Goal: Task Accomplishment & Management: Use online tool/utility

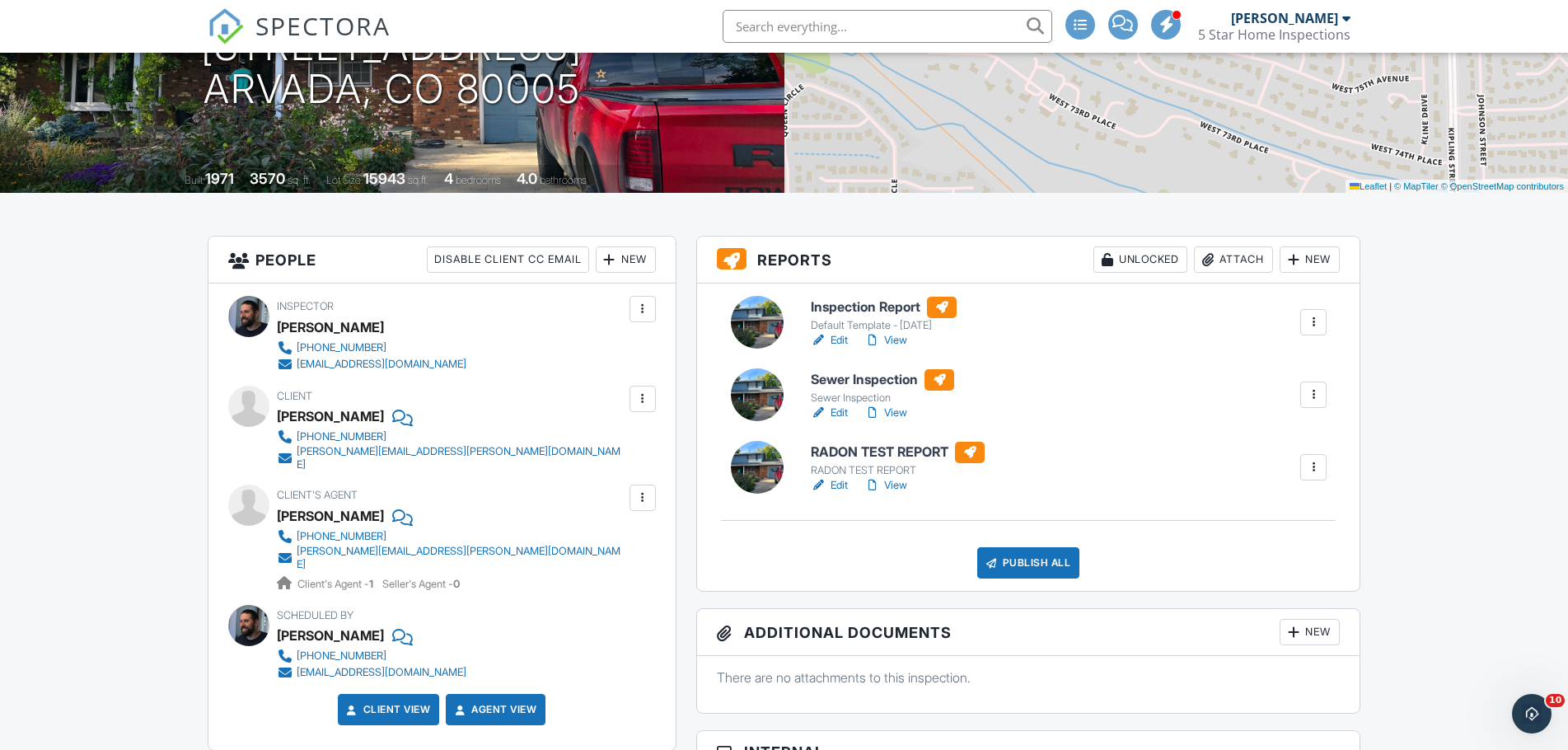
click at [835, 416] on link "Edit" at bounding box center [829, 412] width 37 height 16
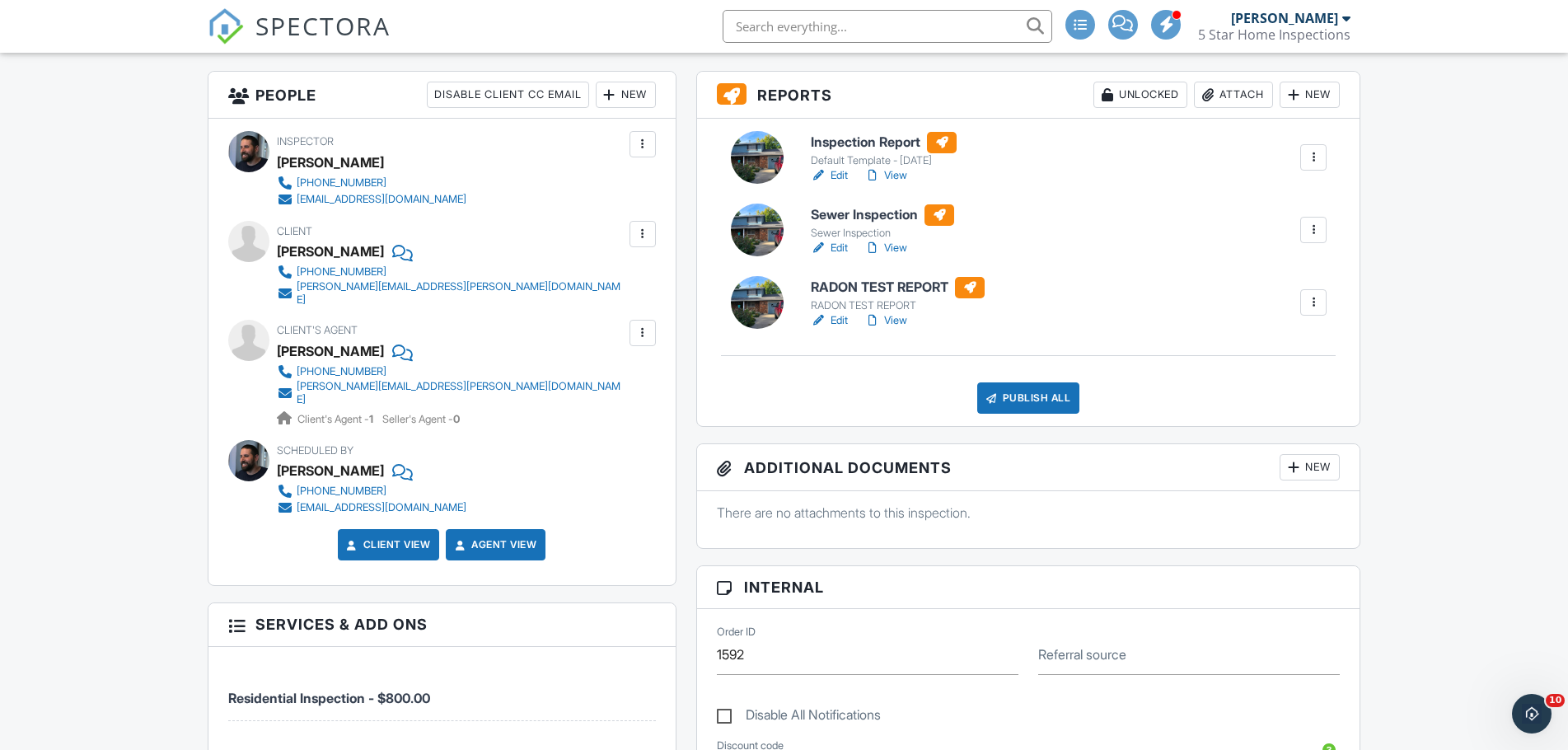
click at [1317, 235] on div at bounding box center [1313, 230] width 16 height 16
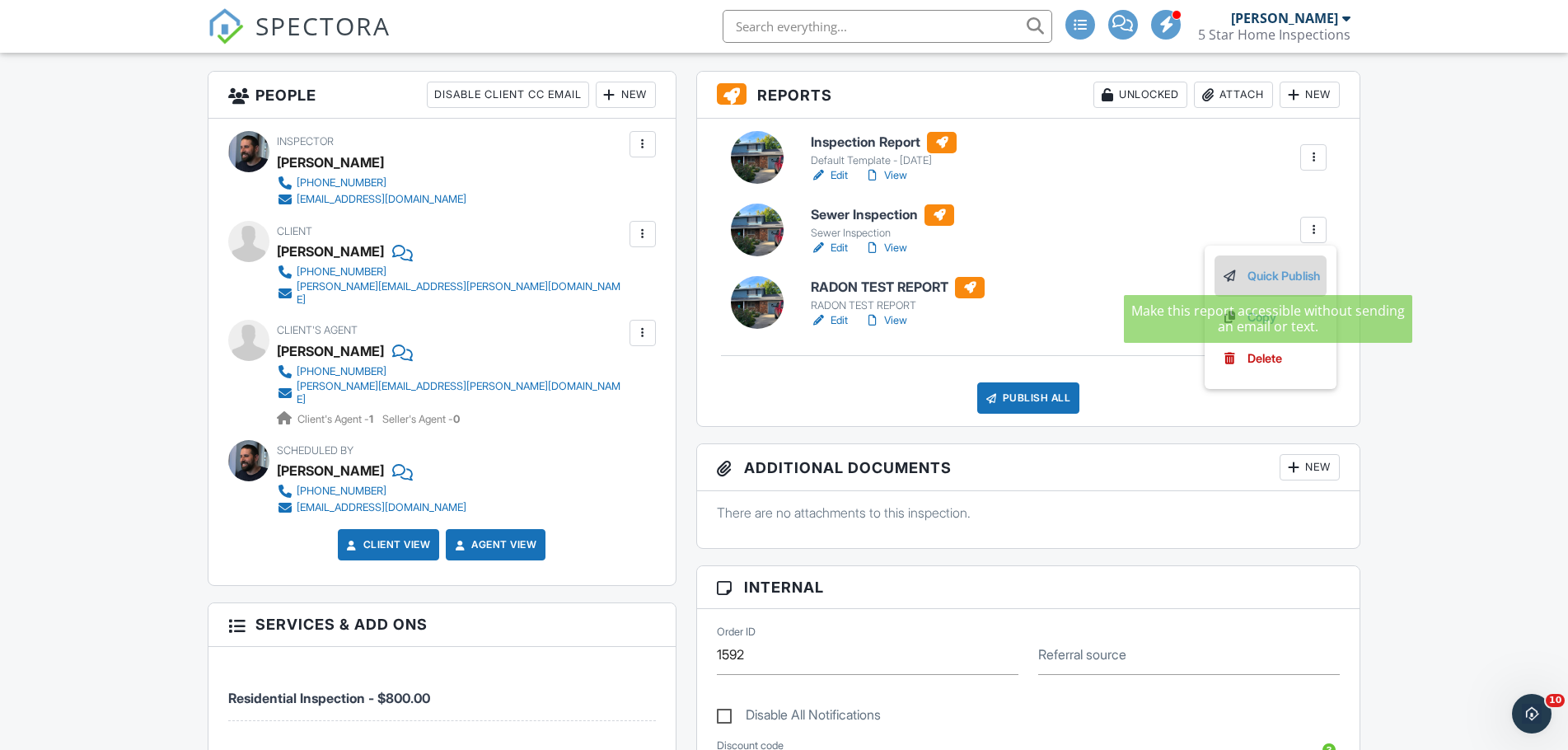
click at [1286, 278] on link "Quick Publish" at bounding box center [1271, 276] width 99 height 18
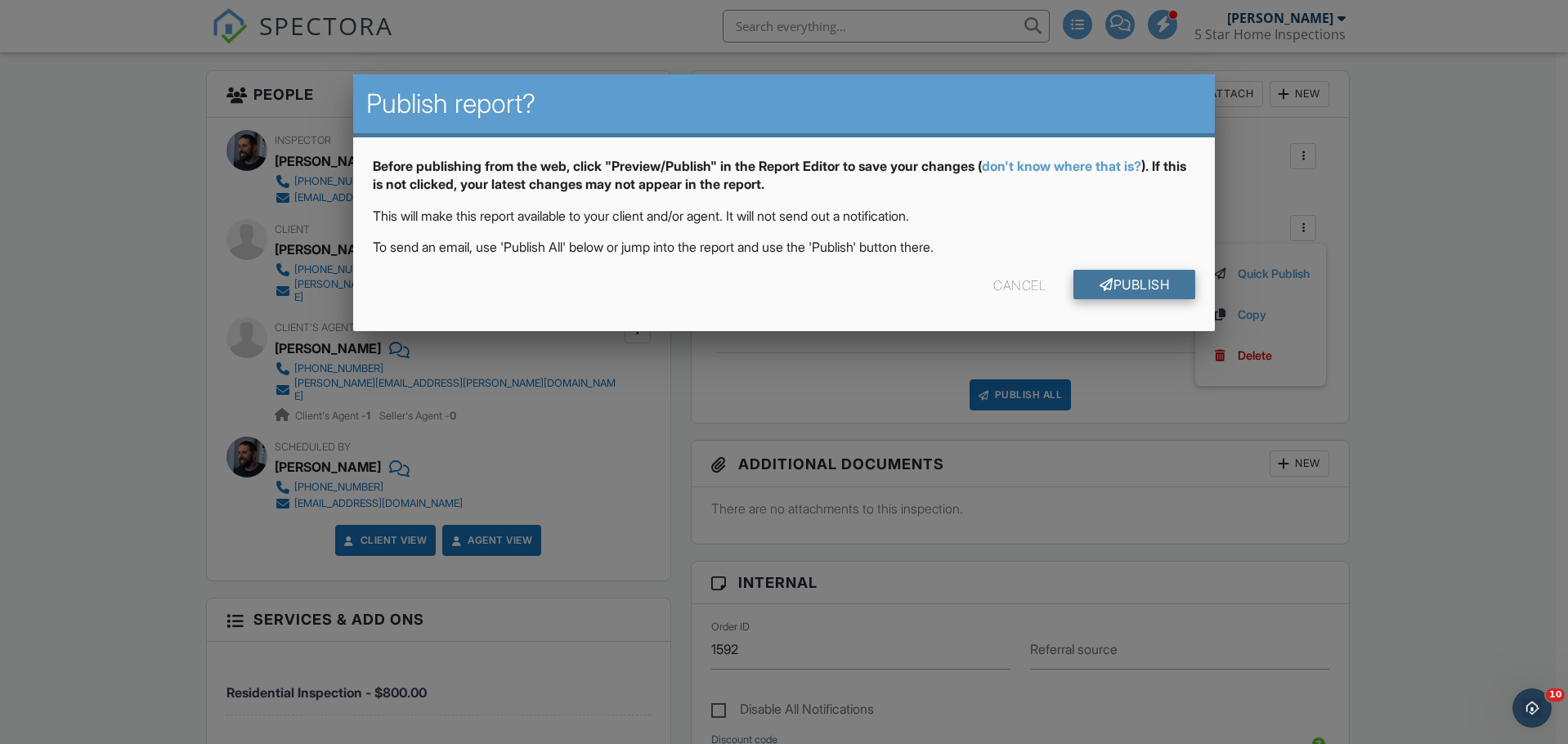
click at [1115, 278] on link "Publish" at bounding box center [1134, 284] width 122 height 30
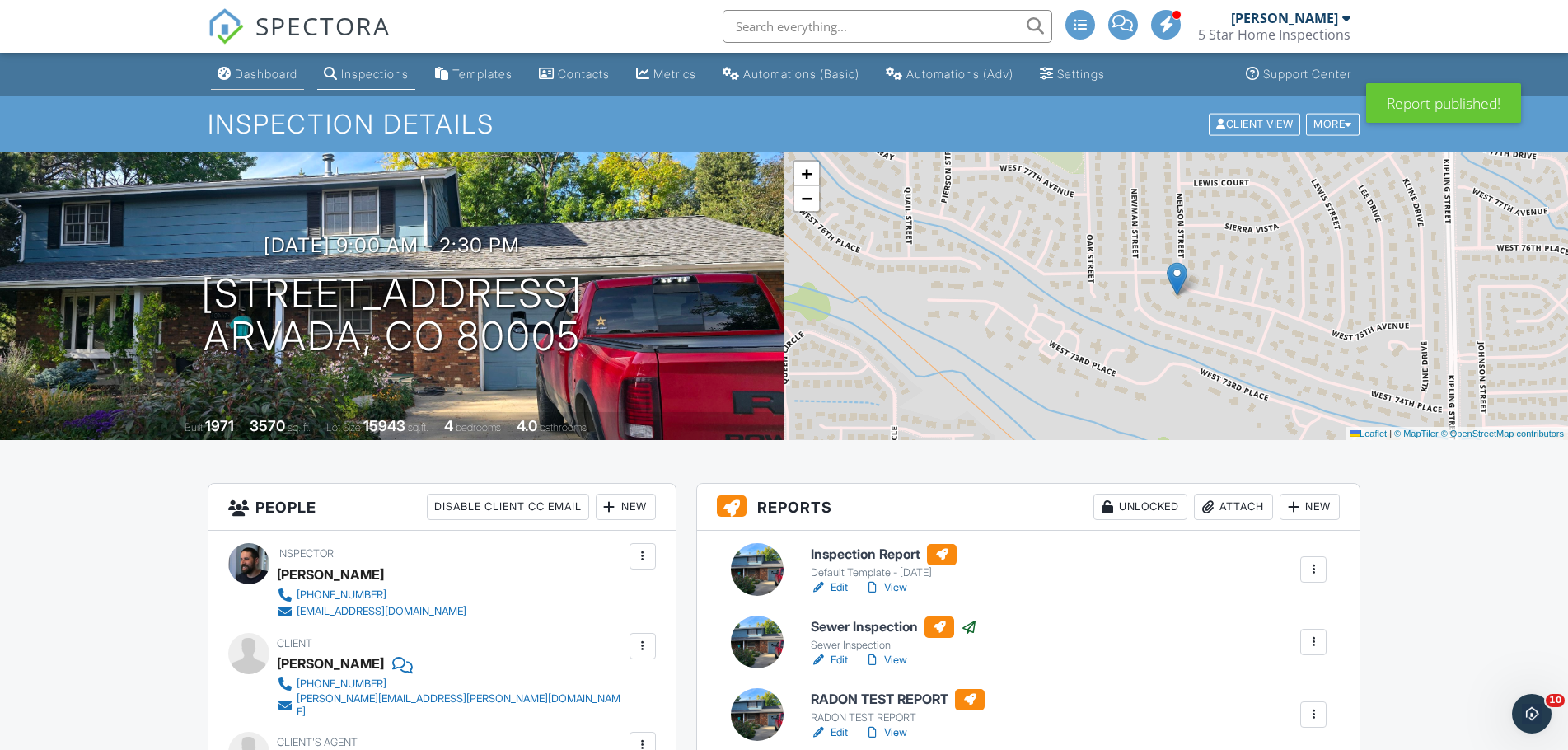
click at [249, 73] on div "Dashboard" at bounding box center [265, 73] width 62 height 14
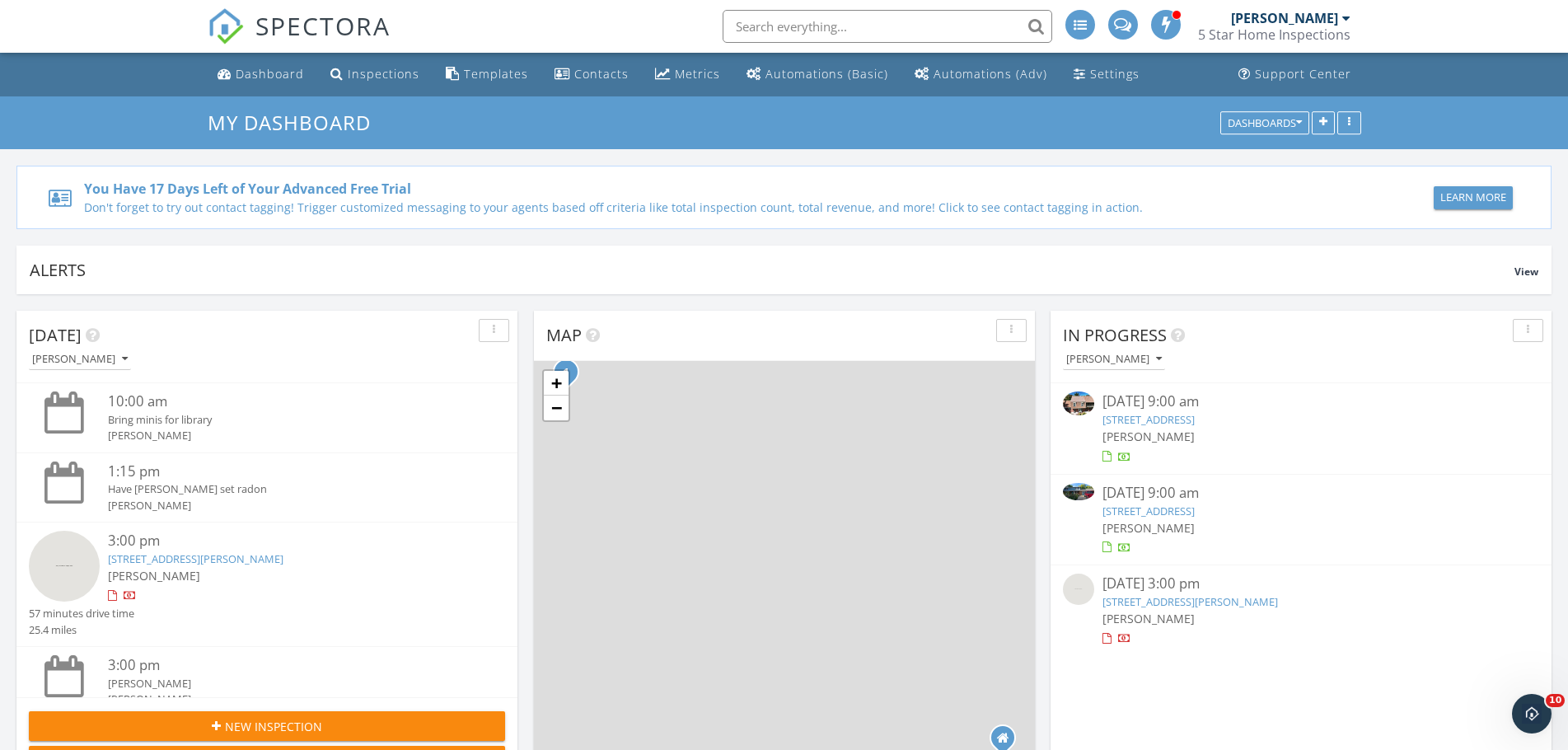
scroll to position [1526, 1594]
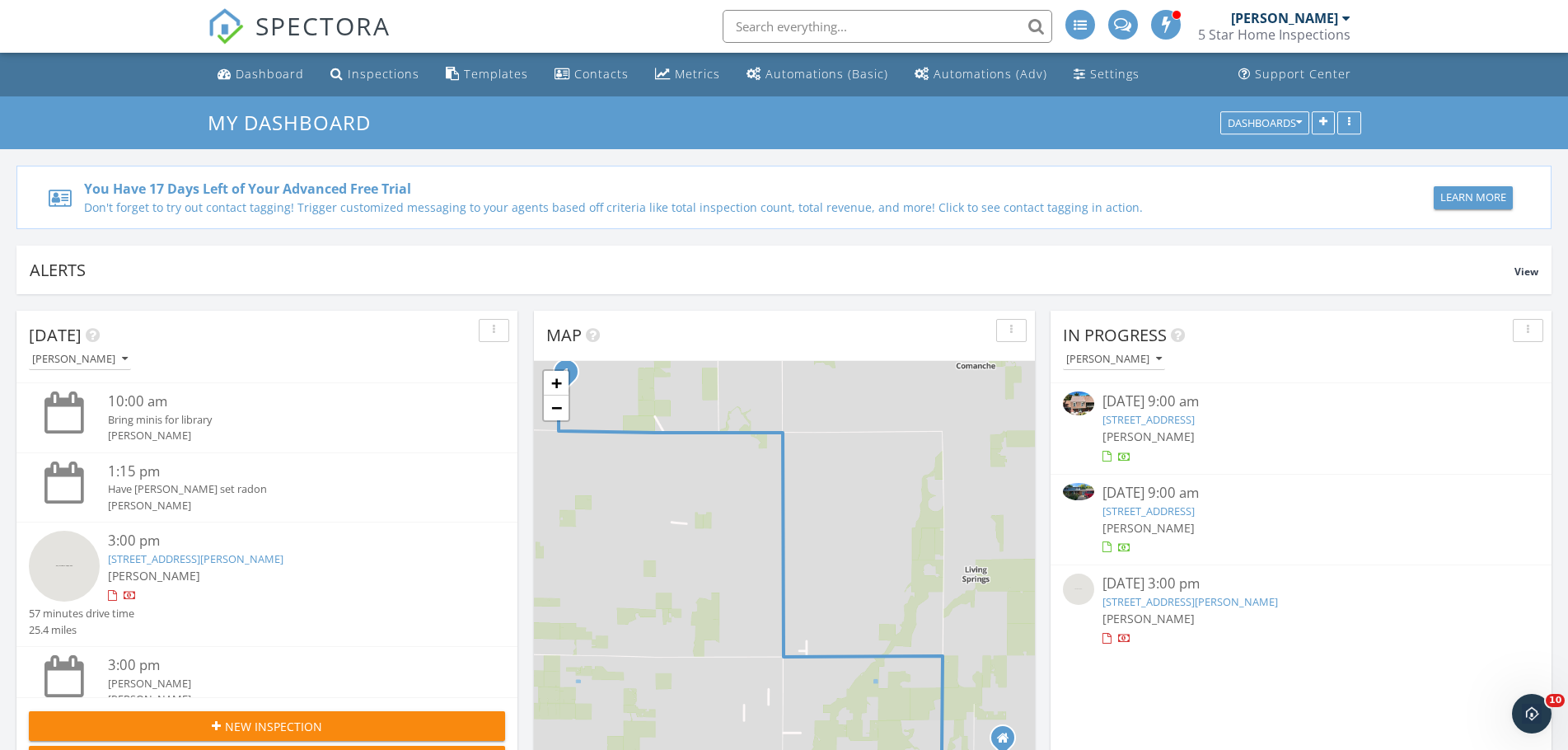
click at [1278, 601] on link "[STREET_ADDRESS][PERSON_NAME]" at bounding box center [1190, 601] width 176 height 15
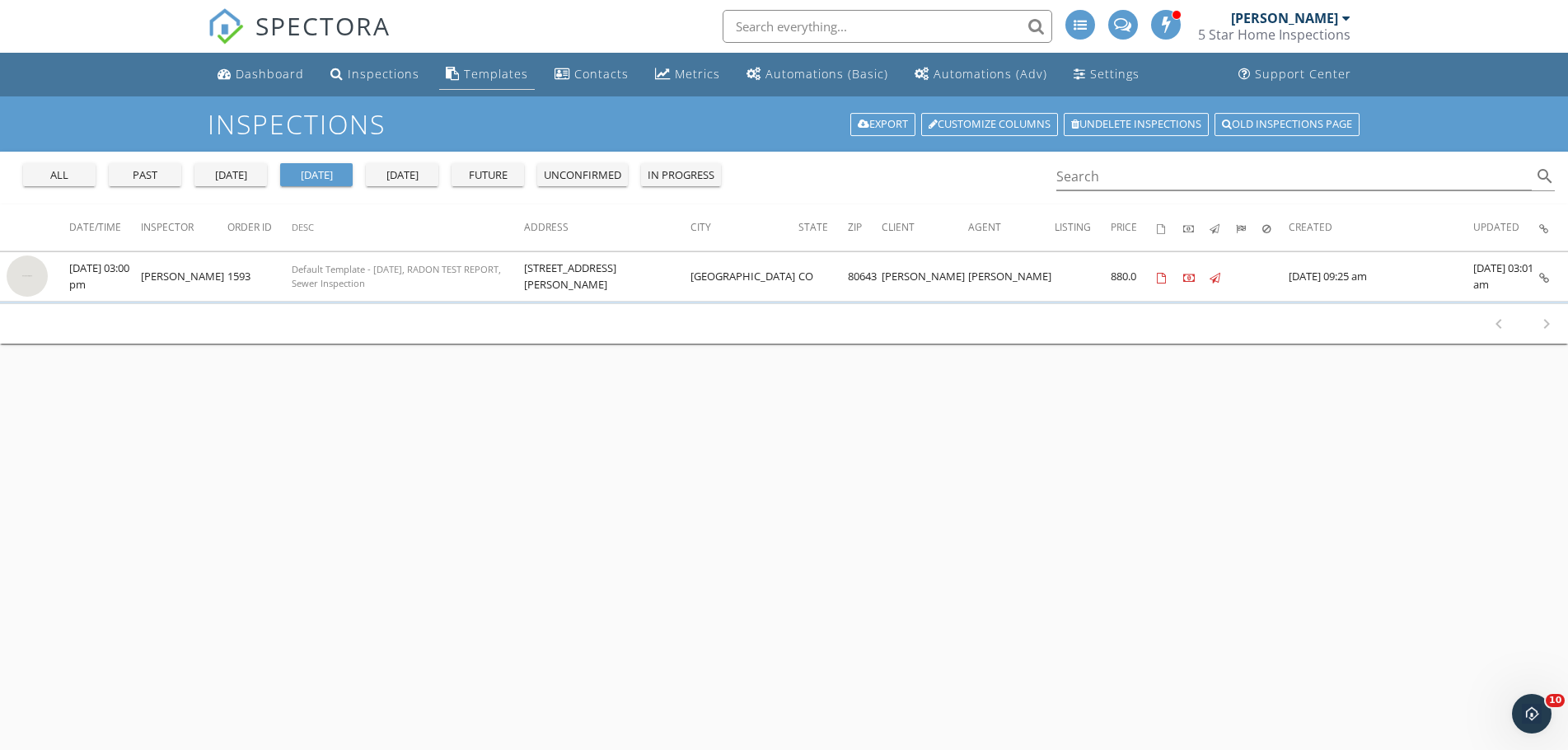
click at [490, 70] on div "Templates" at bounding box center [496, 73] width 64 height 15
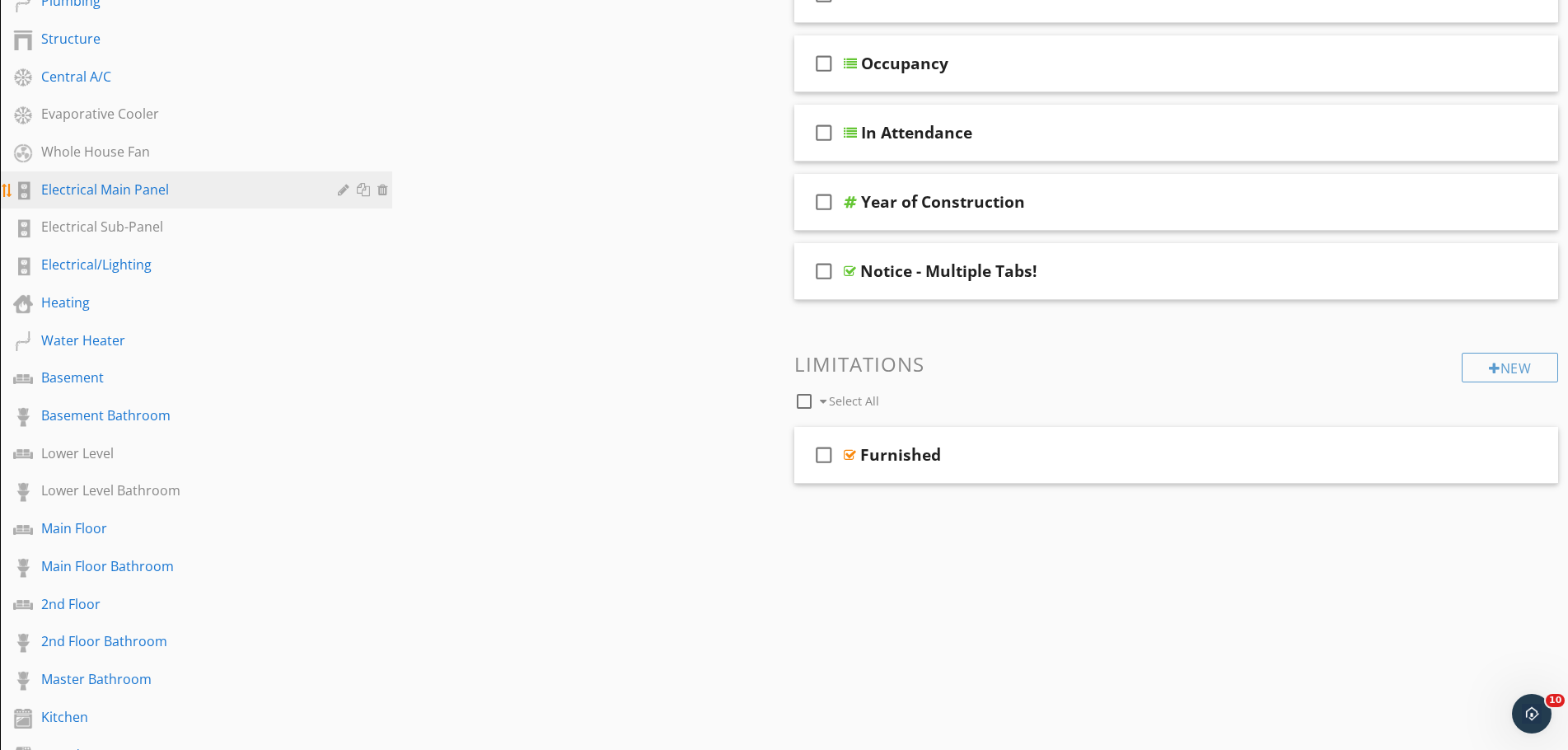
scroll to position [412, 0]
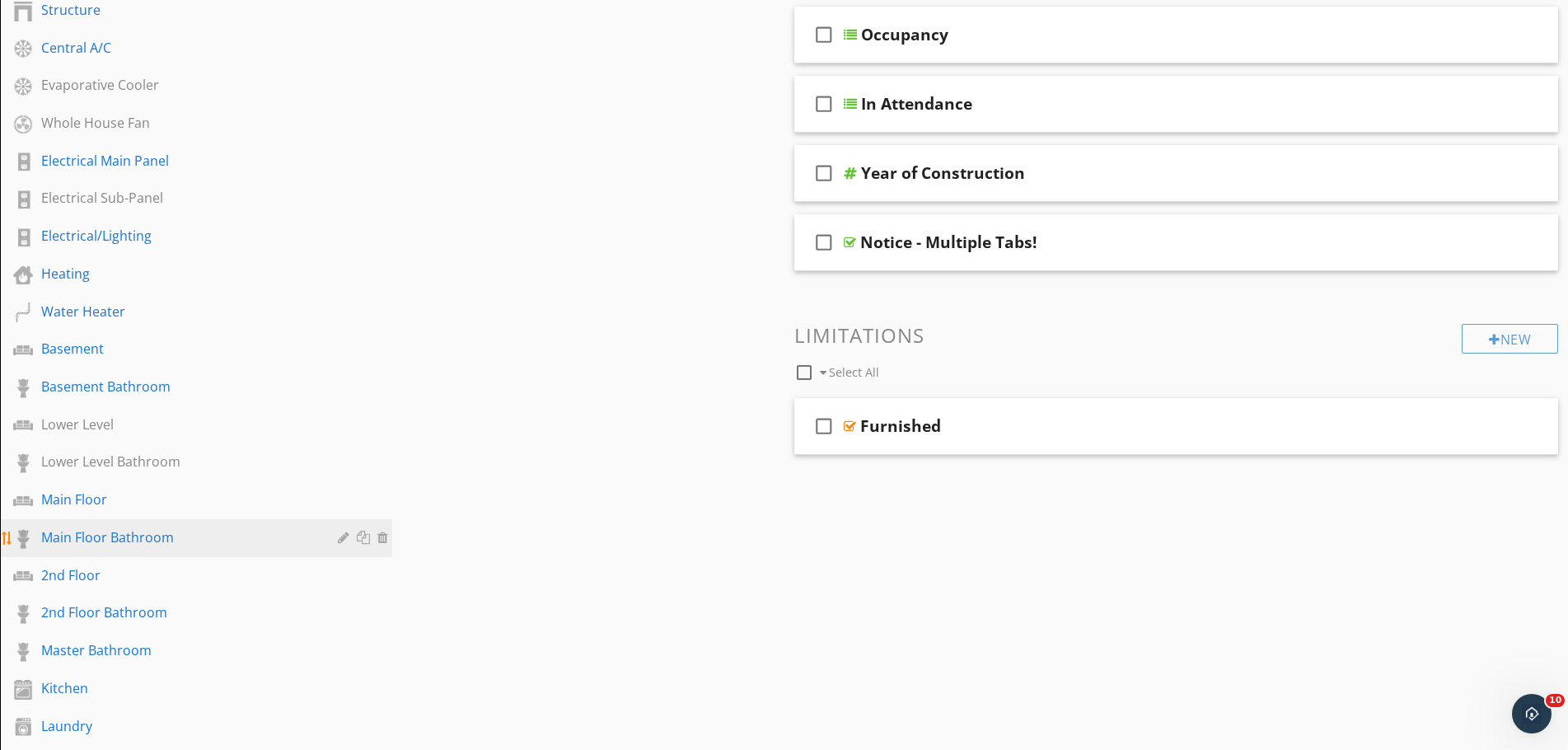
click at [139, 545] on div "Main Floor Bathroom" at bounding box center [177, 537] width 273 height 20
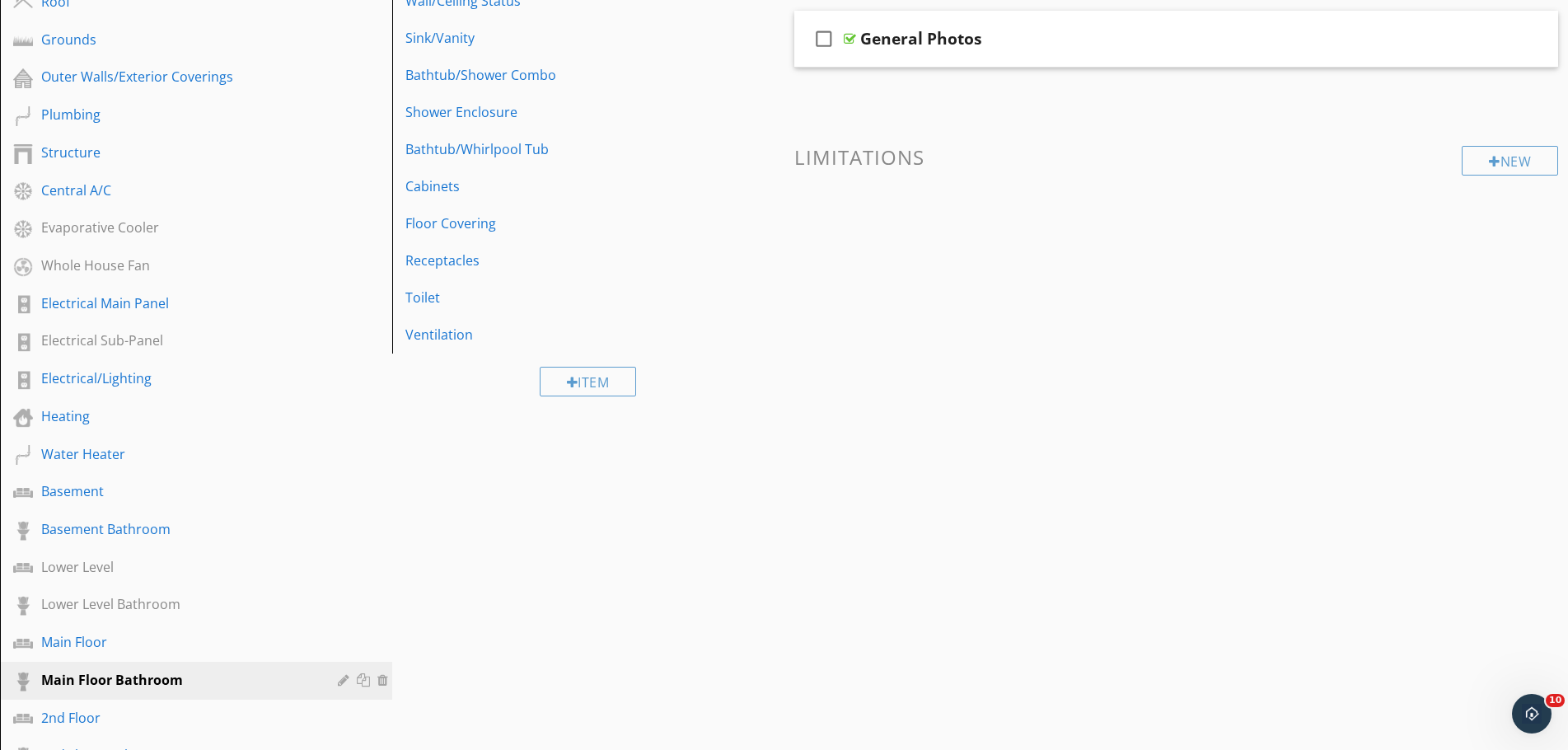
scroll to position [247, 0]
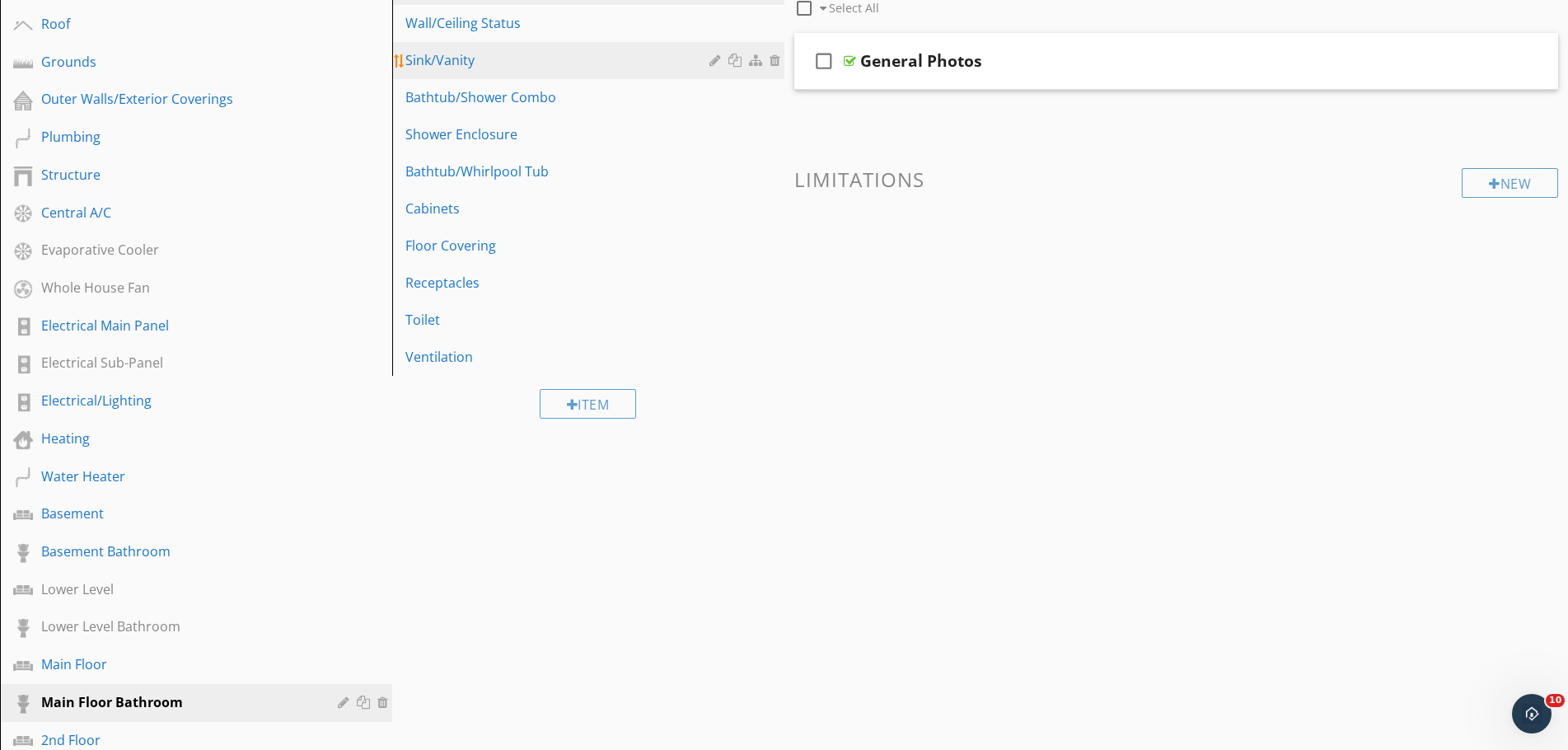
click at [473, 63] on div "Sink/Vanity" at bounding box center [560, 60] width 309 height 20
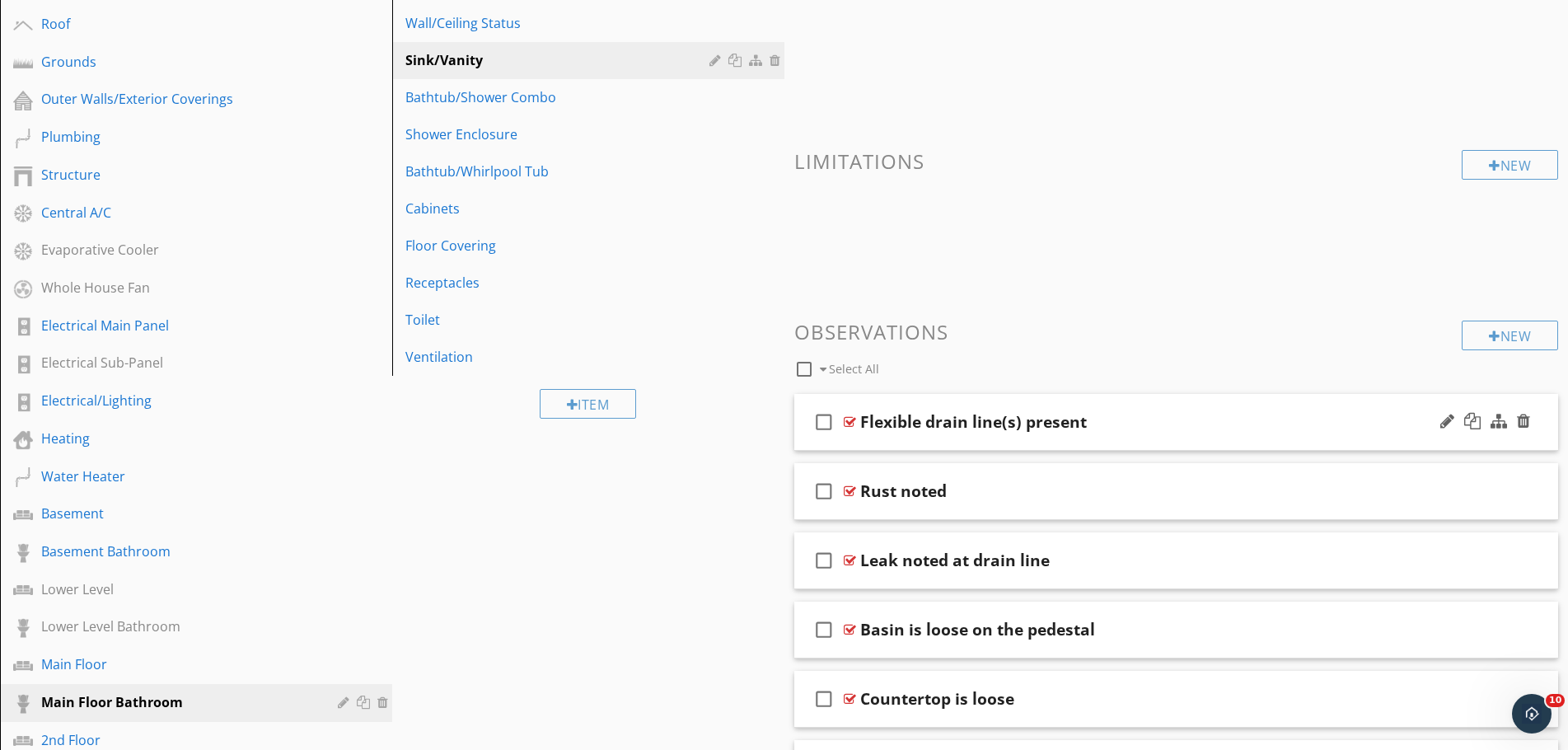
click at [1112, 421] on div "Flexible drain line(s) present" at bounding box center [1134, 422] width 549 height 20
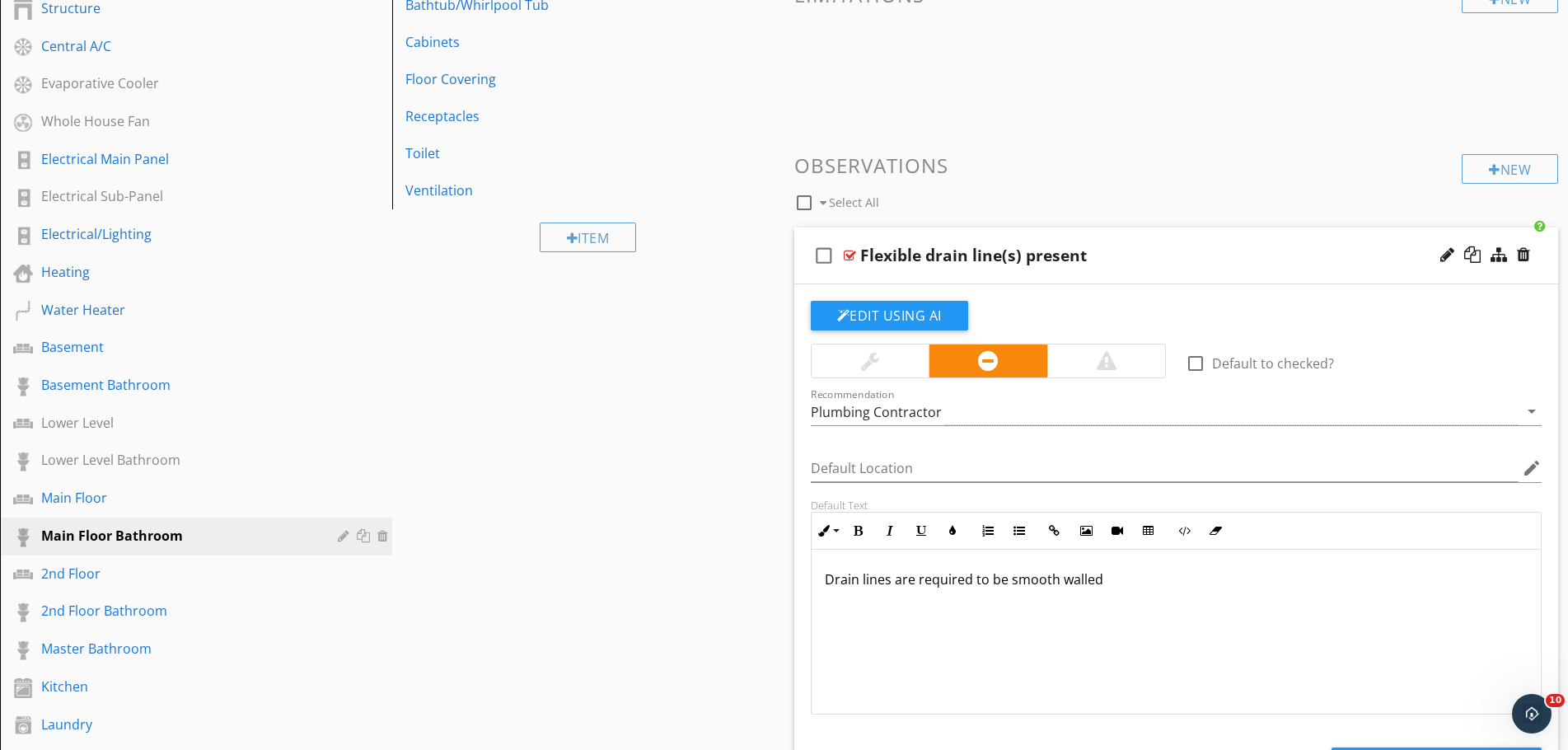
scroll to position [412, 0]
click at [1119, 265] on div "Flexible drain line(s) present" at bounding box center [1134, 257] width 549 height 20
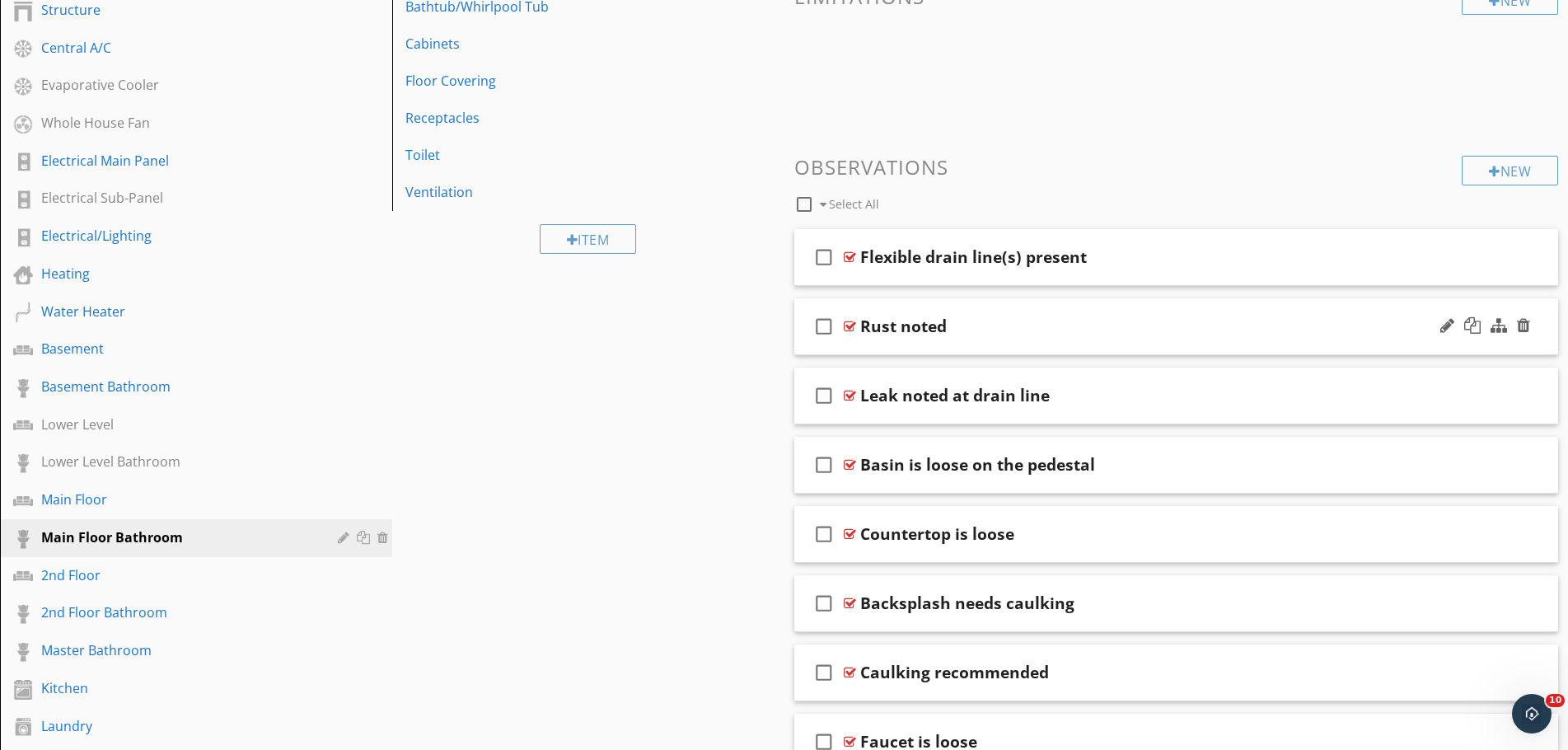
click at [1080, 325] on div "Rust noted" at bounding box center [1134, 326] width 549 height 20
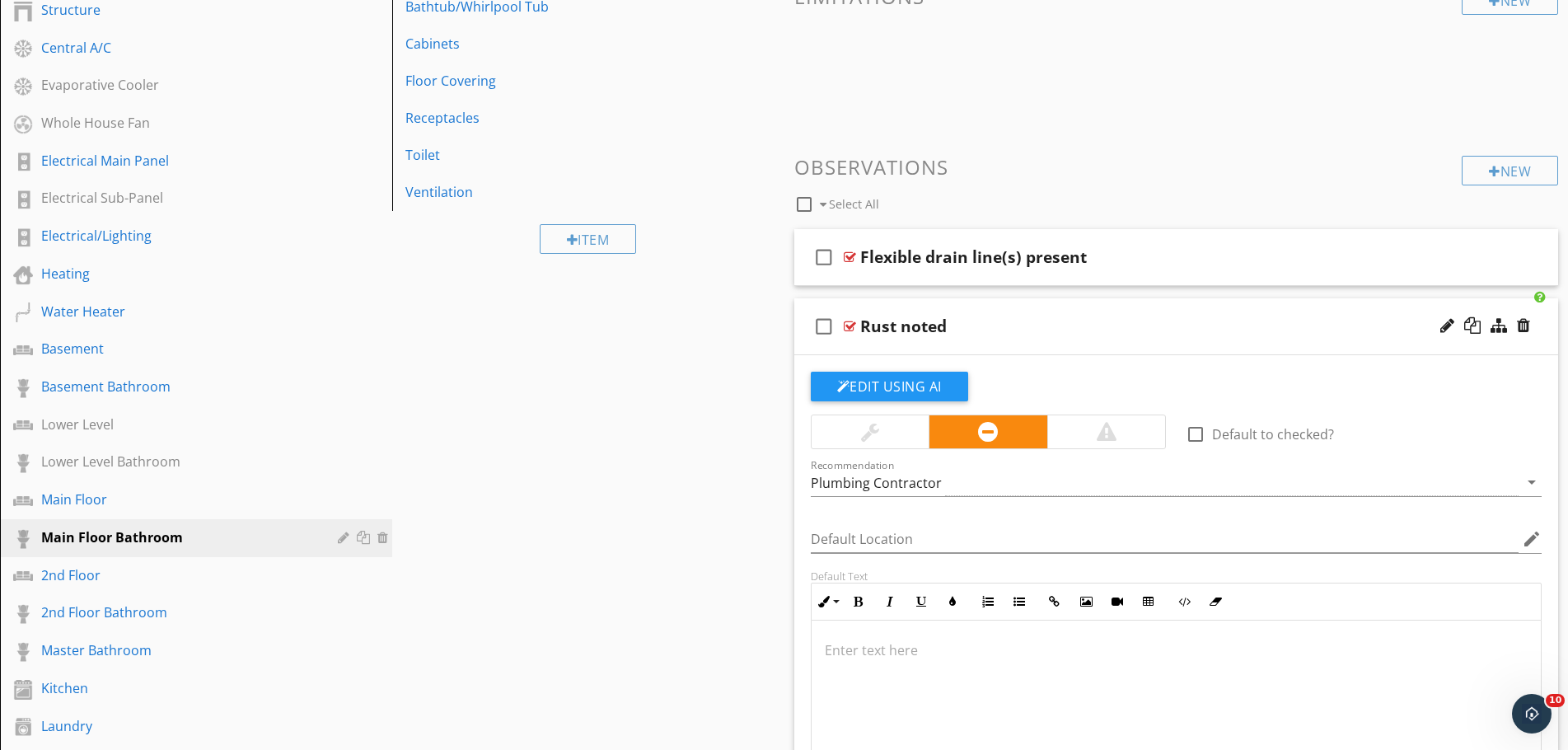
click at [1080, 325] on div "Rust noted" at bounding box center [1134, 326] width 549 height 20
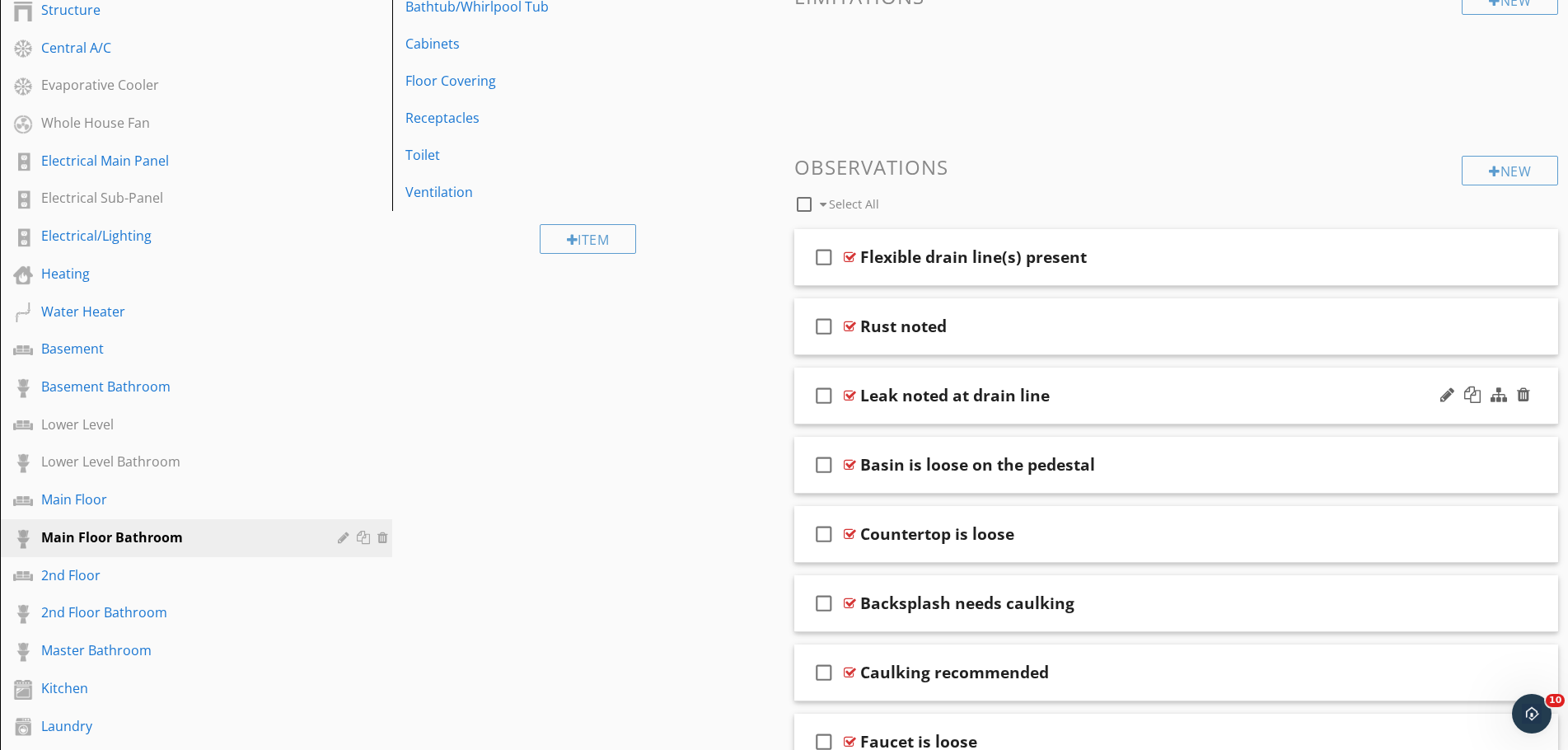
click at [1104, 402] on div "Leak noted at drain line" at bounding box center [1134, 395] width 549 height 20
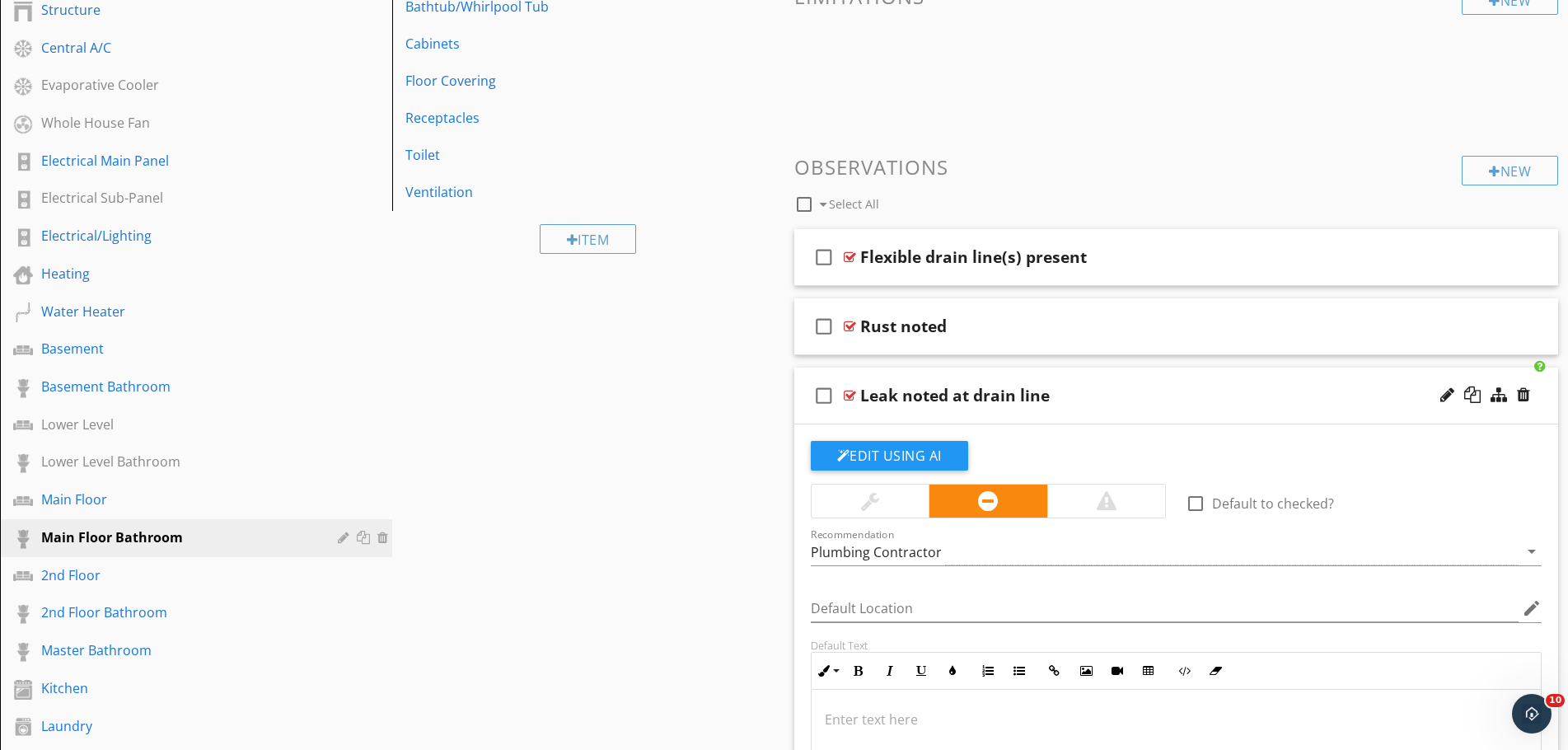
click at [1104, 402] on div "Leak noted at drain line" at bounding box center [1134, 395] width 549 height 20
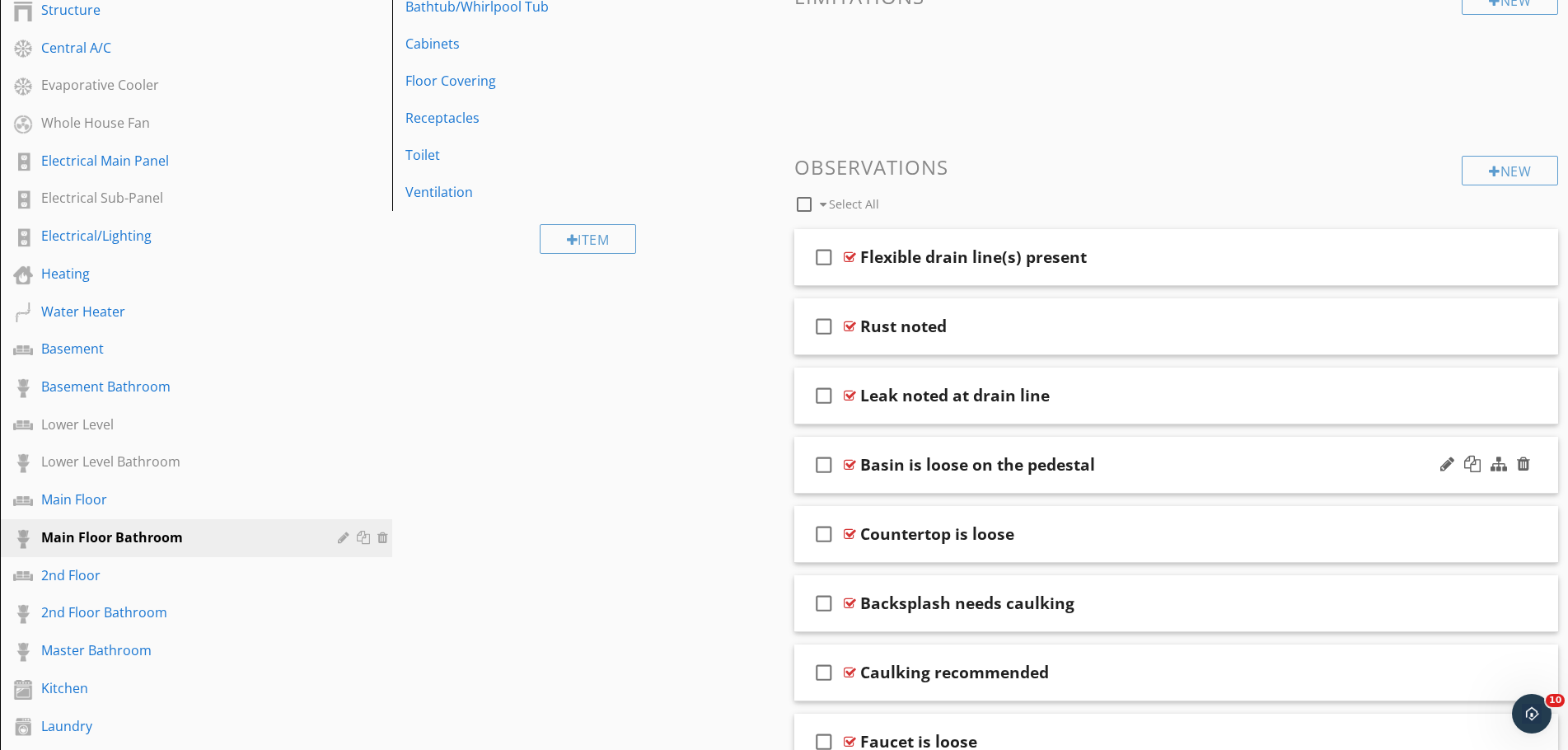
click at [1150, 470] on div "Basin is loose on the pedestal" at bounding box center [1134, 464] width 549 height 20
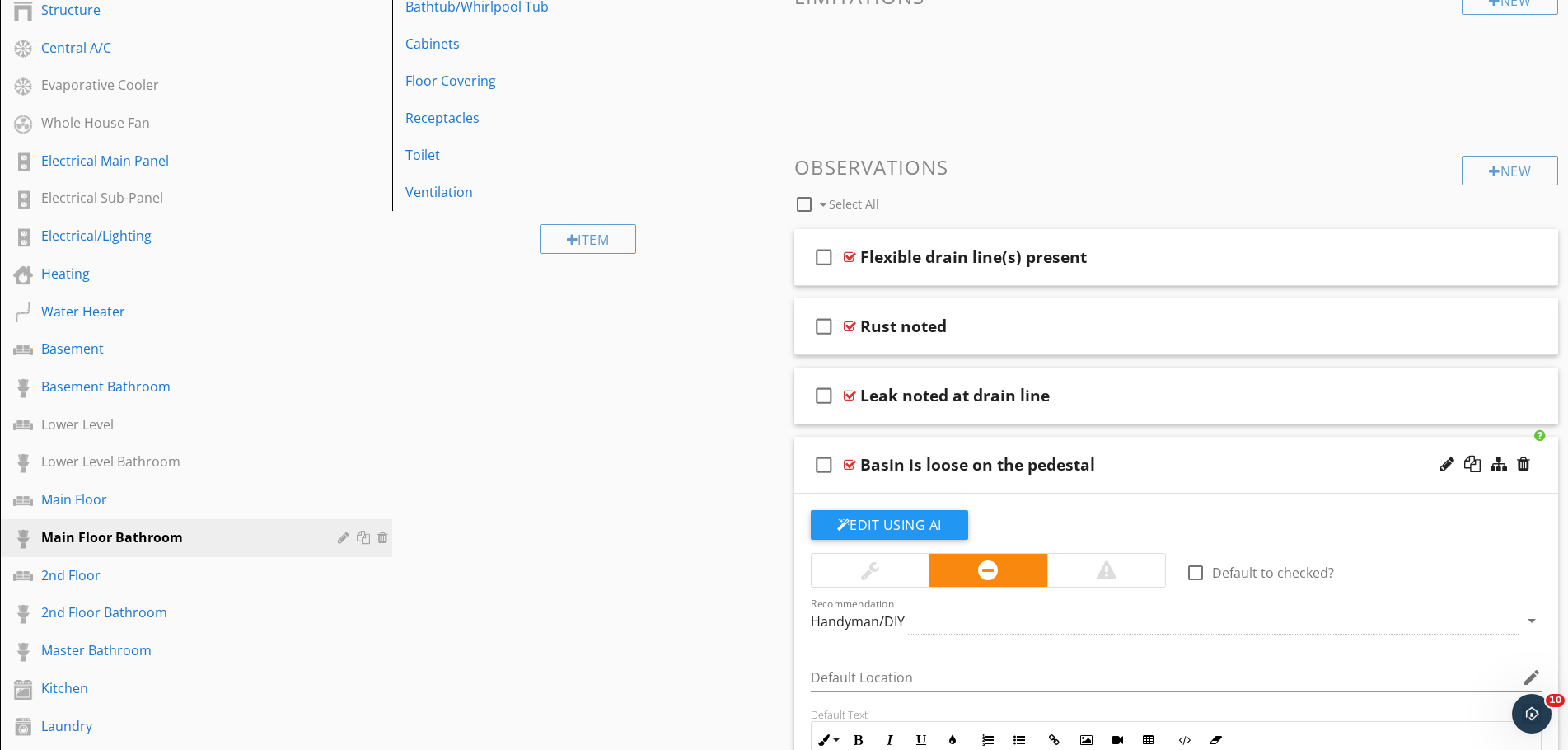
click at [1150, 468] on div "Basin is loose on the pedestal" at bounding box center [1134, 464] width 549 height 20
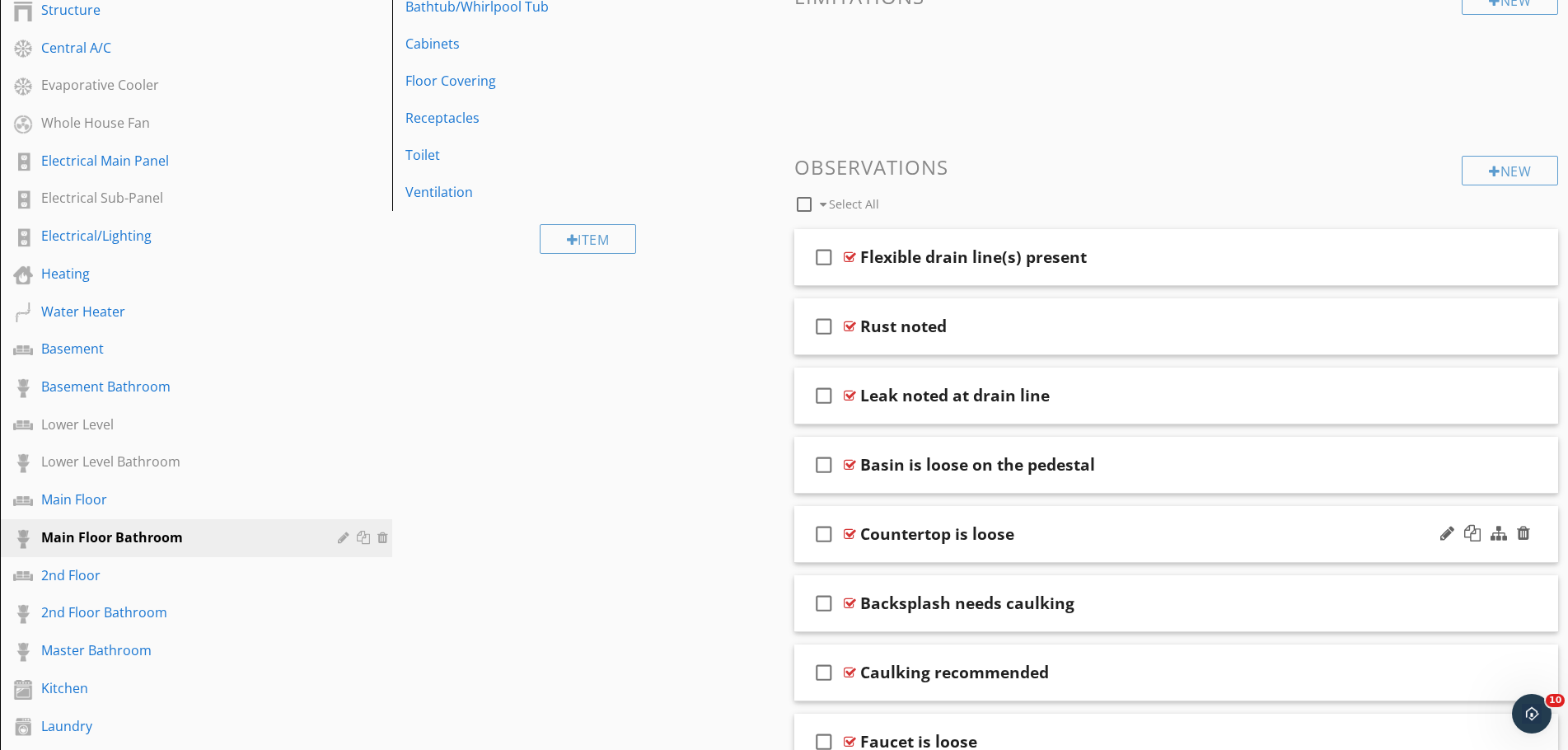
click at [1135, 519] on div "check_box_outline_blank Countertop is loose" at bounding box center [1176, 534] width 764 height 57
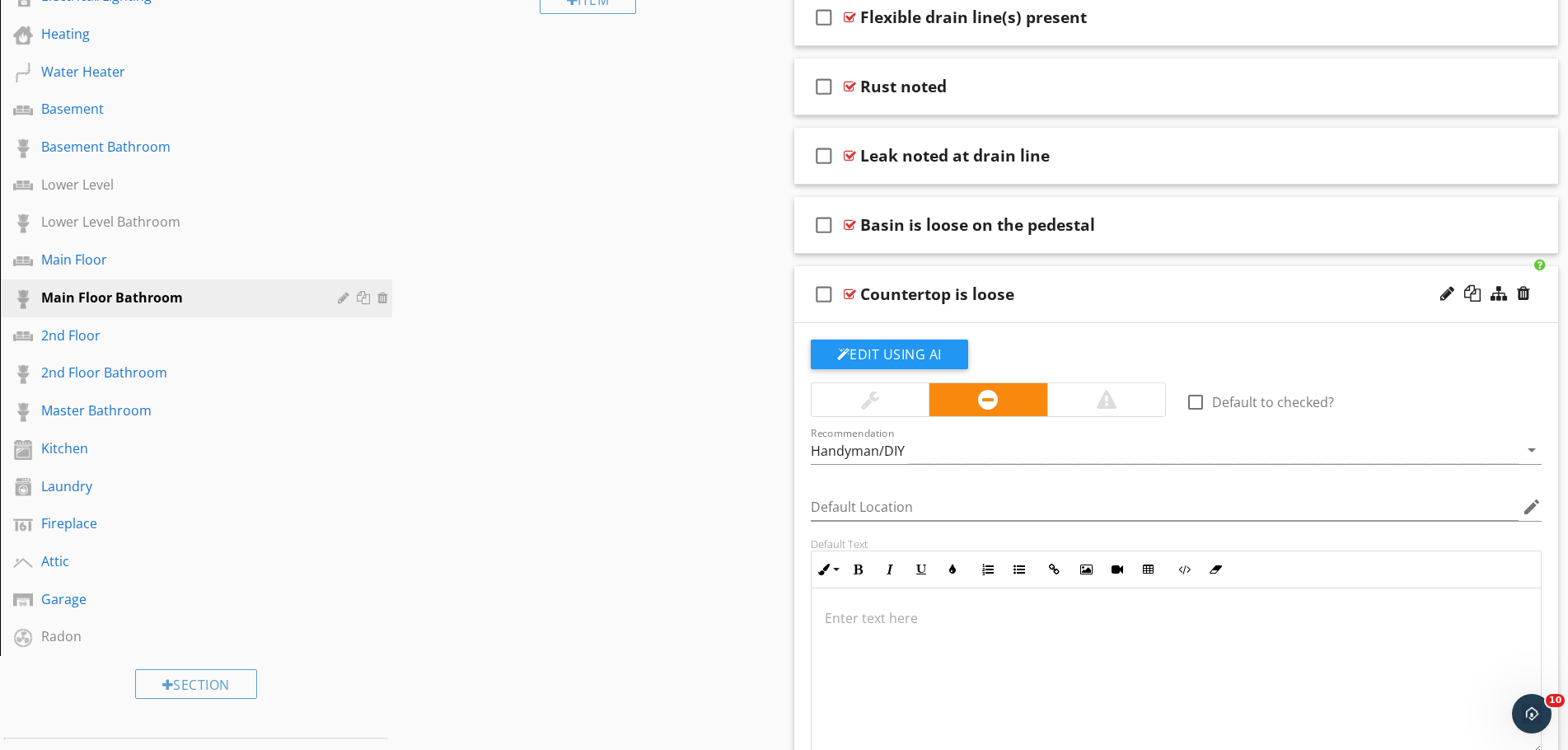
scroll to position [741, 0]
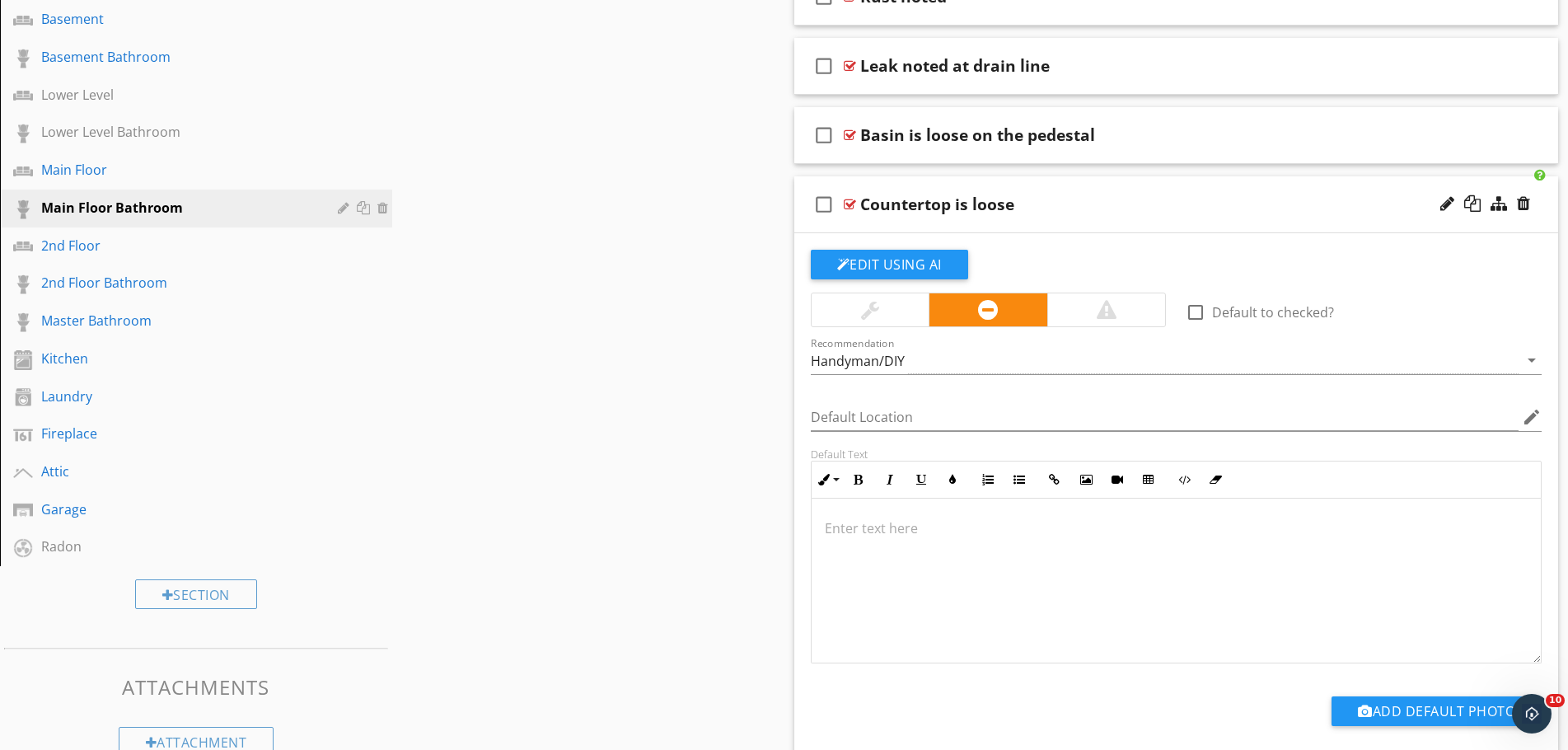
click at [1079, 206] on div "Countertop is loose" at bounding box center [1134, 204] width 549 height 20
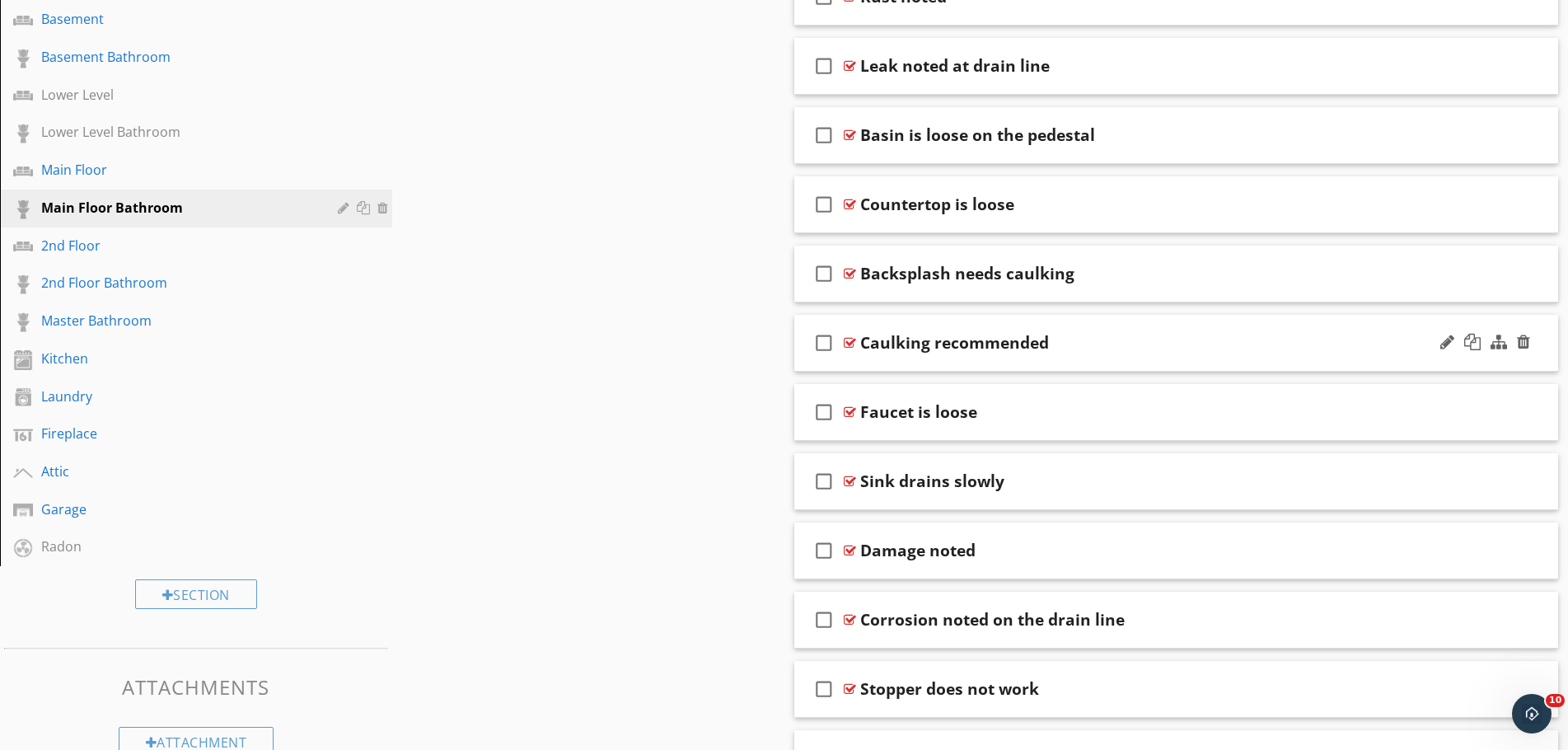
click at [1092, 338] on div "Caulking recommended" at bounding box center [1134, 342] width 549 height 20
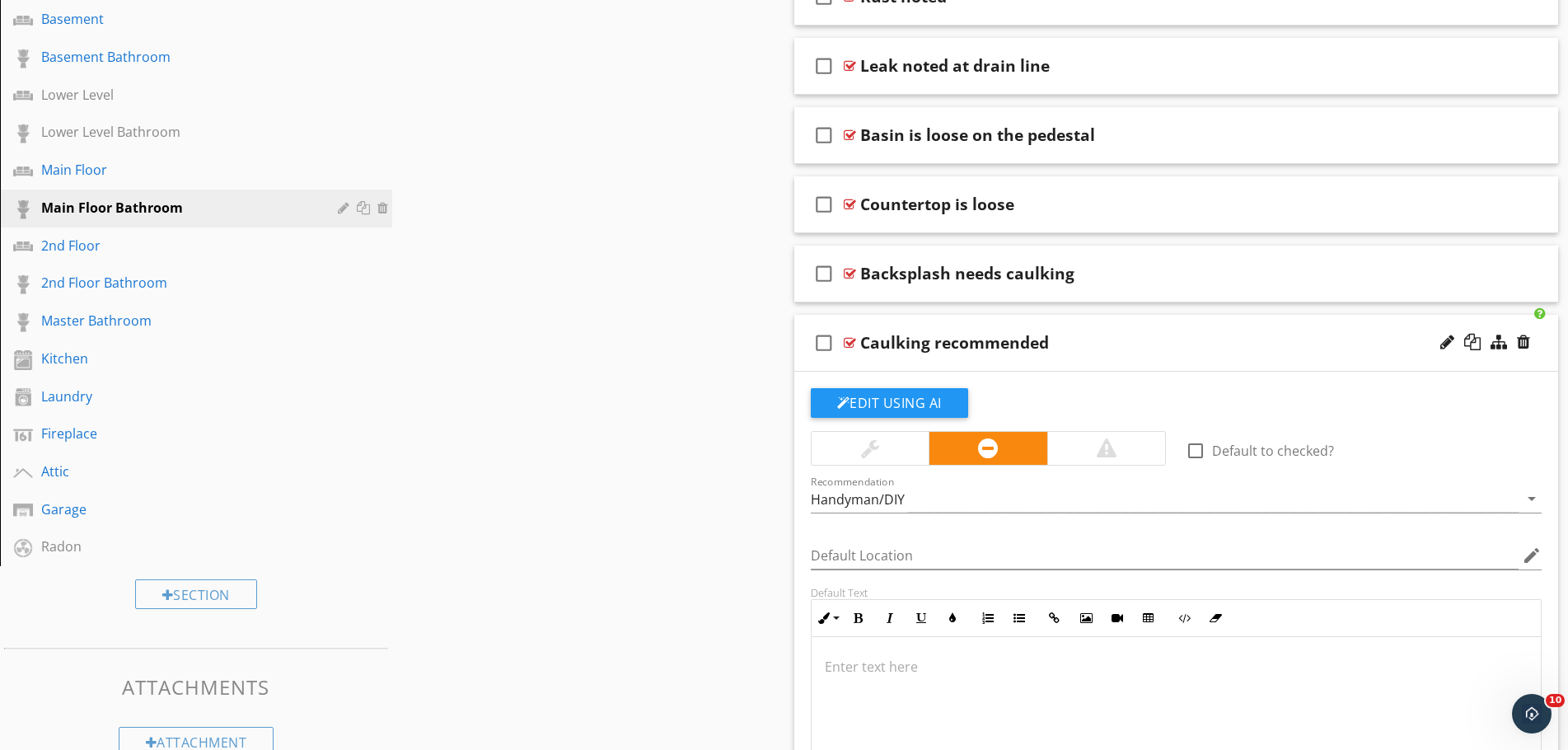
click at [1092, 338] on div "Caulking recommended" at bounding box center [1134, 342] width 549 height 20
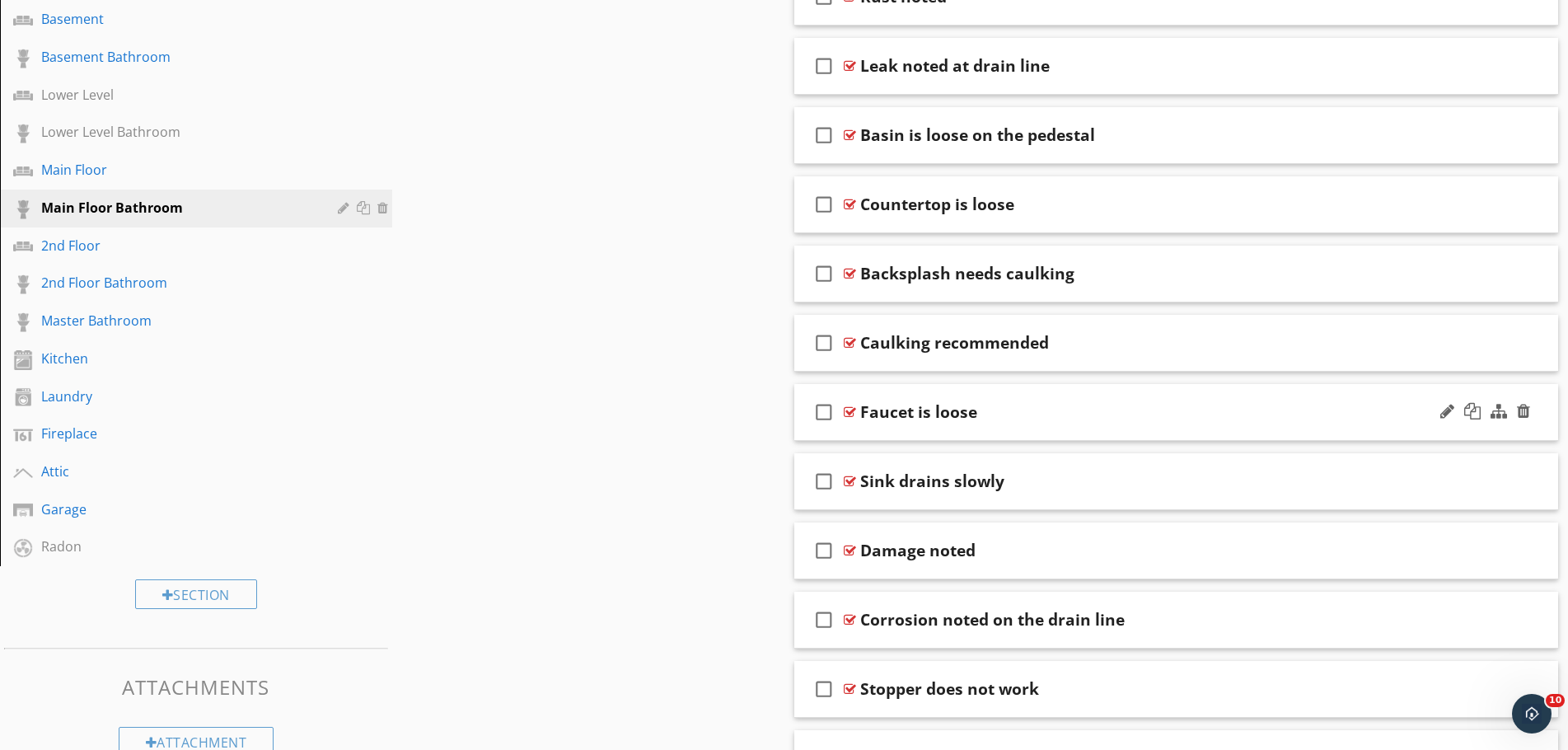
click at [1092, 407] on div "Faucet is loose" at bounding box center [1134, 411] width 549 height 20
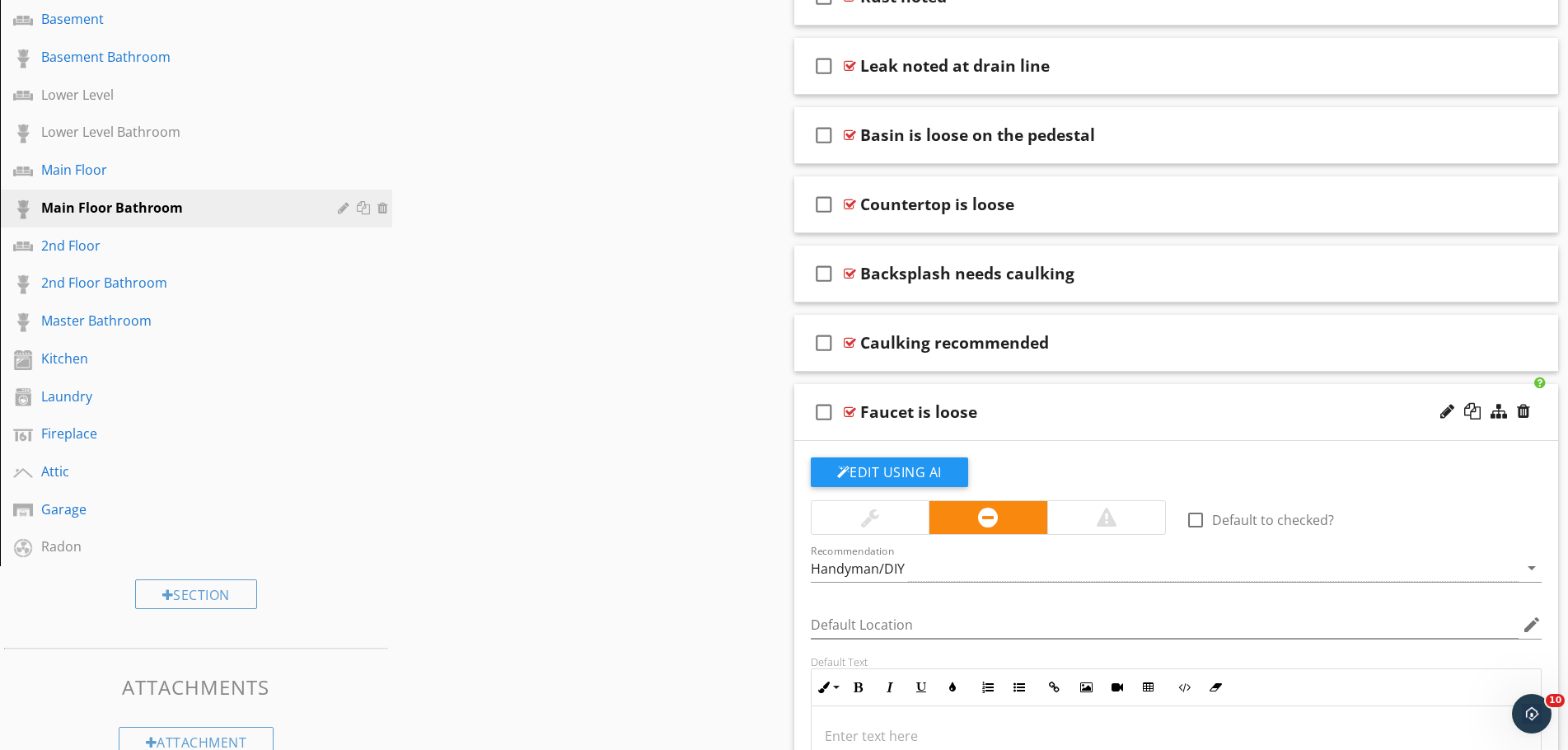
click at [1092, 407] on div "Faucet is loose" at bounding box center [1134, 411] width 549 height 20
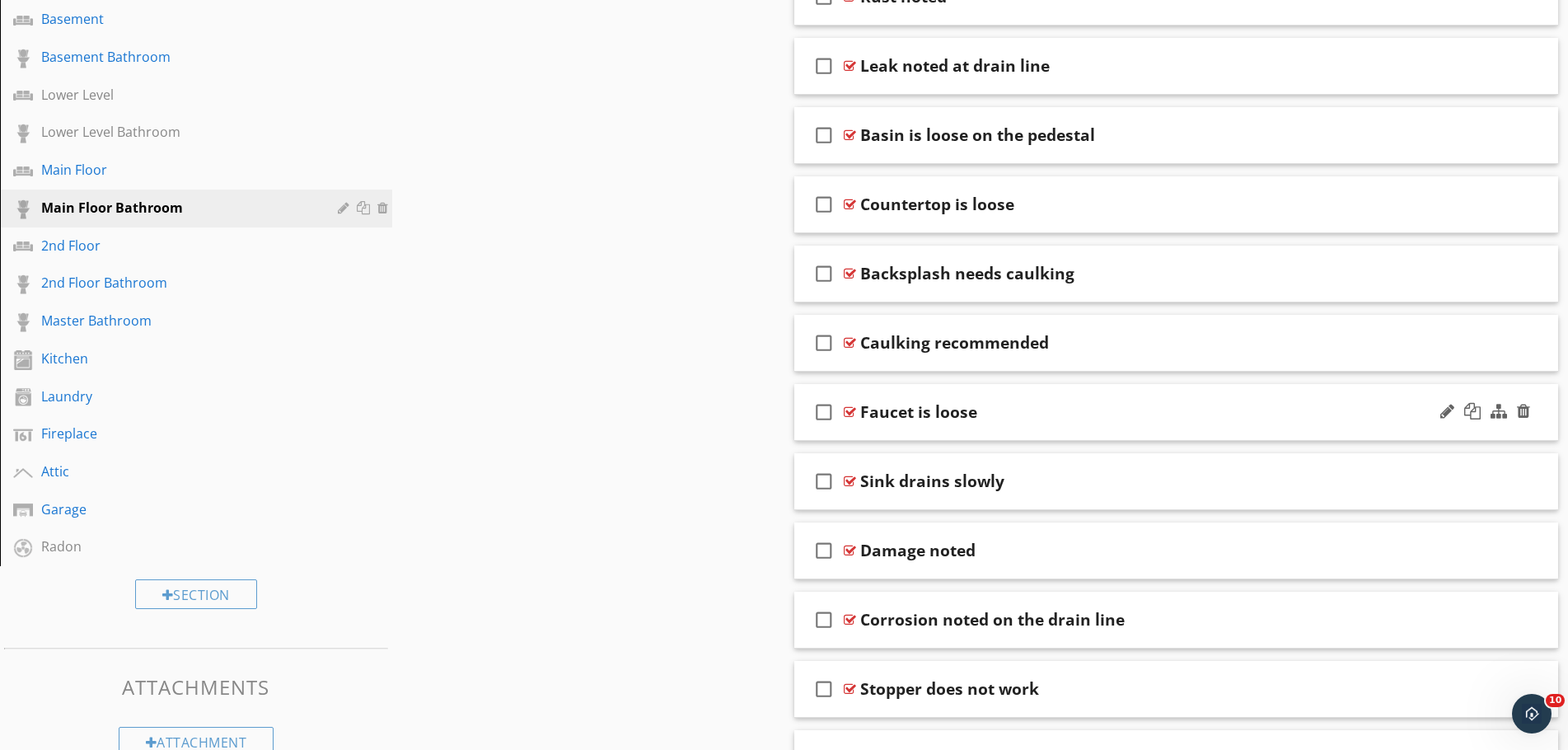
click at [1092, 407] on div "Faucet is loose" at bounding box center [1134, 411] width 549 height 20
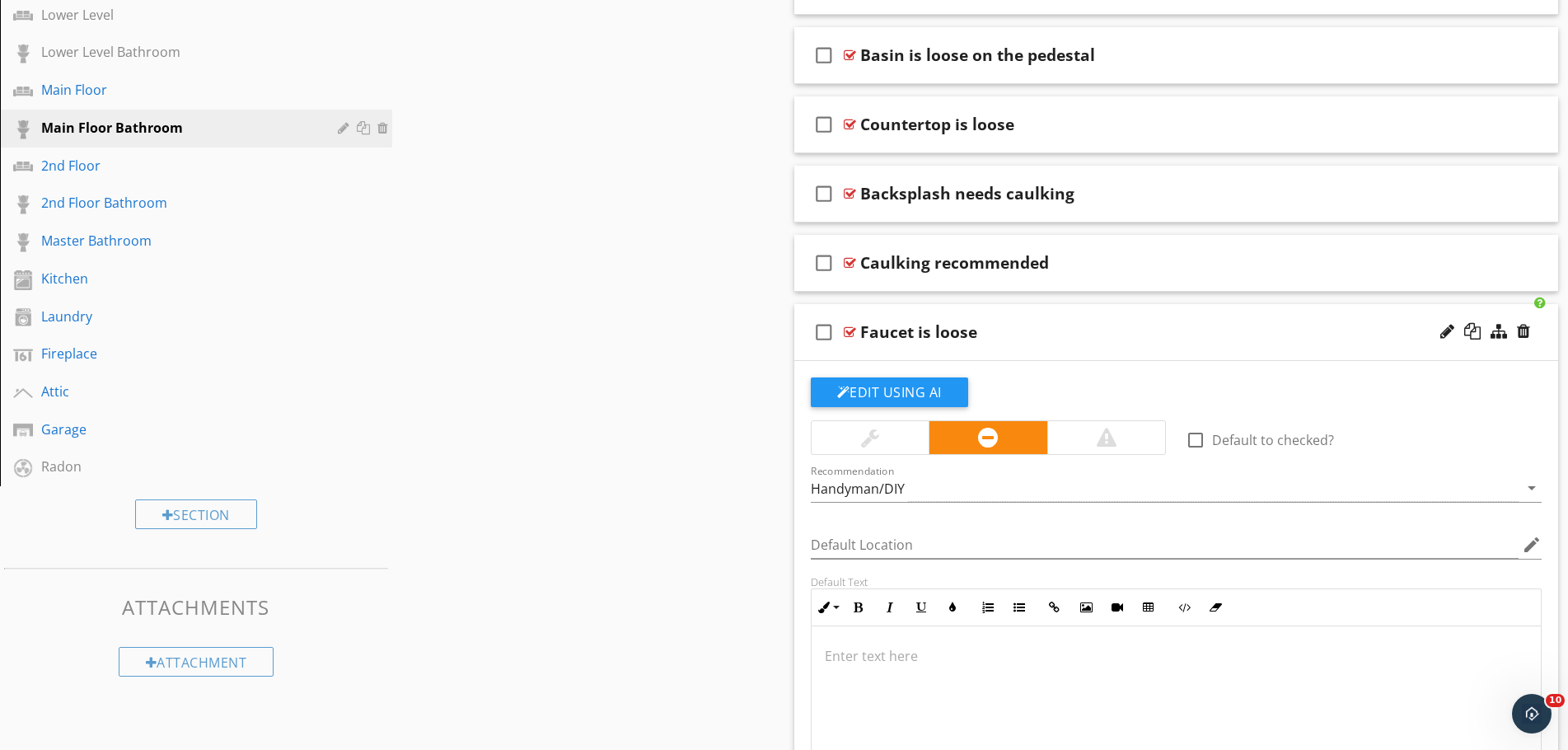
scroll to position [824, 0]
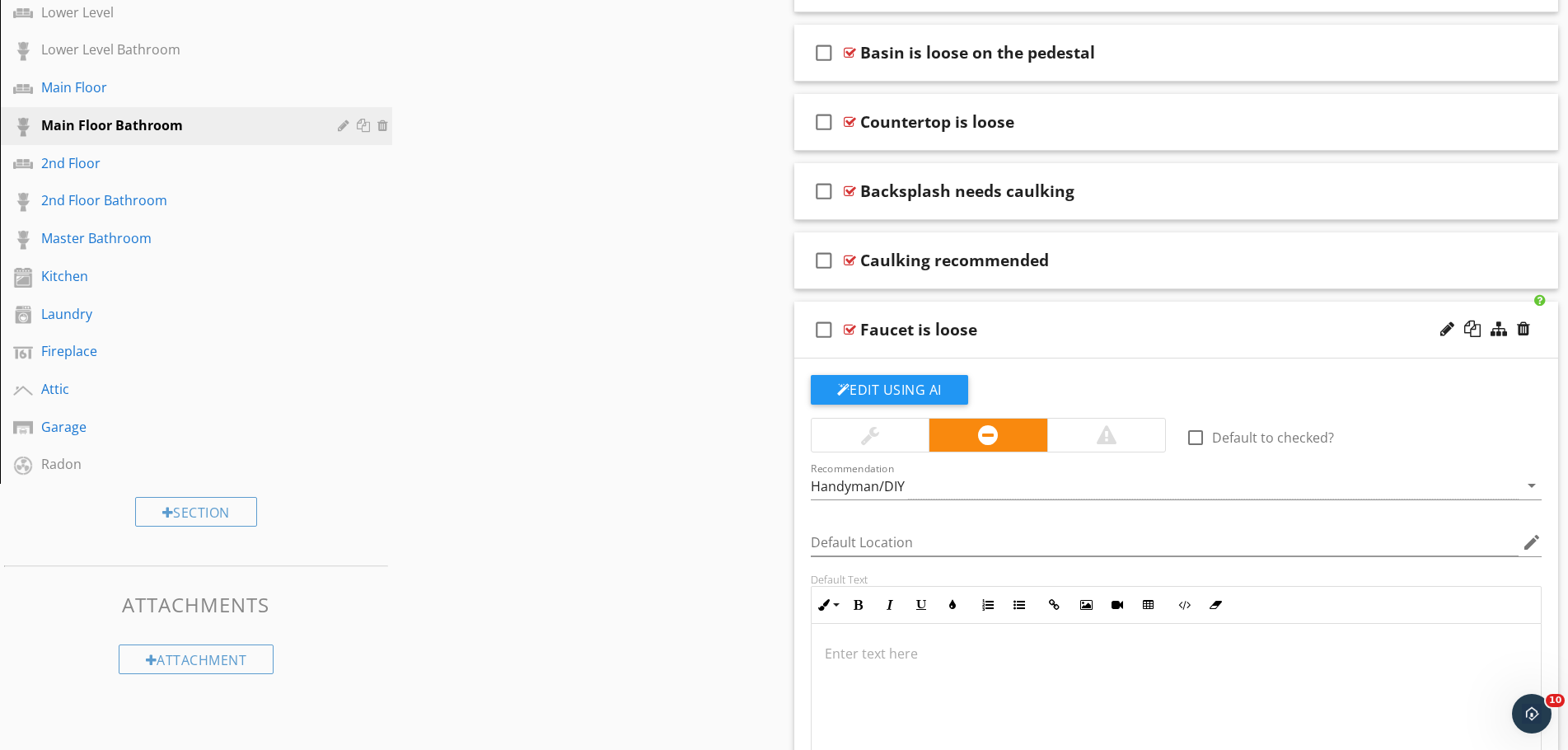
click at [1077, 340] on div "check_box_outline_blank Faucet is loose" at bounding box center [1176, 330] width 764 height 57
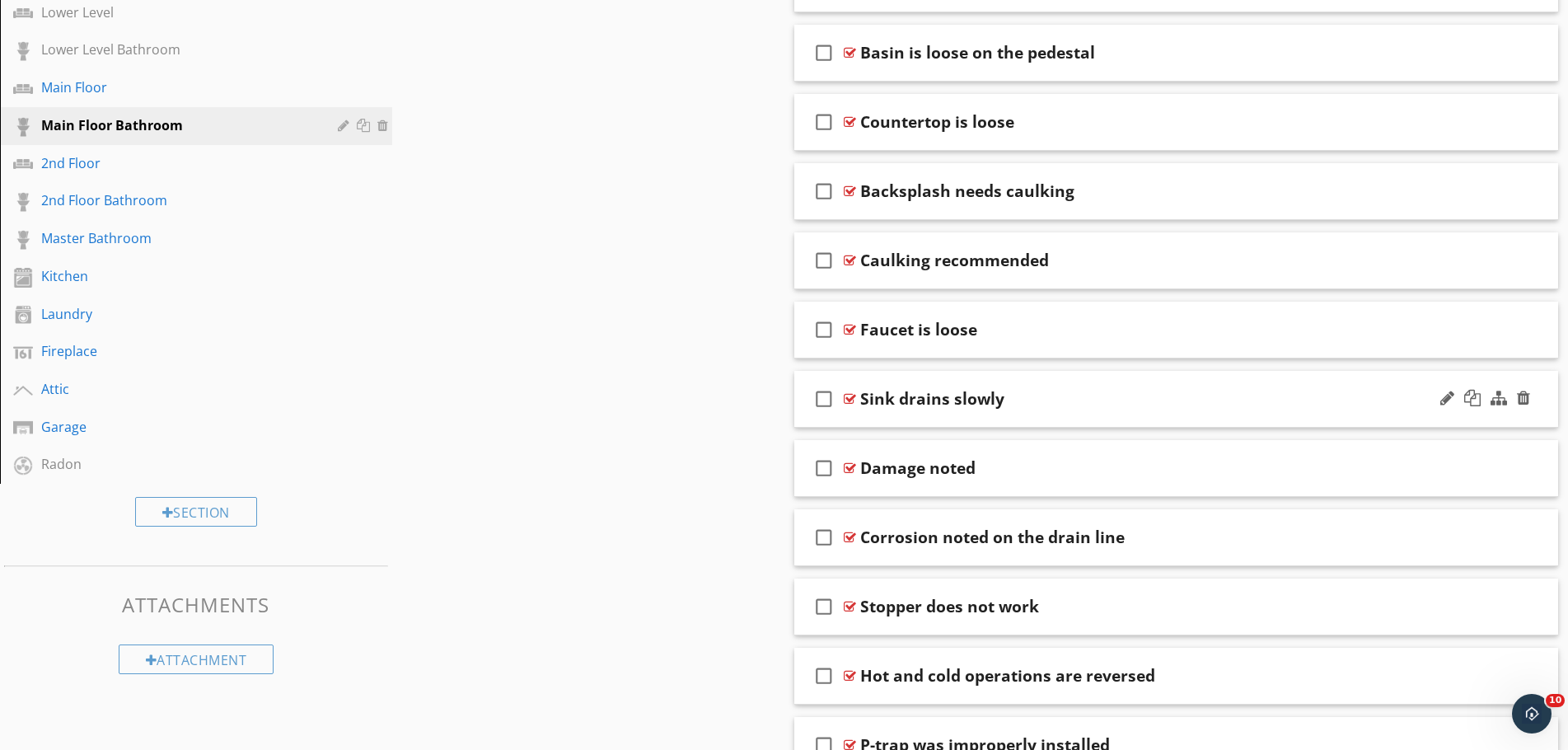
click at [1079, 387] on div "check_box_outline_blank Sink drains slowly" at bounding box center [1176, 399] width 764 height 57
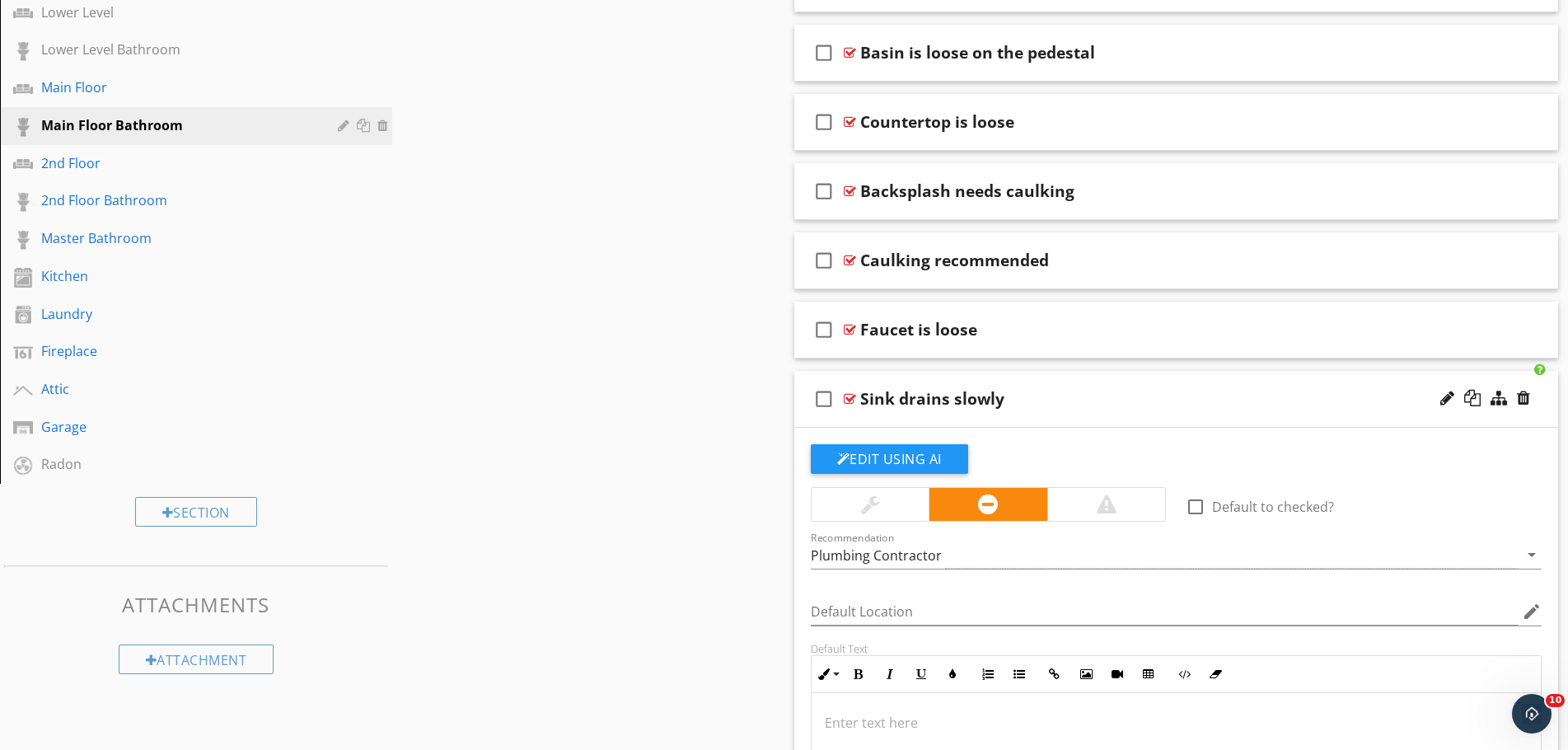
click at [1079, 387] on div "check_box_outline_blank Sink drains slowly" at bounding box center [1176, 399] width 764 height 57
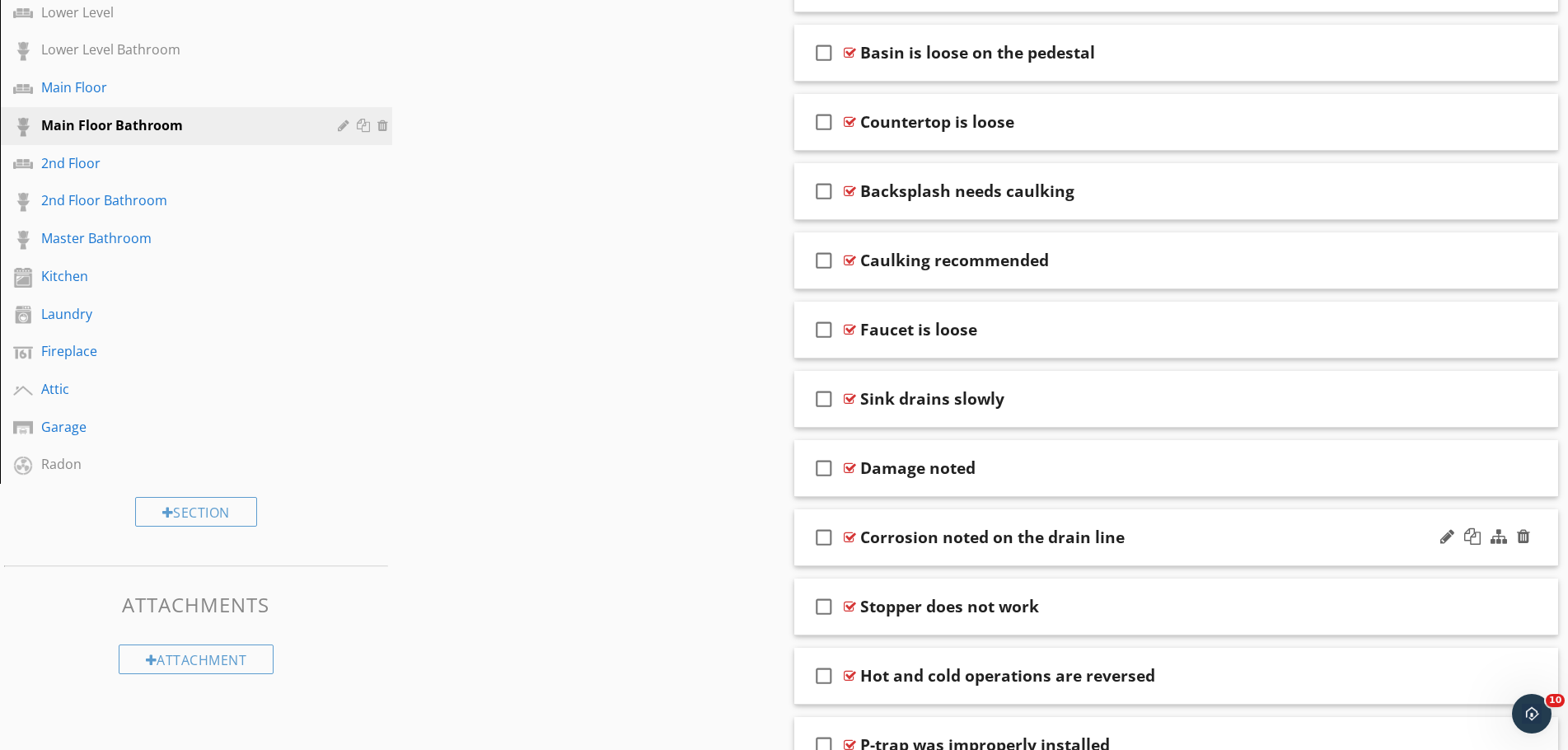
click at [1176, 535] on div "Corrosion noted on the drain line" at bounding box center [1134, 537] width 549 height 20
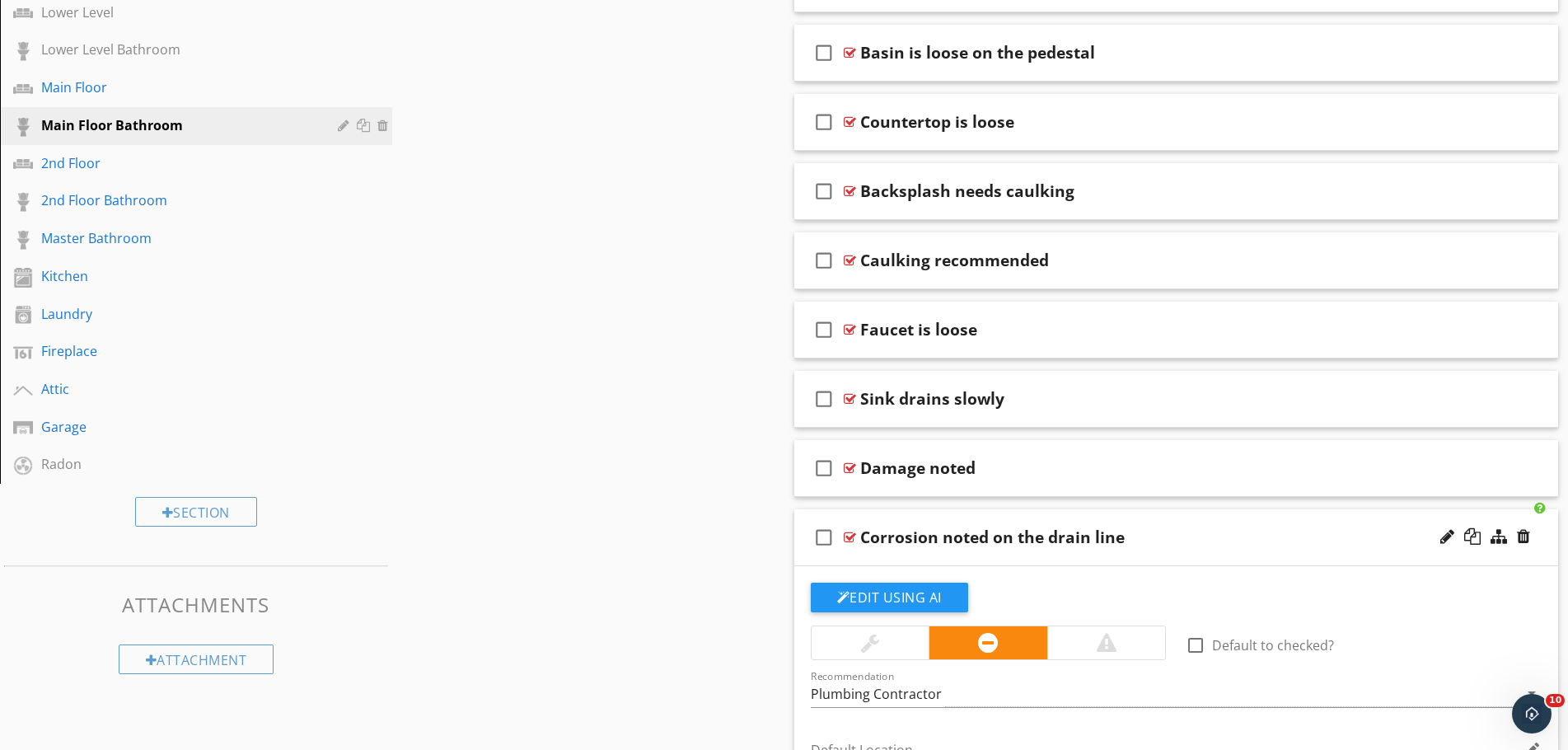
click at [1176, 535] on div "Corrosion noted on the drain line" at bounding box center [1134, 537] width 549 height 20
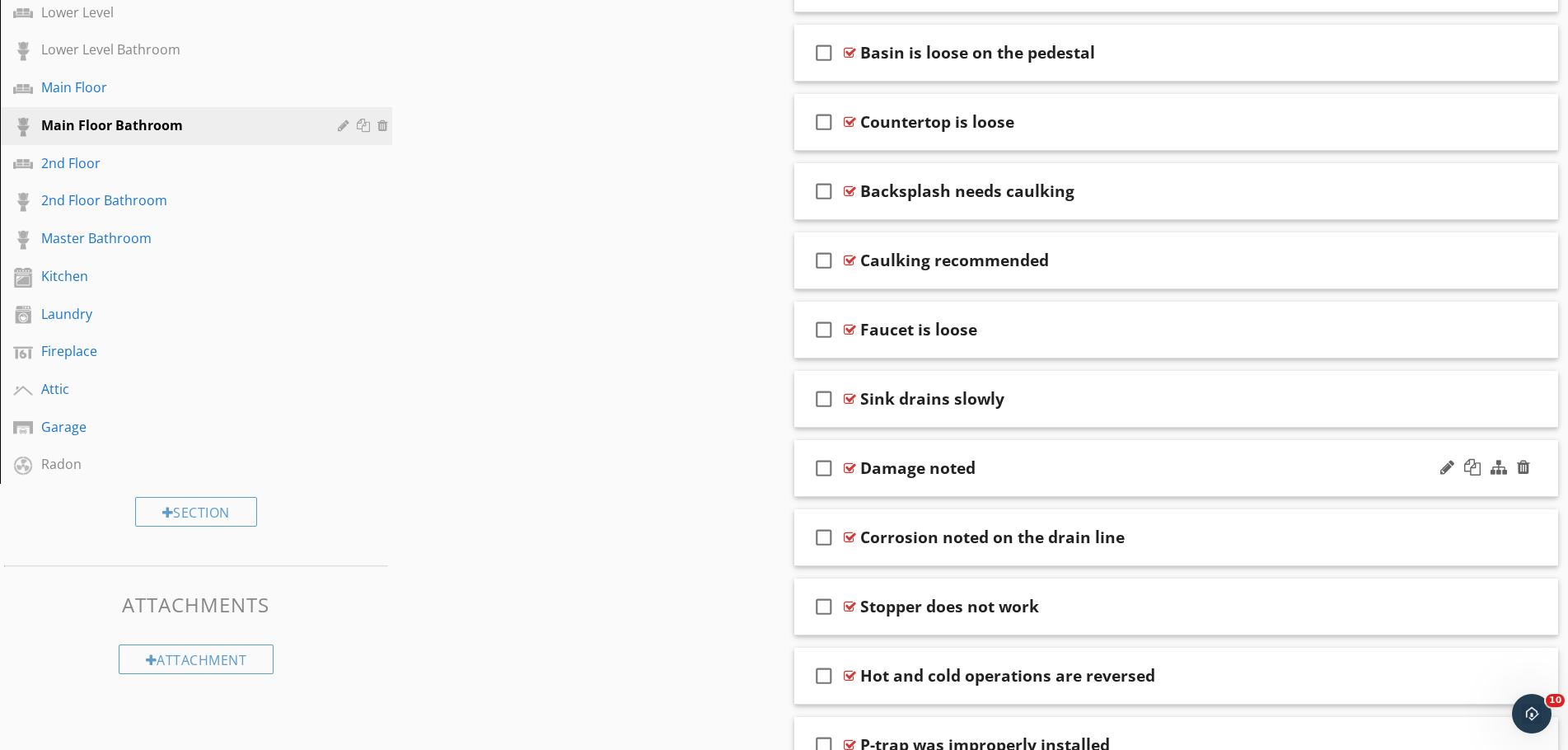
click at [1128, 476] on div "Damage noted" at bounding box center [1134, 468] width 549 height 20
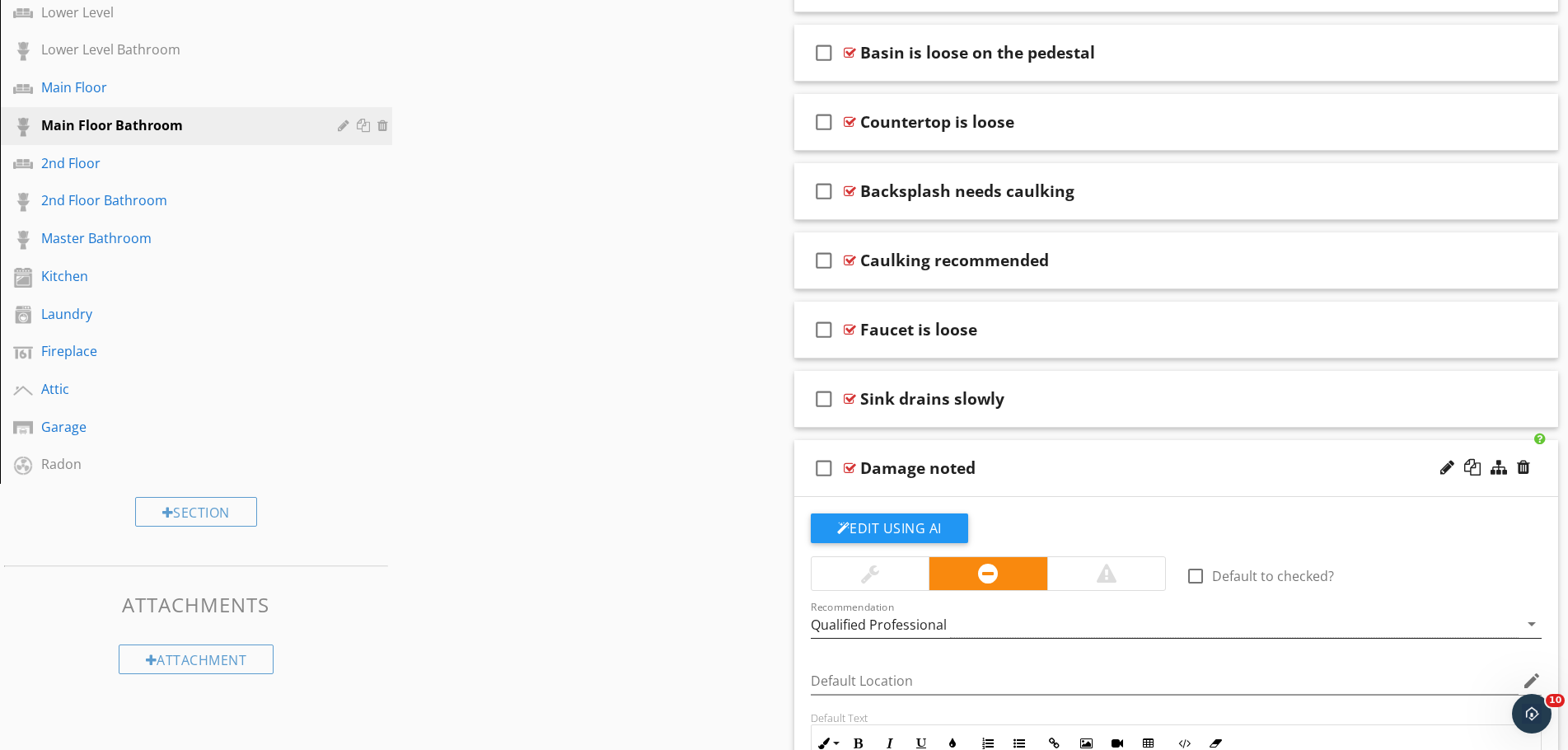
click at [1025, 631] on div "Qualified Professional" at bounding box center [1165, 625] width 709 height 27
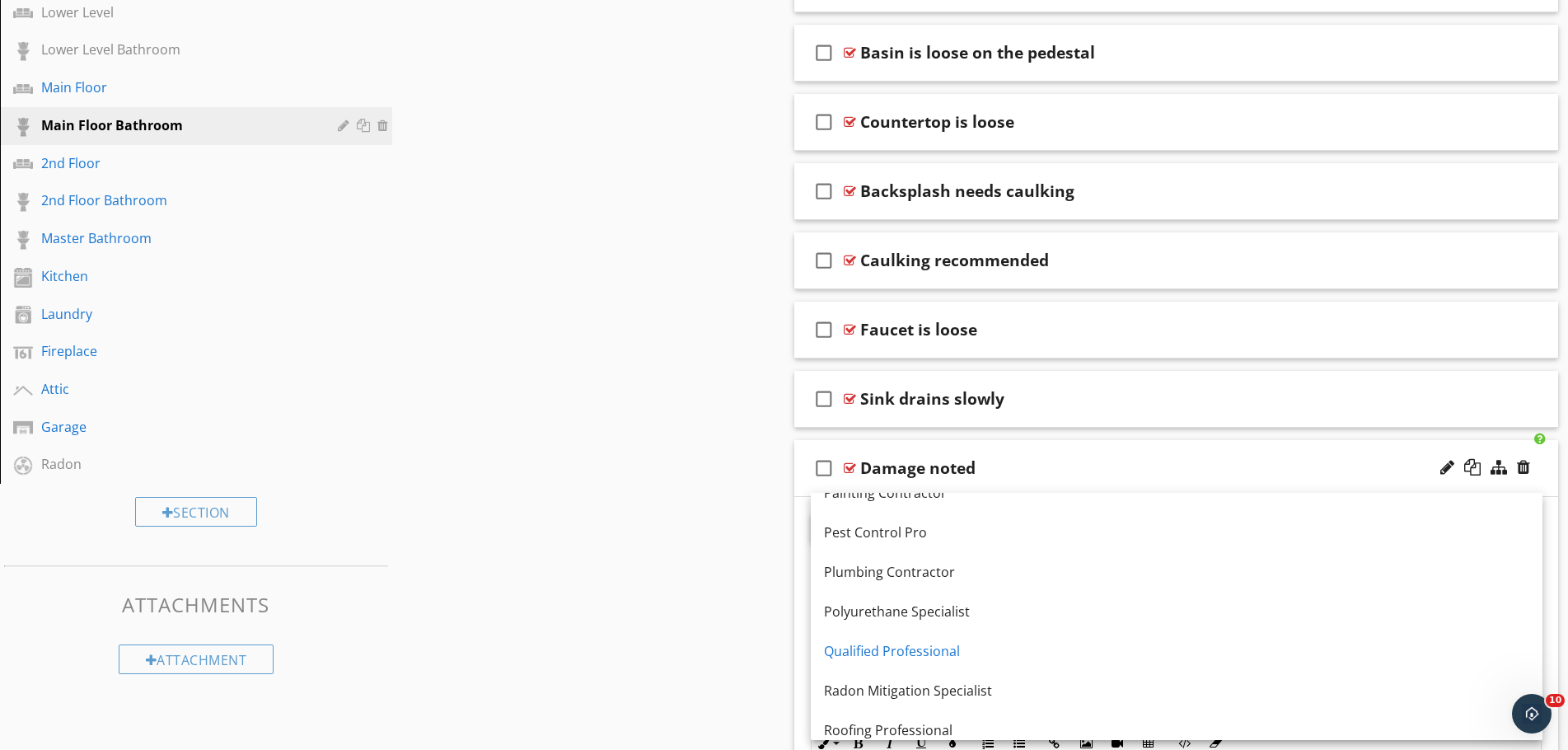
scroll to position [1368, 0]
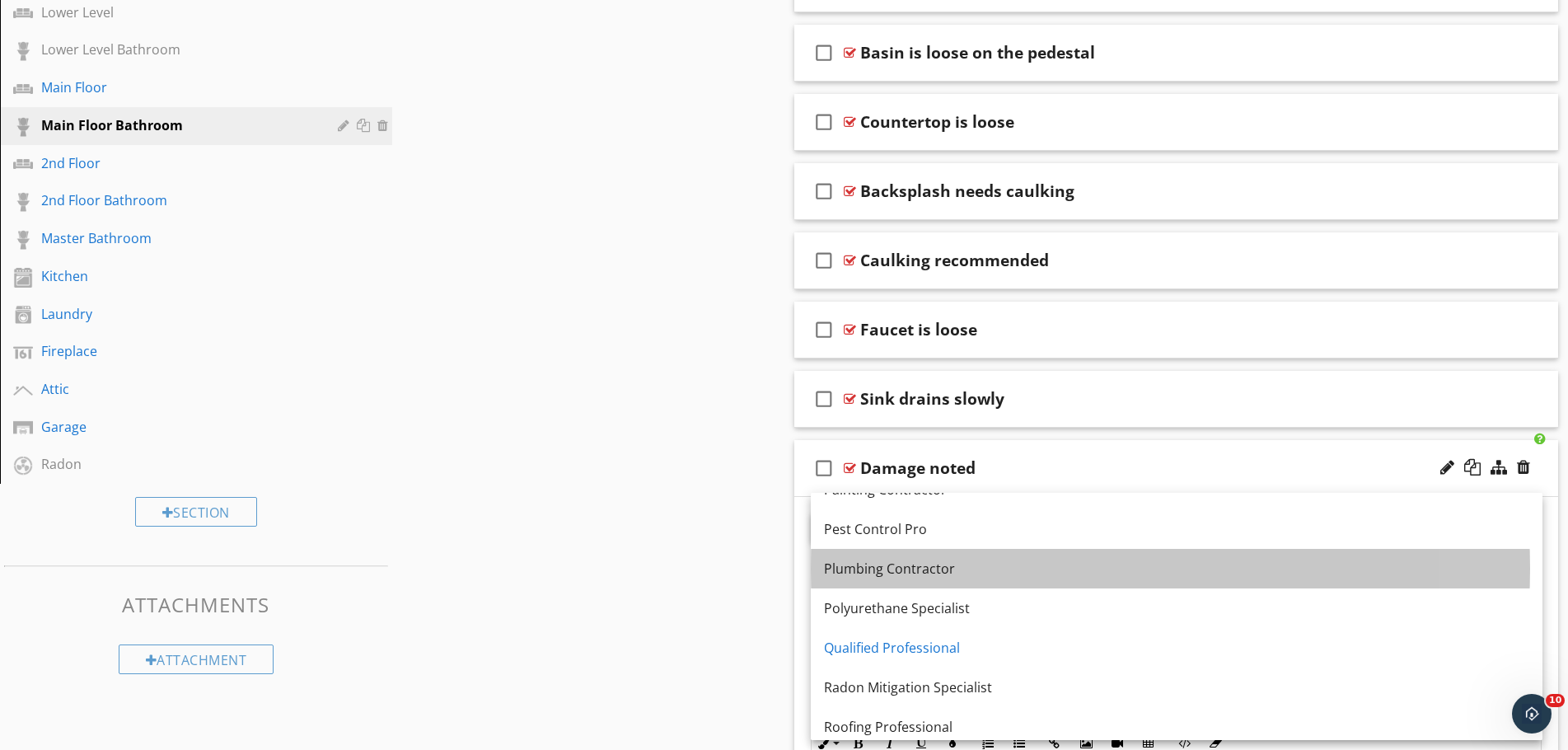
click at [1019, 568] on div "Plumbing Contractor" at bounding box center [1176, 568] width 706 height 20
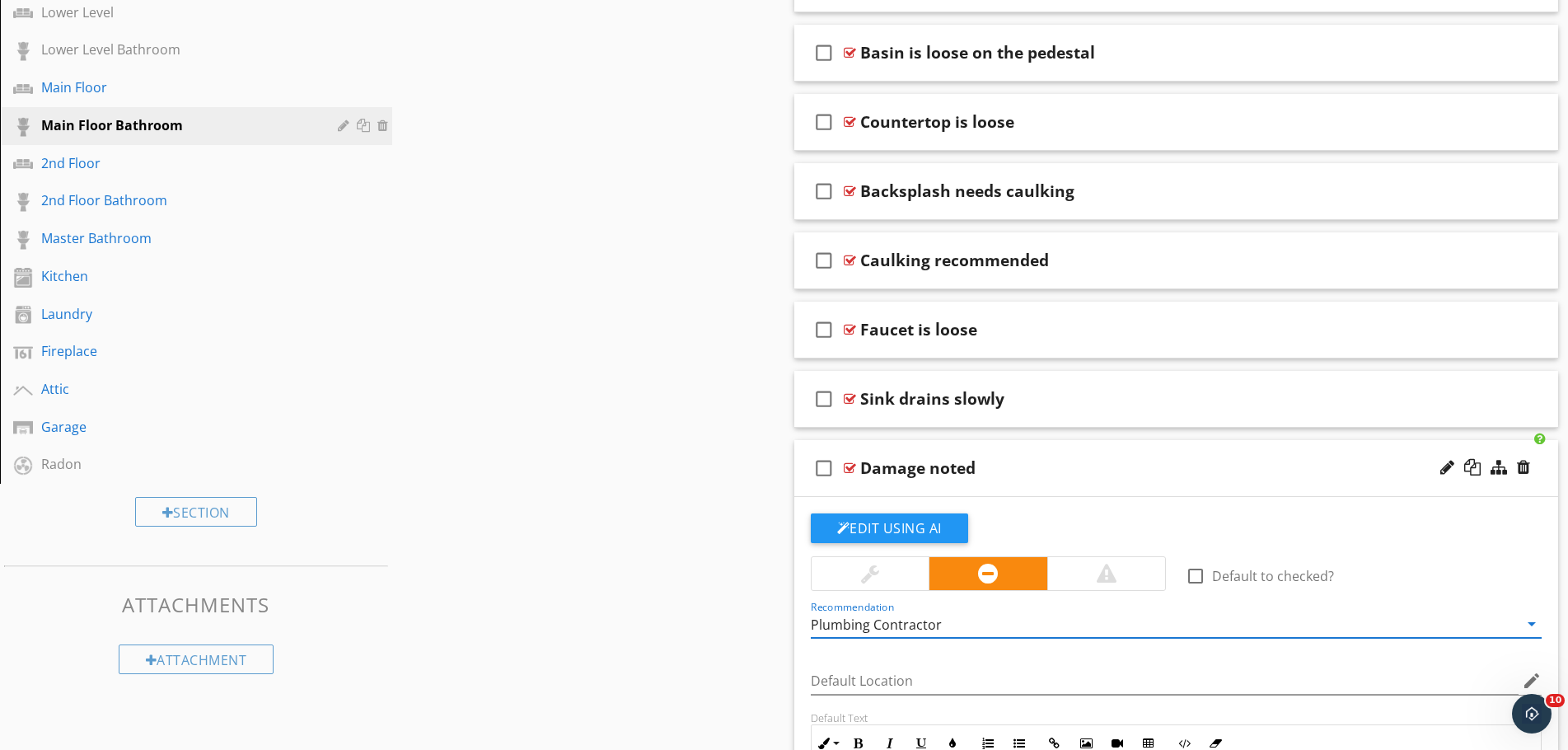
drag, startPoint x: 706, startPoint y: 552, endPoint x: 801, endPoint y: 554, distance: 95.0
click at [1101, 482] on div "check_box_outline_blank Damage noted" at bounding box center [1176, 468] width 764 height 57
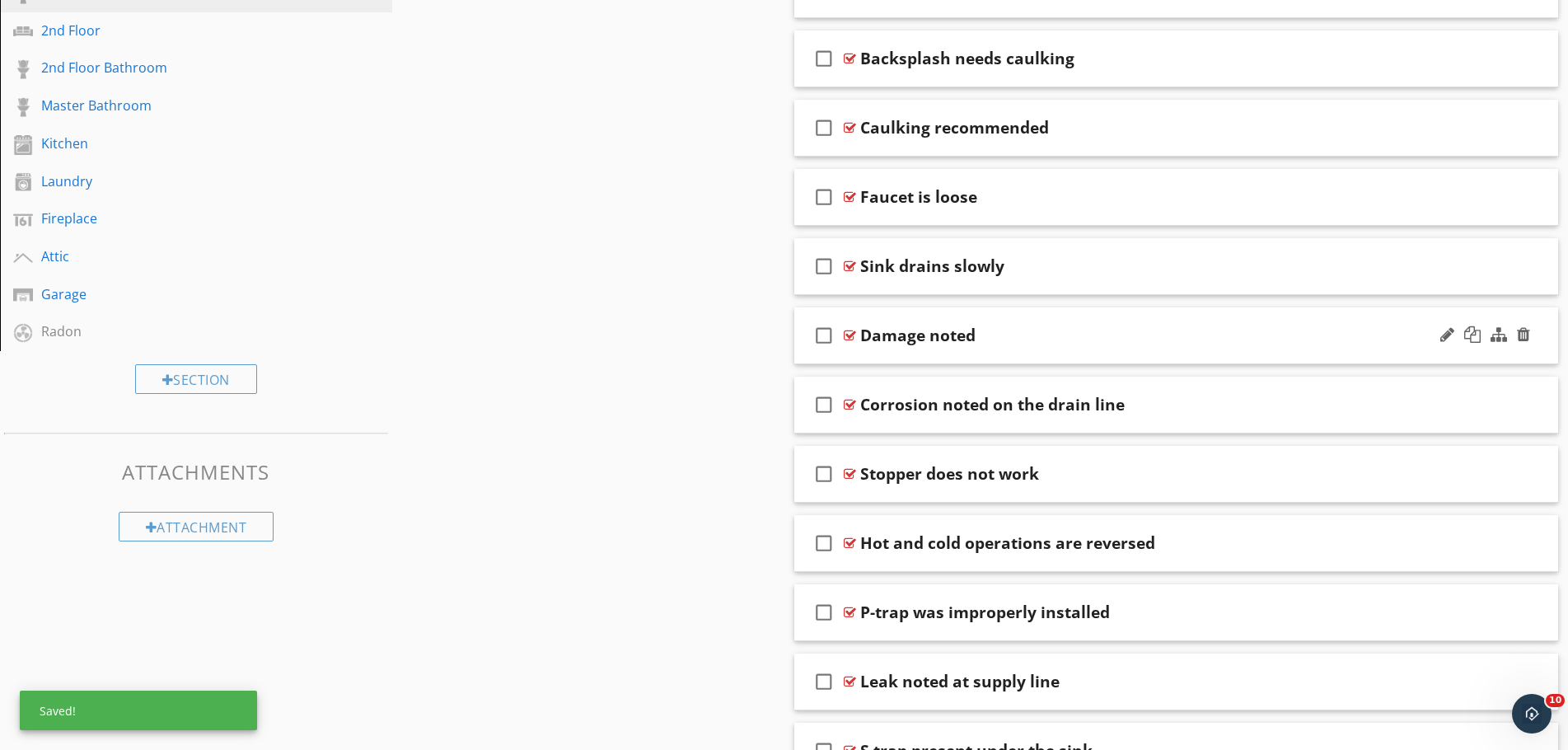
scroll to position [1072, 0]
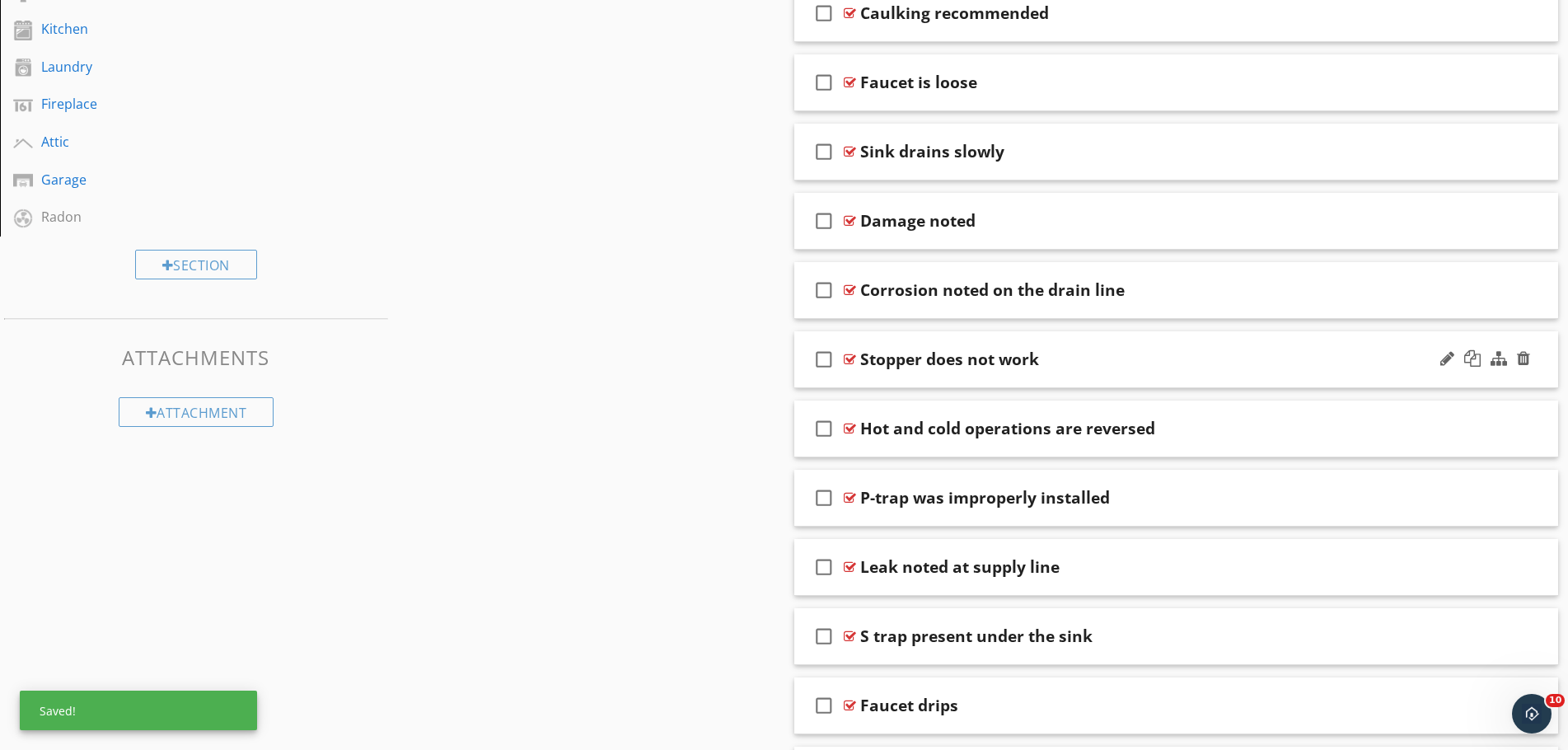
click at [1071, 356] on div "Stopper does not work" at bounding box center [1134, 359] width 549 height 20
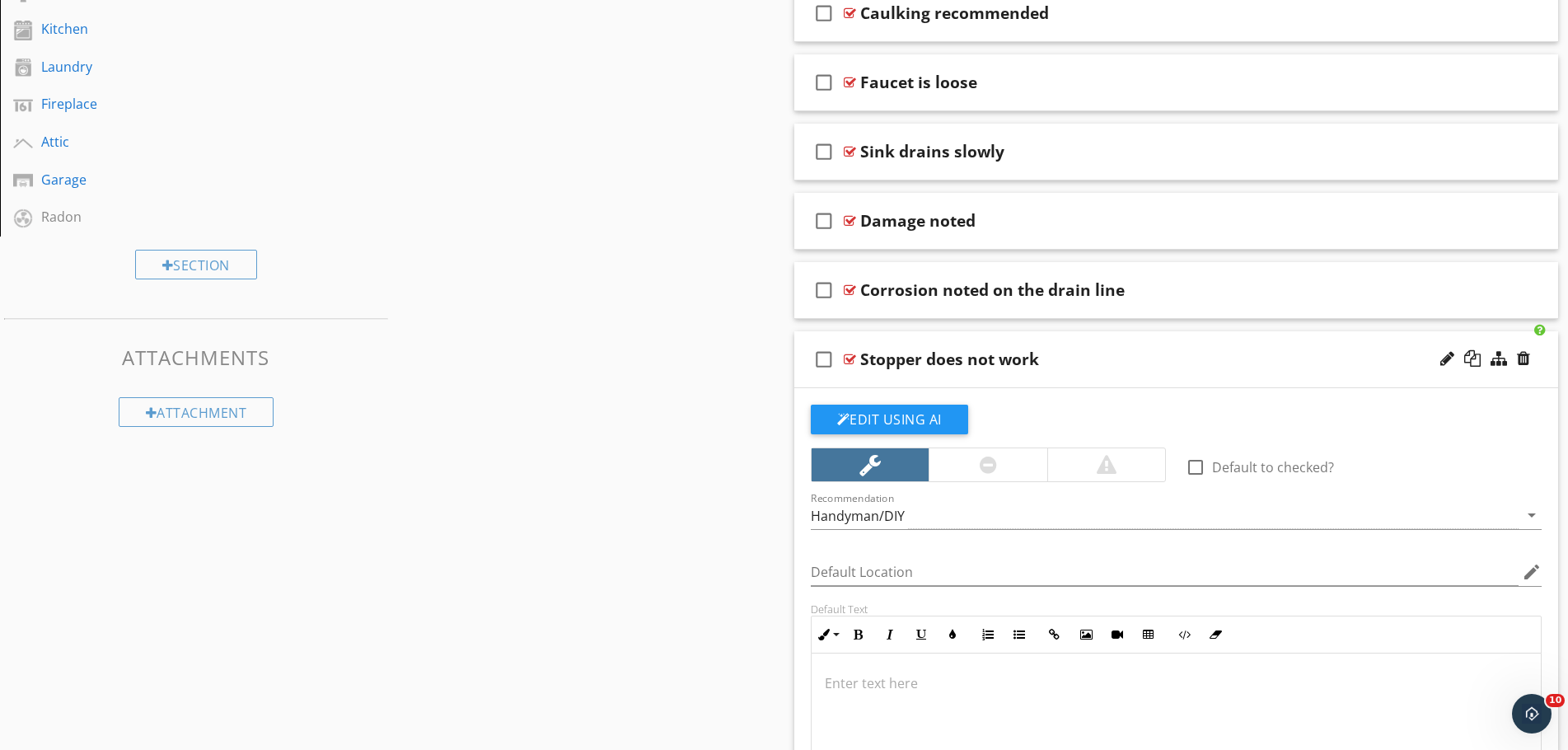
click at [1071, 356] on div "Stopper does not work" at bounding box center [1134, 359] width 549 height 20
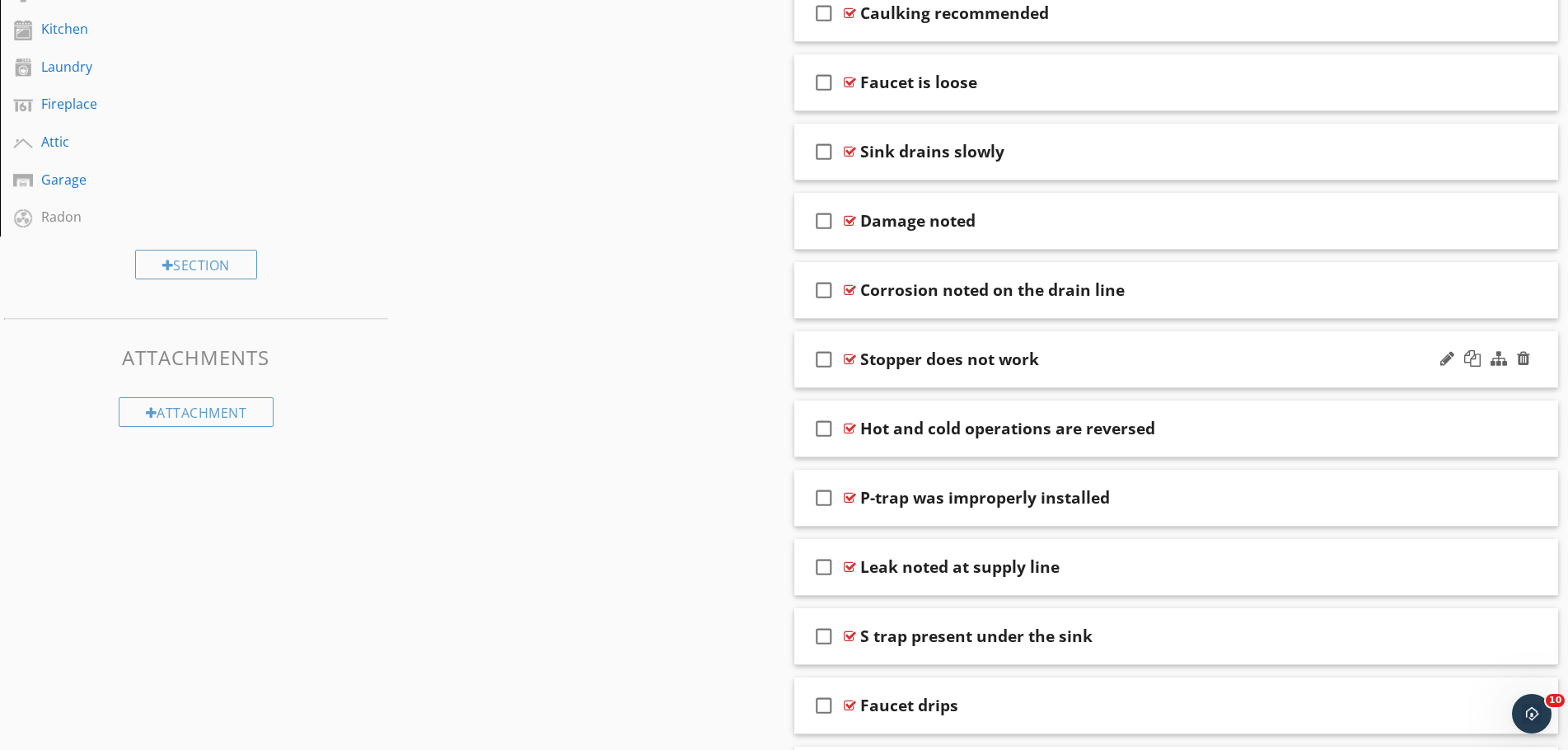
click at [1071, 356] on div "Stopper does not work" at bounding box center [1134, 359] width 549 height 20
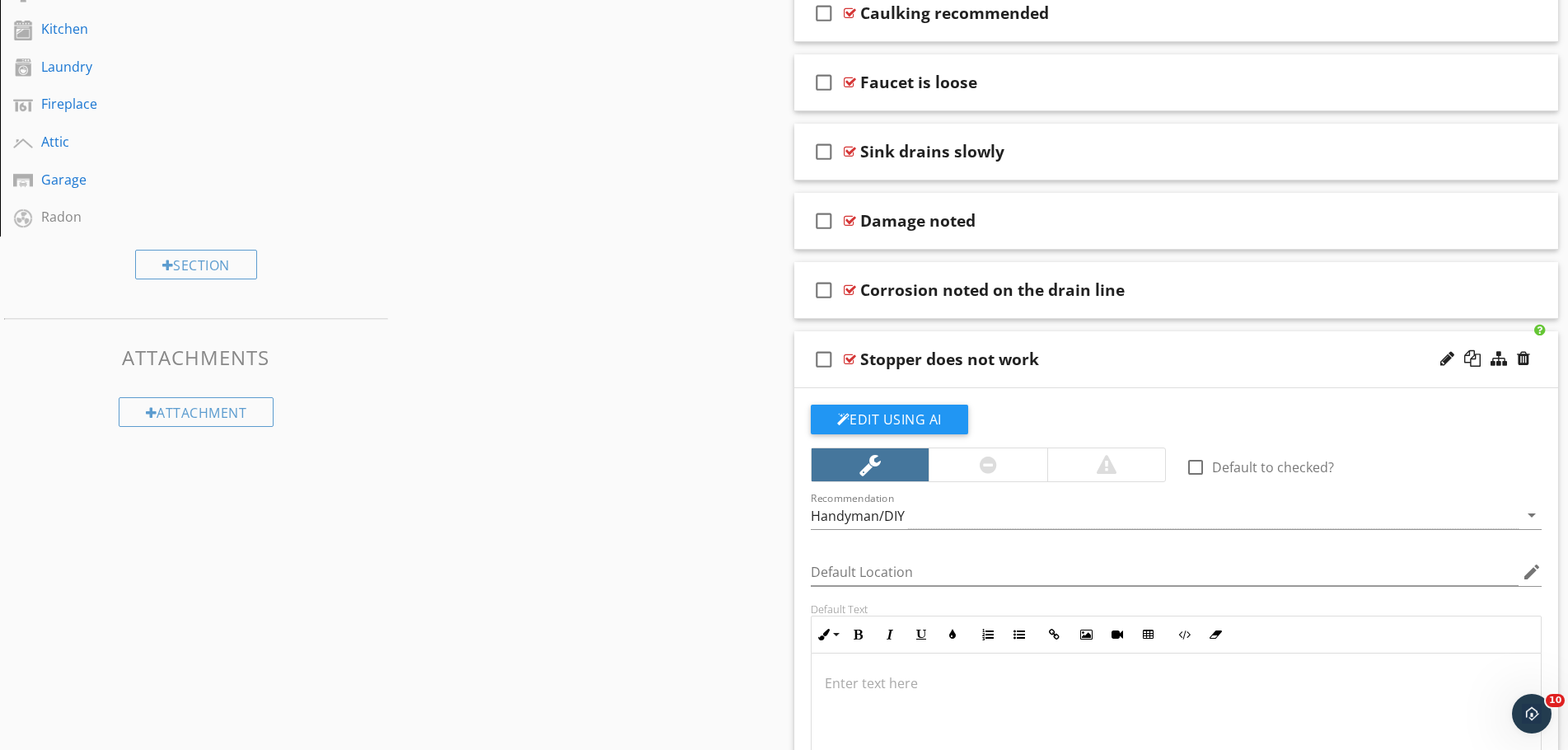
click at [956, 468] on div at bounding box center [988, 464] width 119 height 33
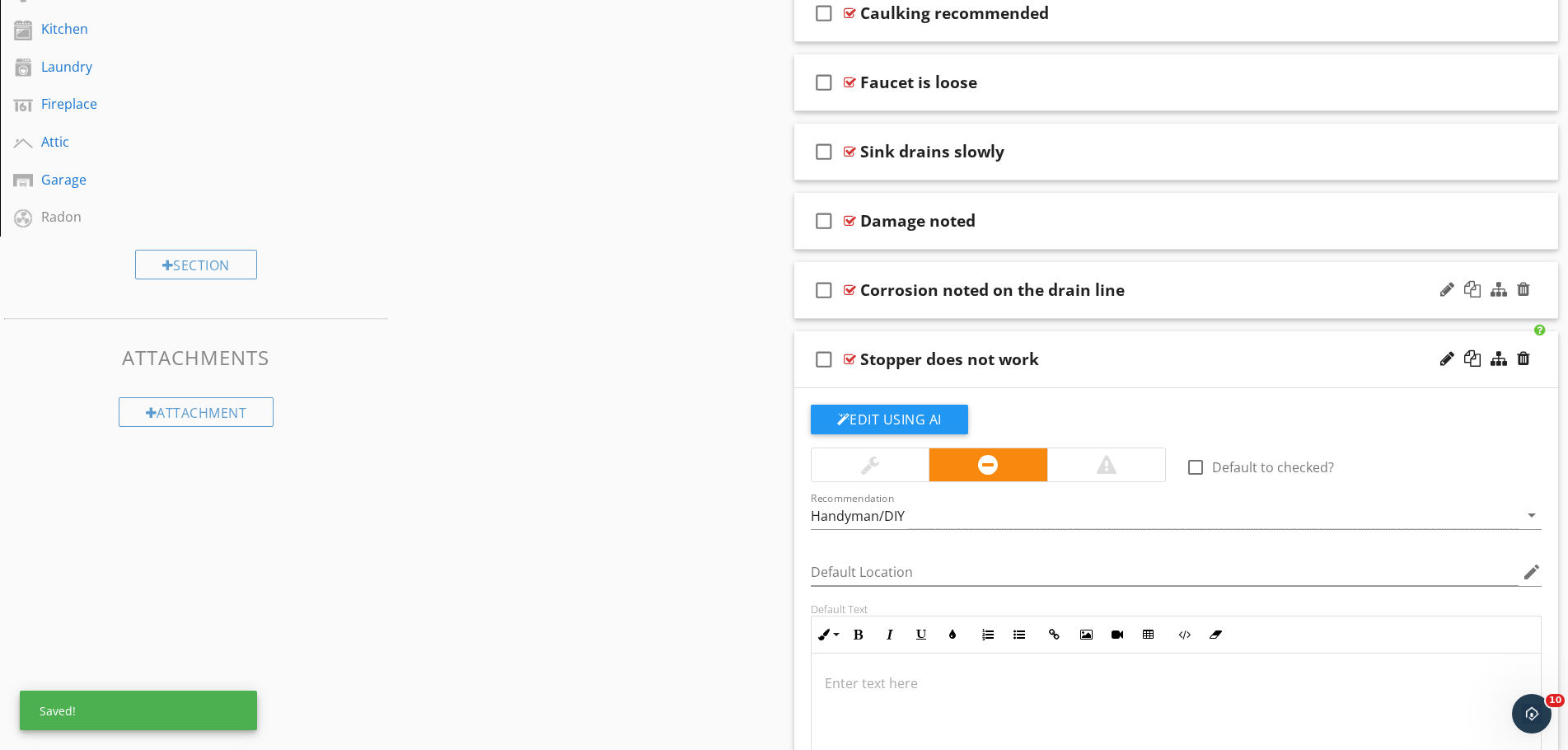
click at [1149, 286] on div "Corrosion noted on the drain line" at bounding box center [1134, 289] width 549 height 20
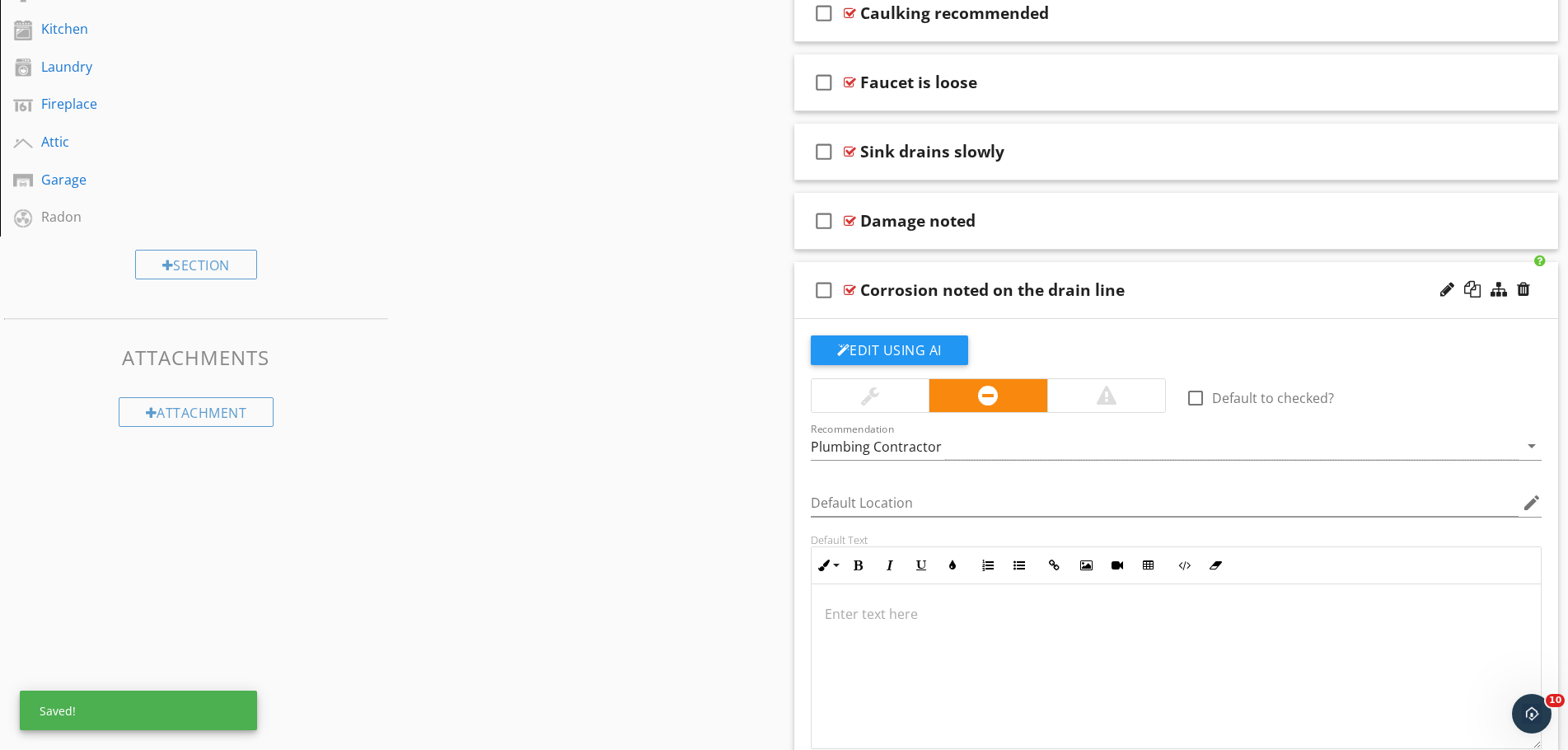
click at [1146, 277] on div "check_box_outline_blank Corrosion noted on the drain line" at bounding box center [1176, 290] width 764 height 57
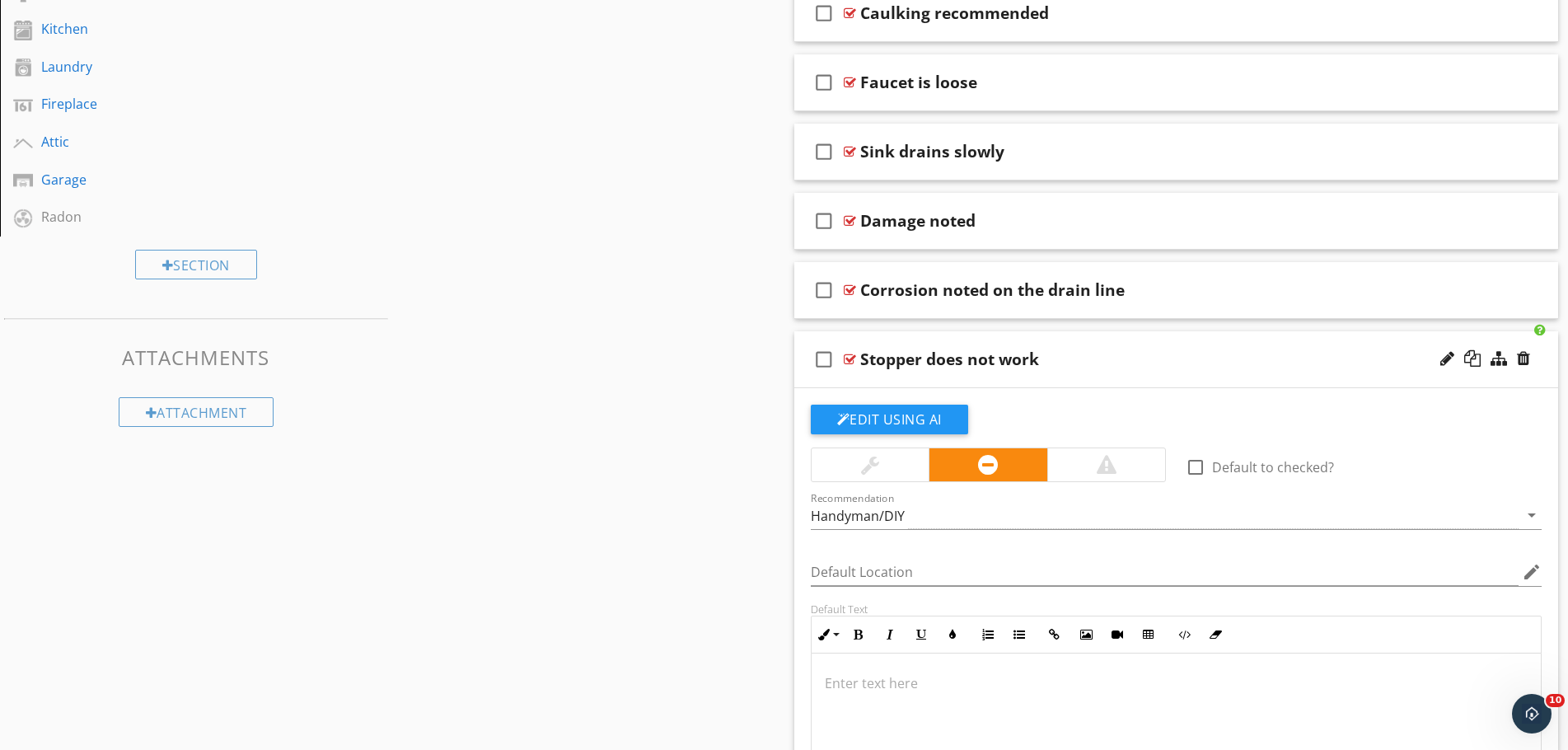
click at [1151, 357] on div "Stopper does not work" at bounding box center [1134, 359] width 549 height 20
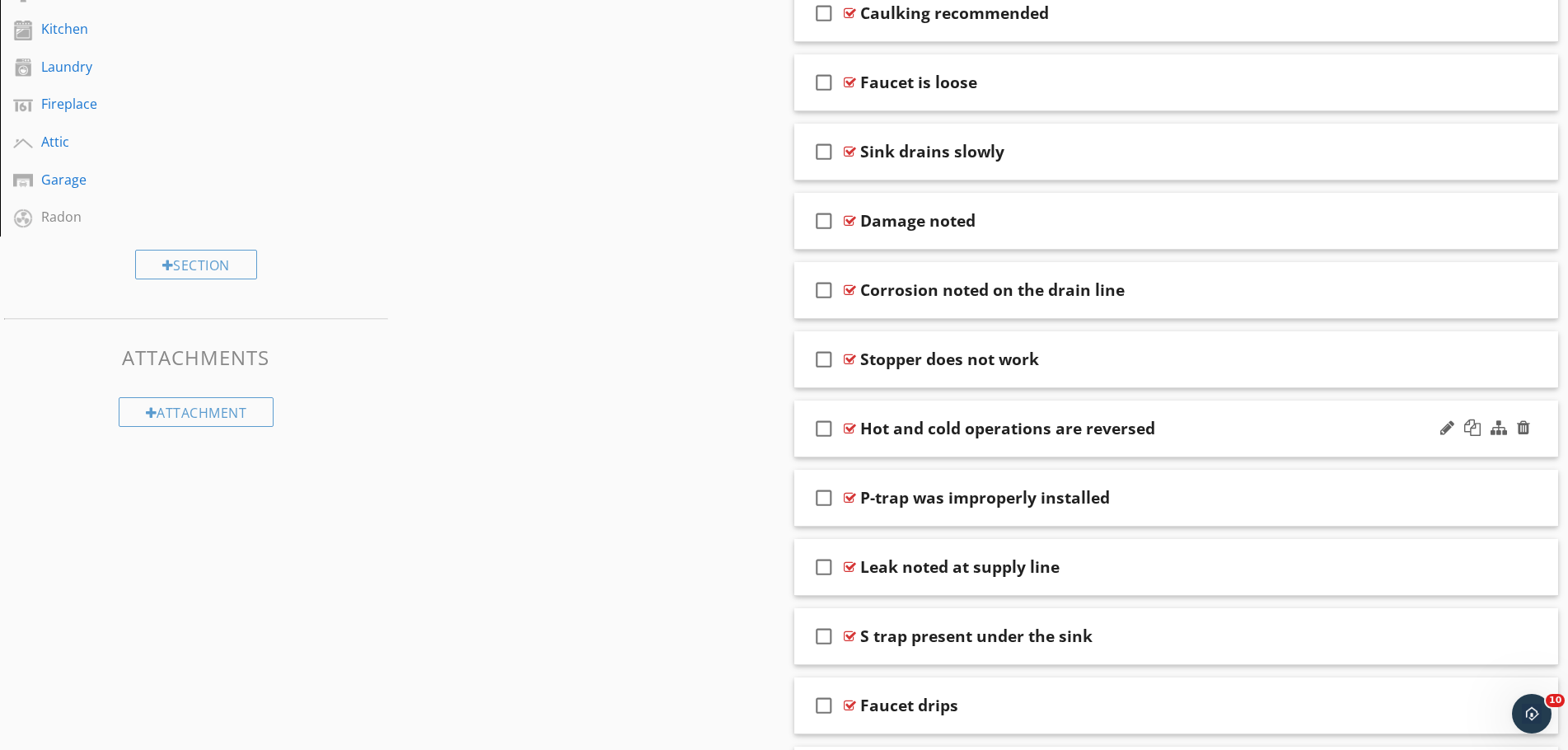
click at [1199, 422] on div "Hot and cold operations are reversed" at bounding box center [1134, 428] width 549 height 20
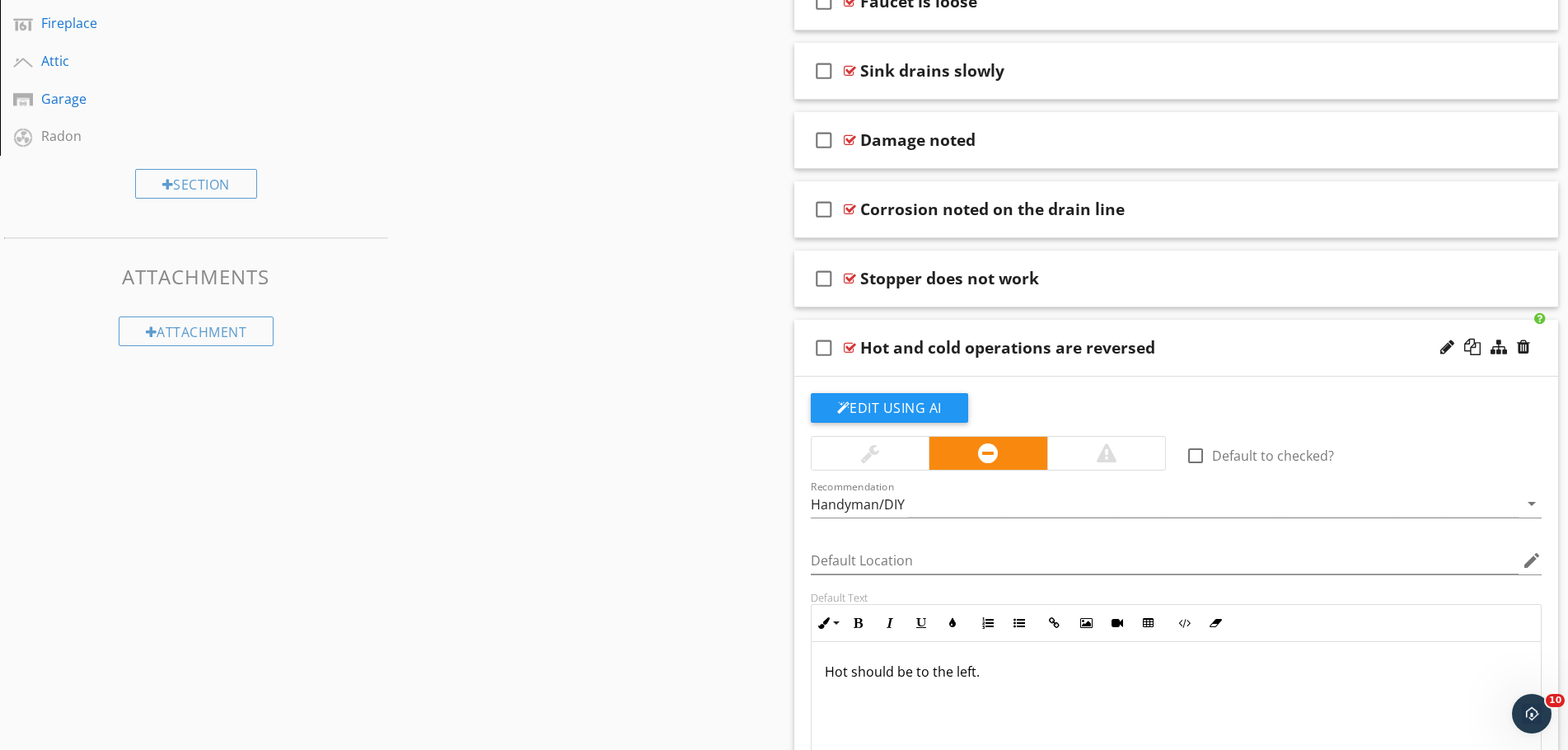
scroll to position [1154, 0]
click at [961, 511] on div "Handyman/DIY" at bounding box center [1165, 503] width 709 height 27
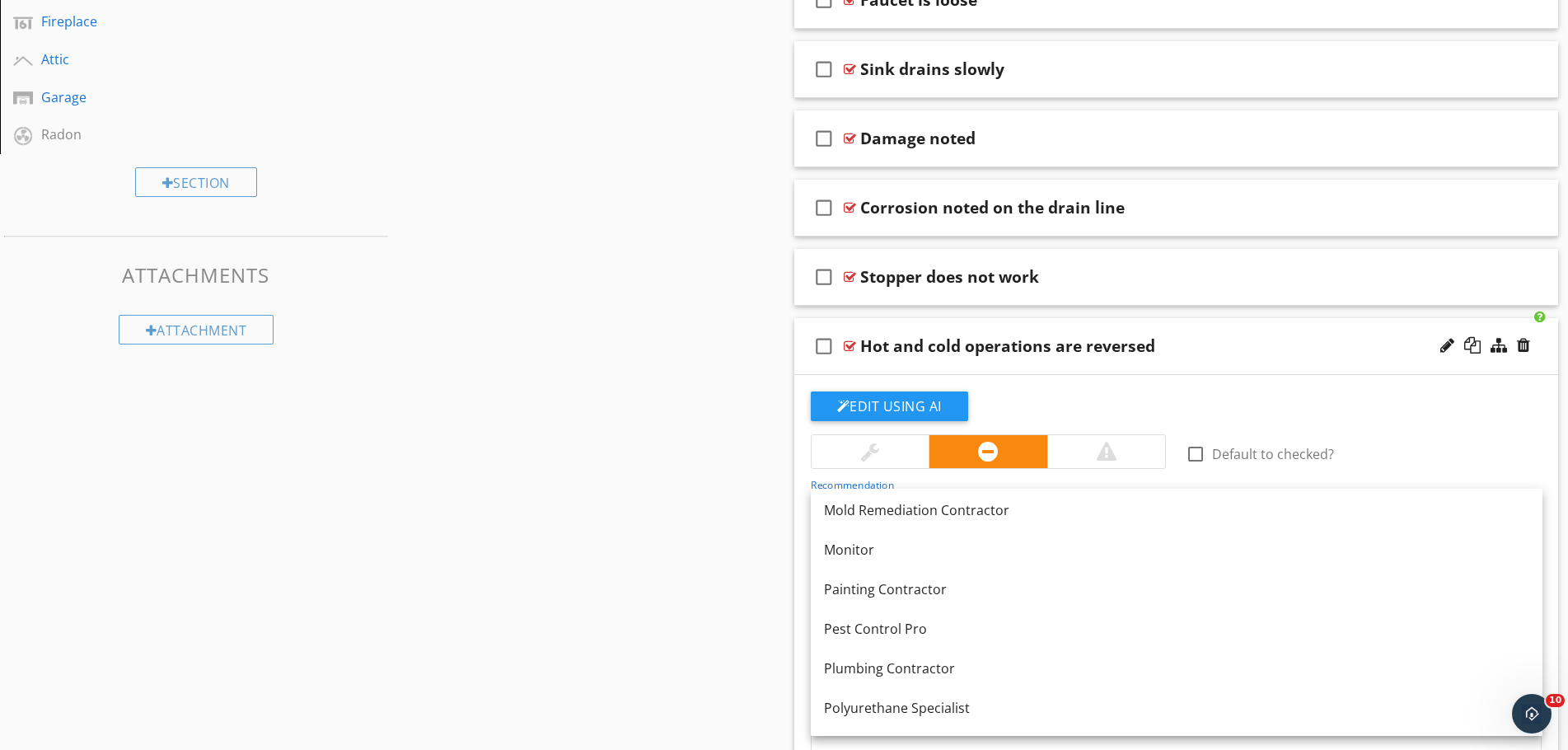
scroll to position [1286, 0]
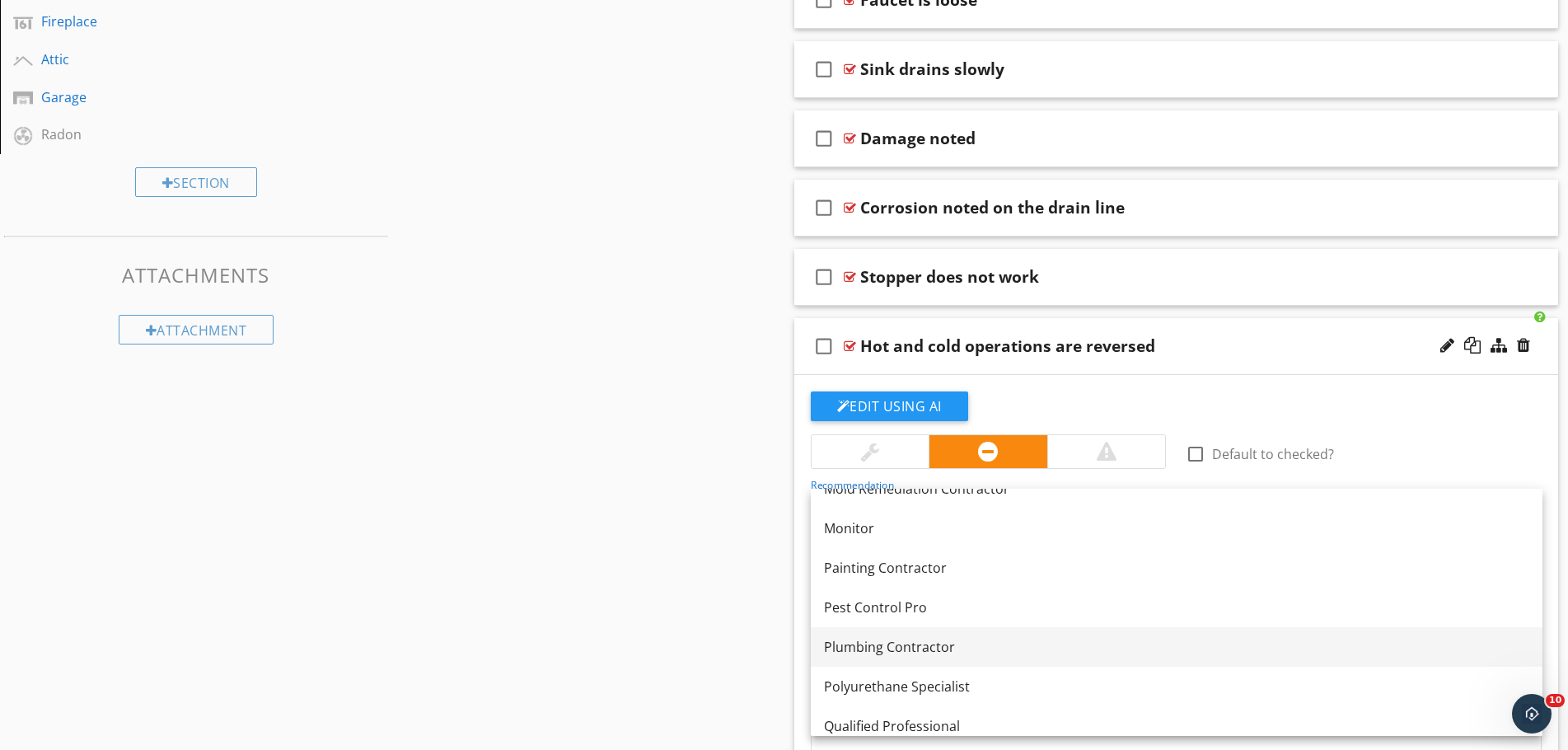
click at [953, 639] on div "Plumbing Contractor" at bounding box center [1176, 647] width 706 height 20
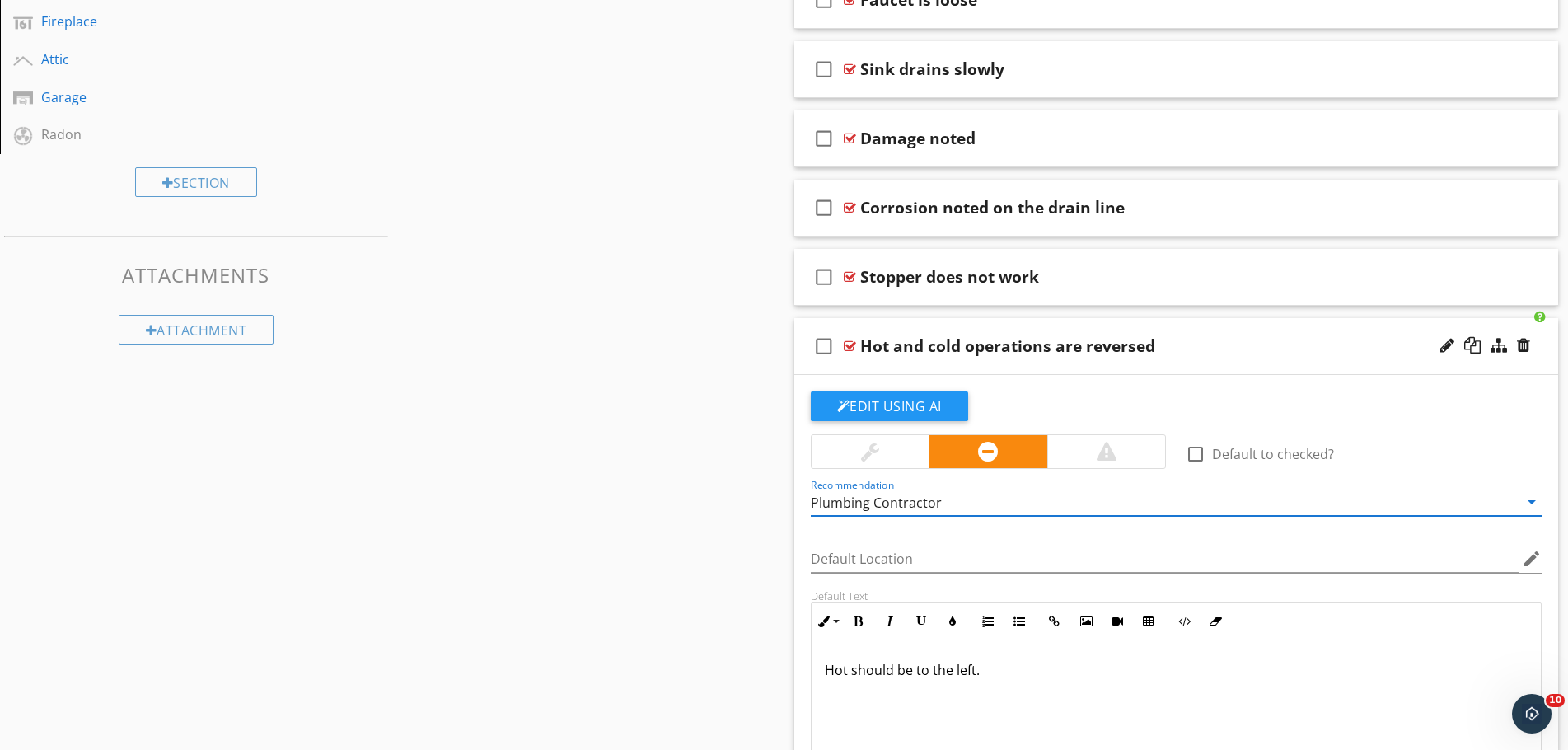
click at [1199, 350] on div "Hot and cold operations are reversed" at bounding box center [1134, 346] width 549 height 20
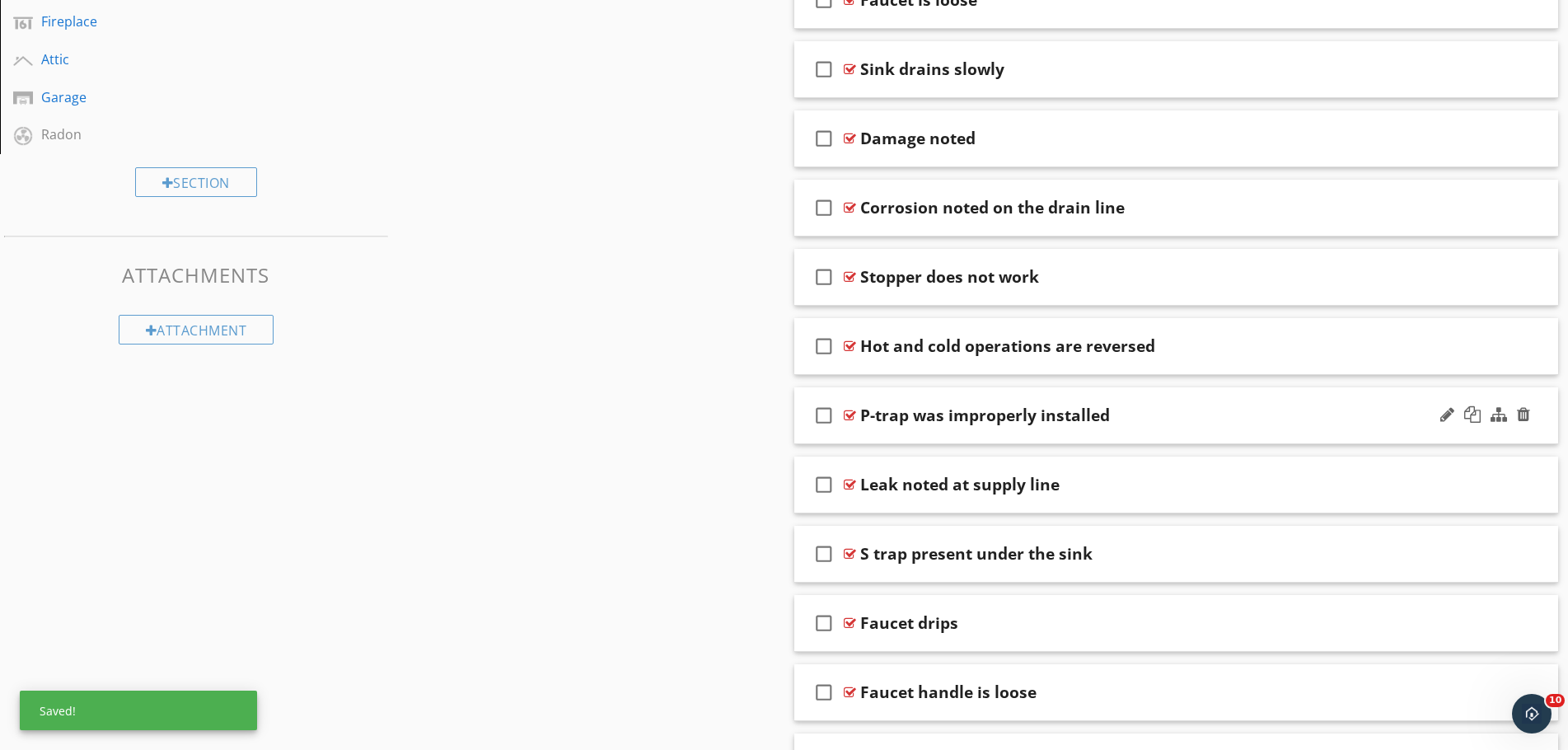
click at [1159, 413] on div "P-trap was improperly installed" at bounding box center [1134, 415] width 549 height 20
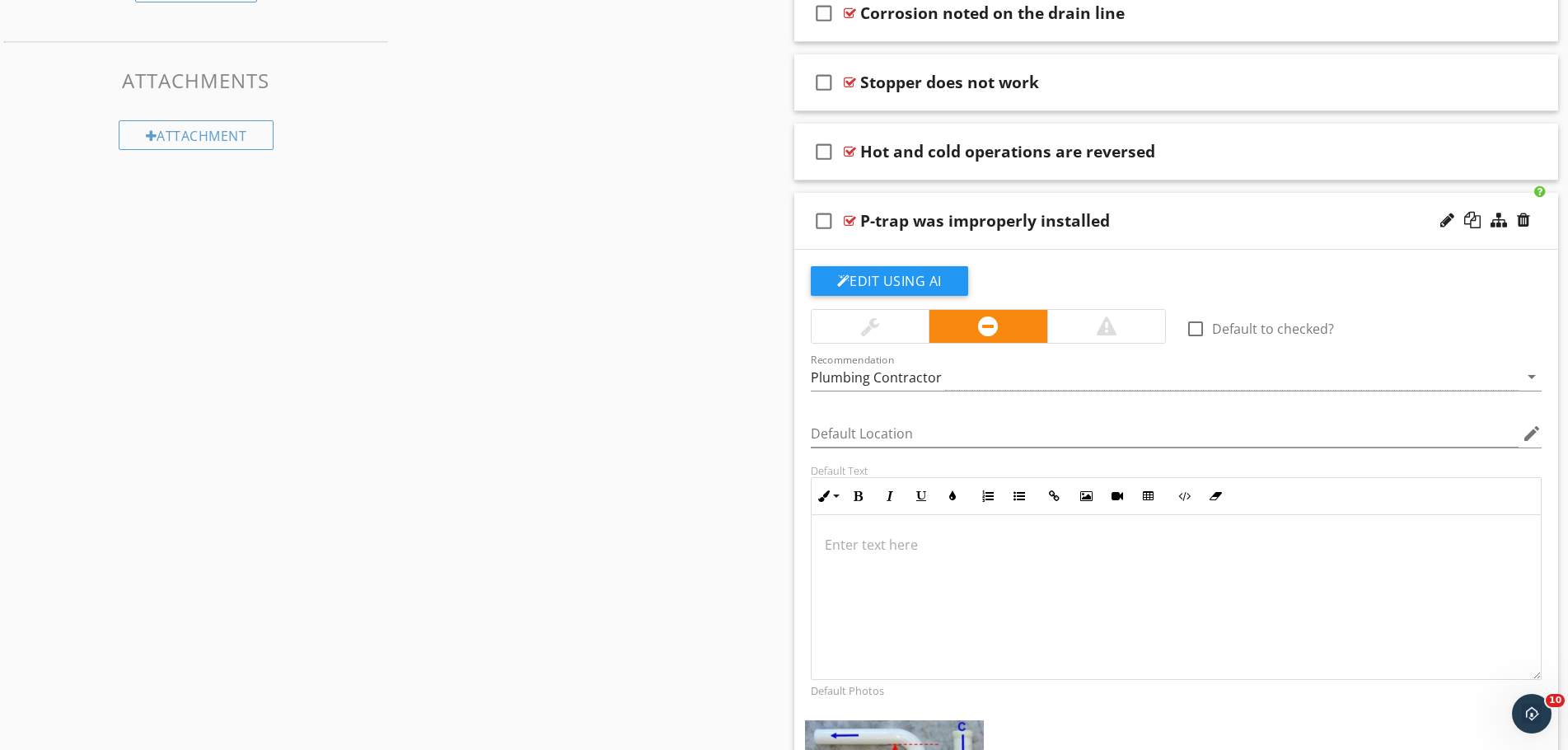
scroll to position [1319, 0]
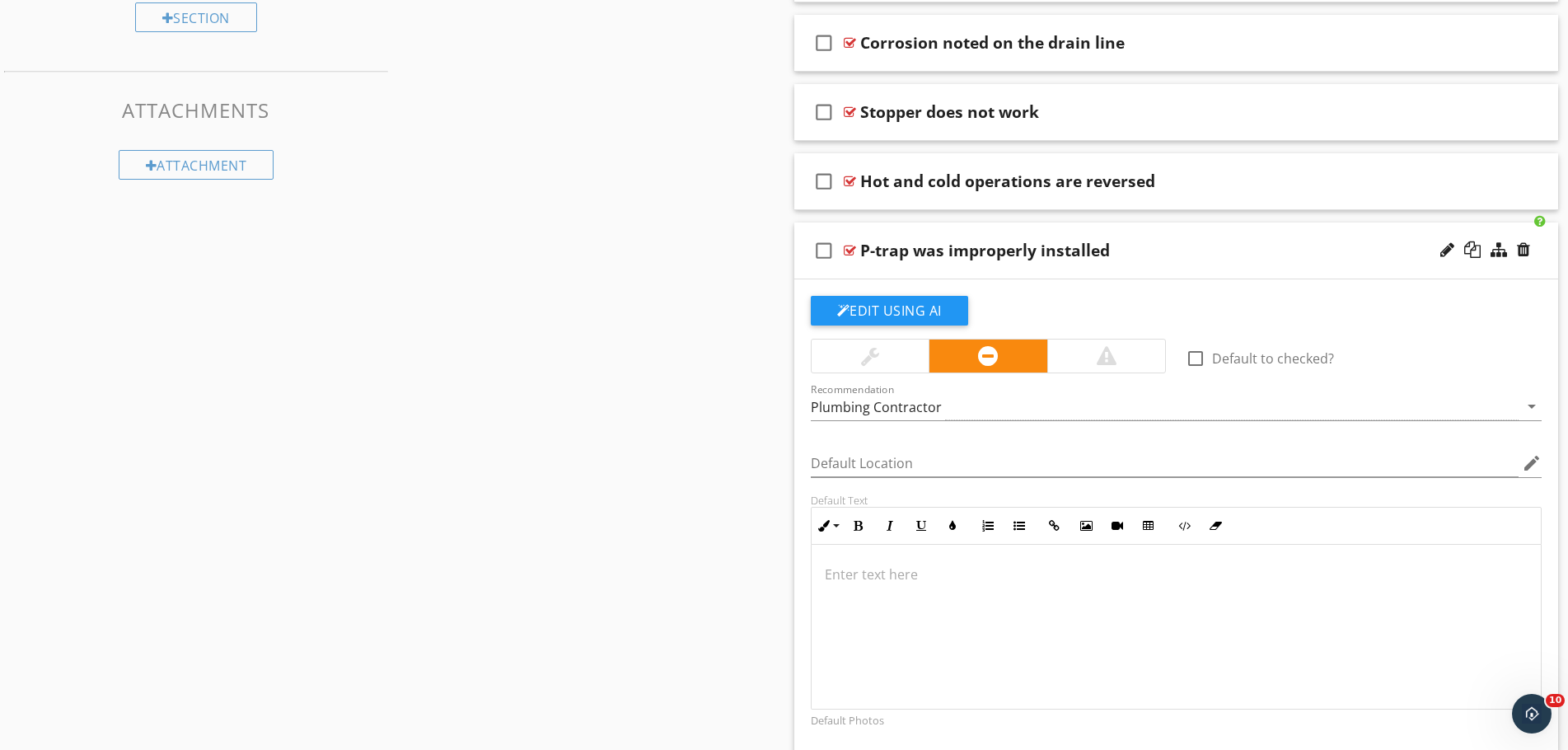
click at [1158, 245] on div "P-trap was improperly installed" at bounding box center [1134, 250] width 549 height 20
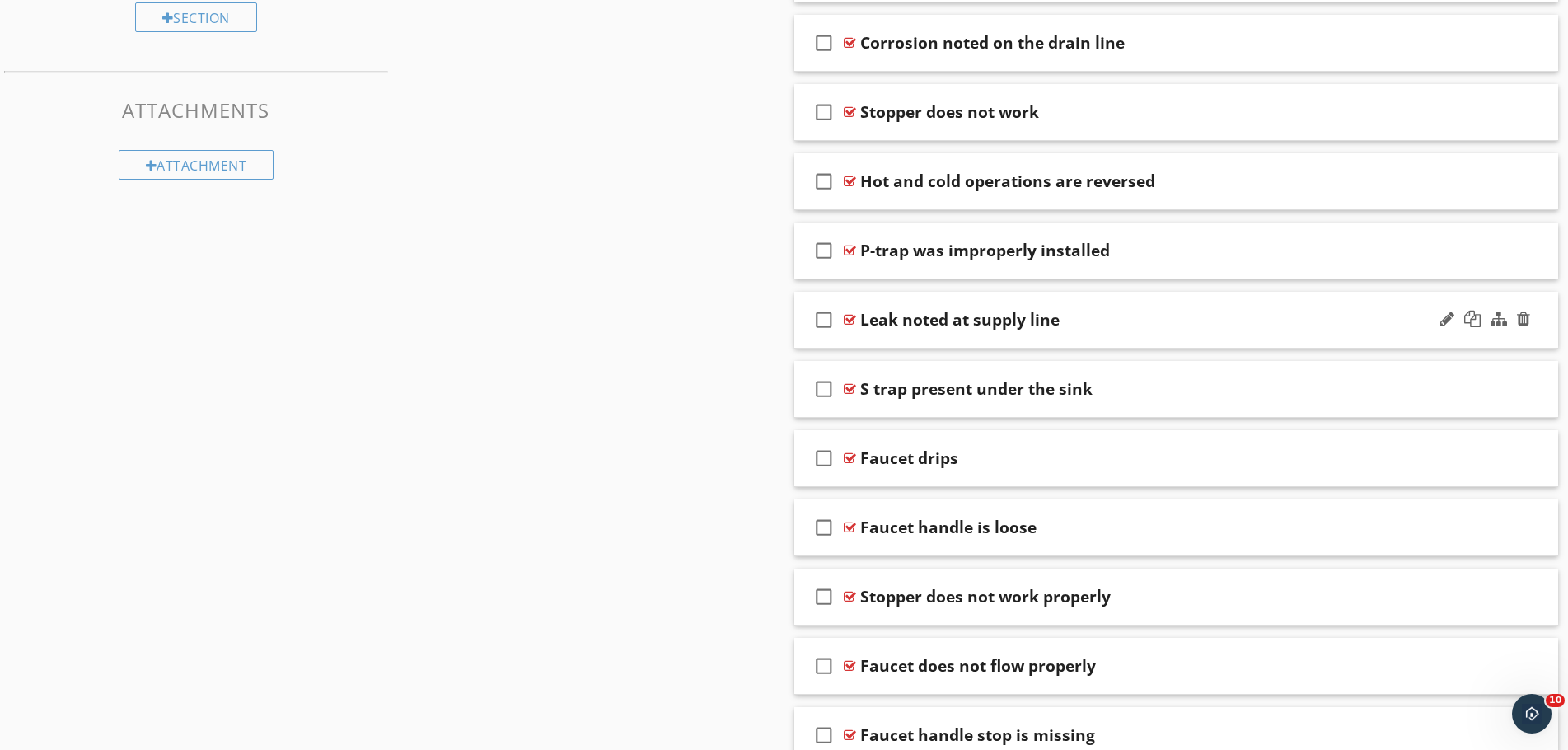
click at [1149, 323] on div "Leak noted at supply line" at bounding box center [1134, 319] width 549 height 20
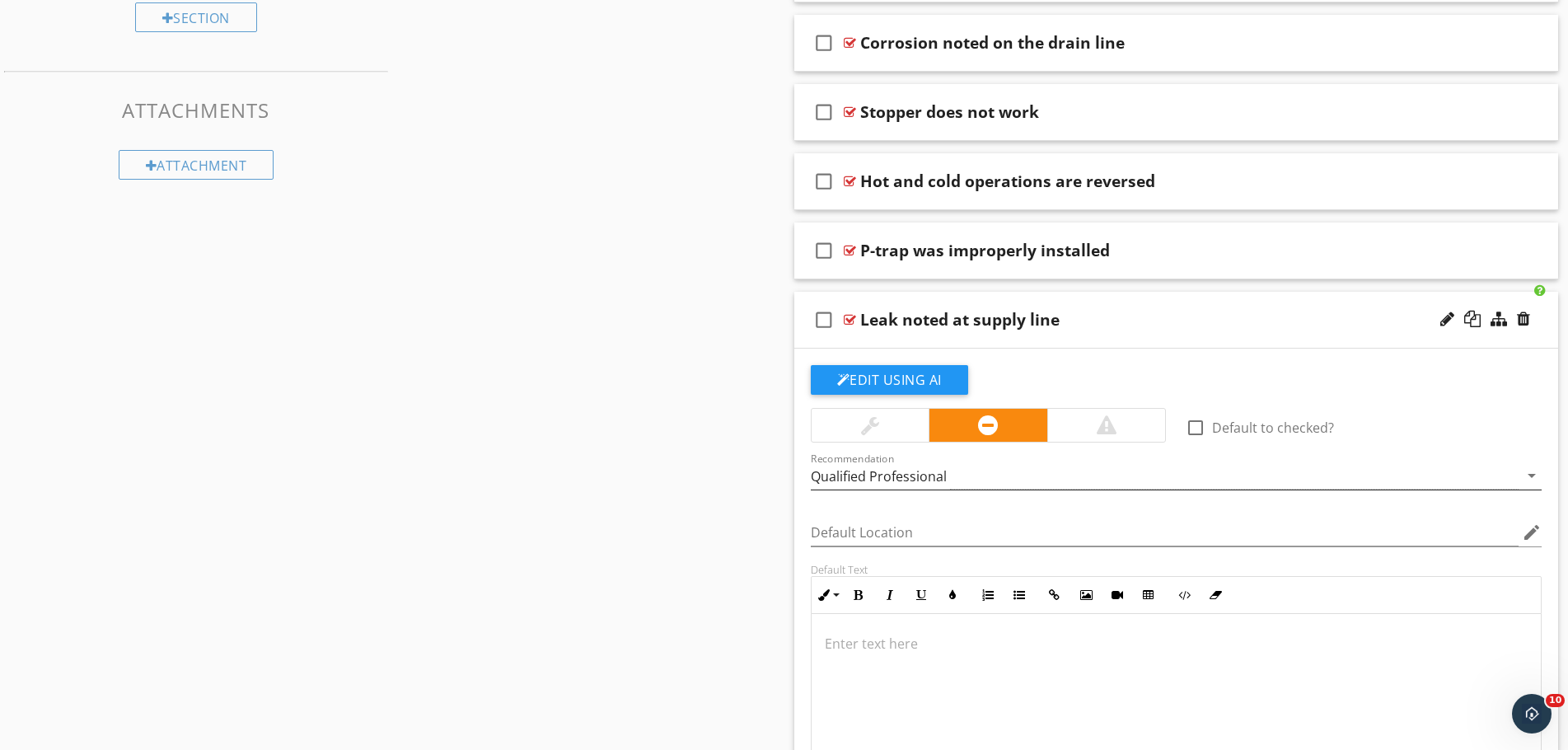
click at [979, 468] on div "Qualified Professional" at bounding box center [1165, 476] width 709 height 27
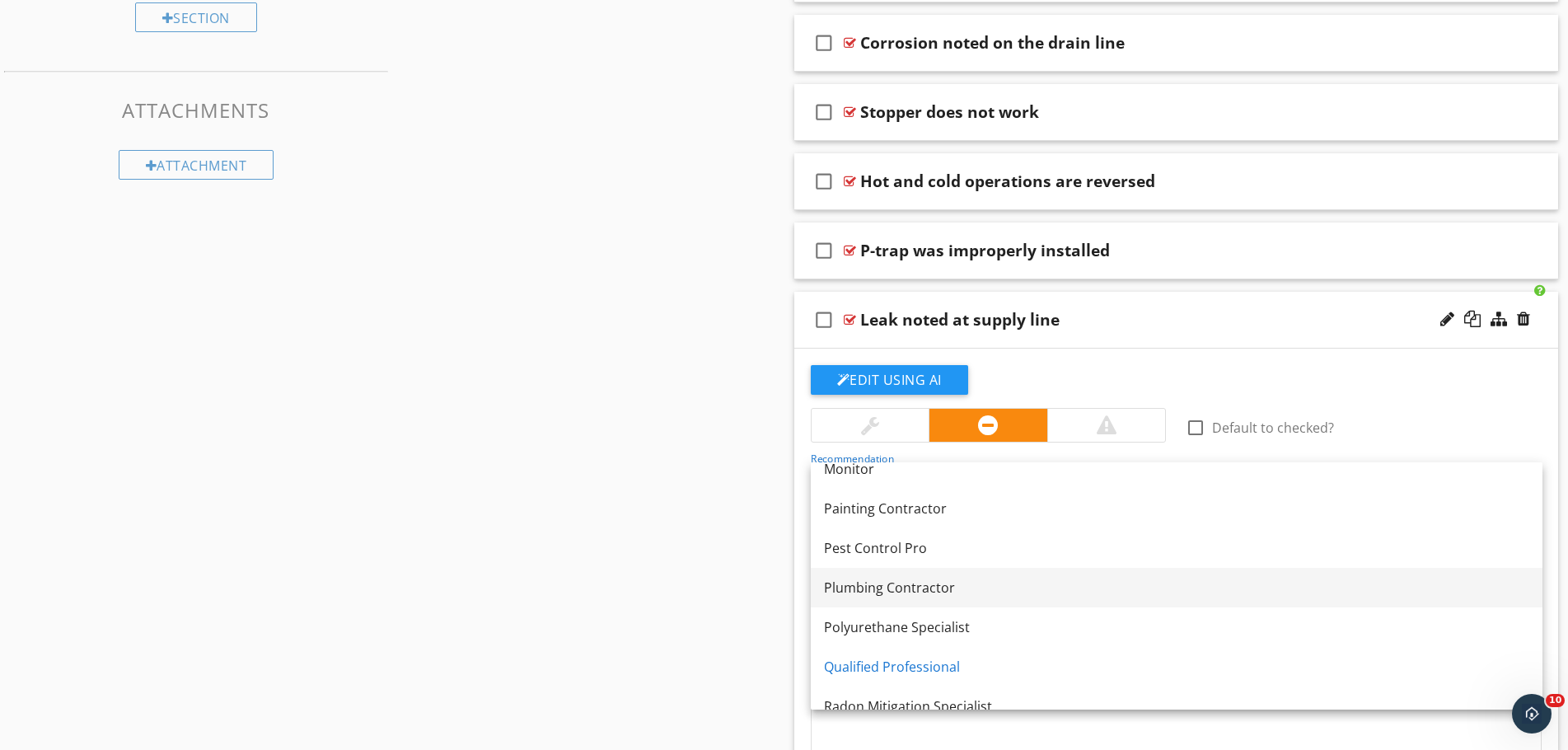
click at [967, 584] on div "Plumbing Contractor" at bounding box center [1176, 587] width 706 height 20
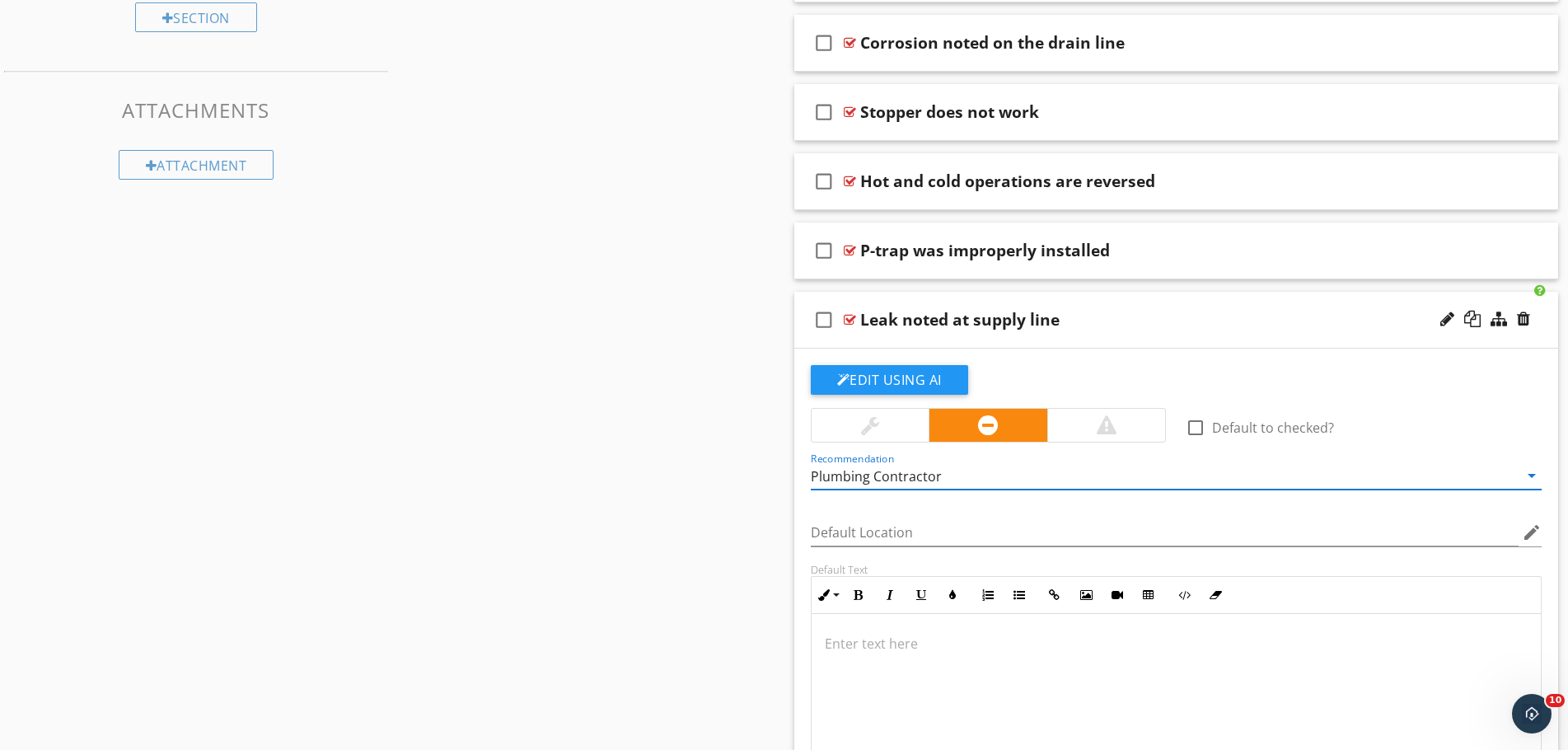
click at [1112, 311] on div "Leak noted at supply line" at bounding box center [1134, 319] width 549 height 20
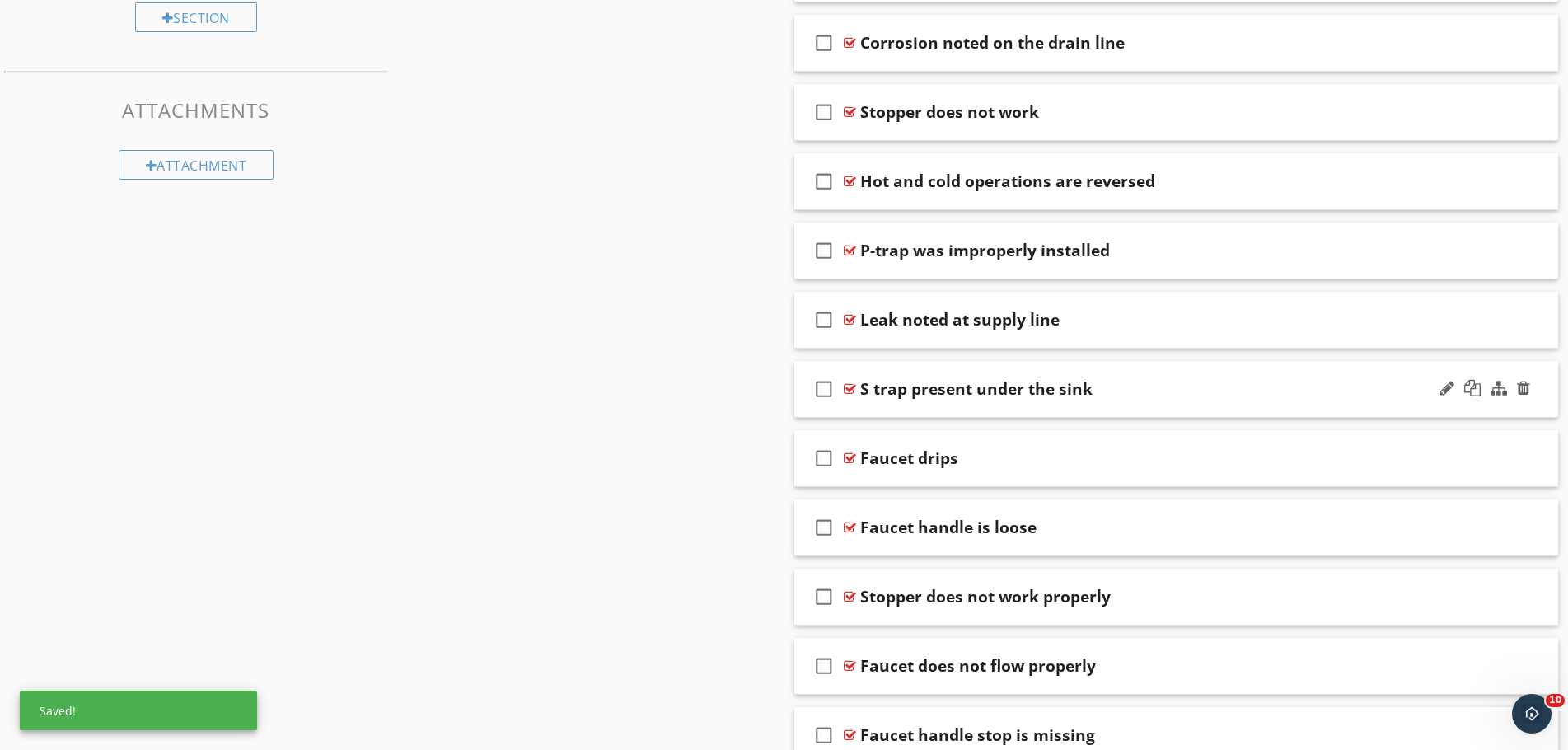
click at [1124, 386] on div "S trap present under the sink" at bounding box center [1134, 388] width 549 height 20
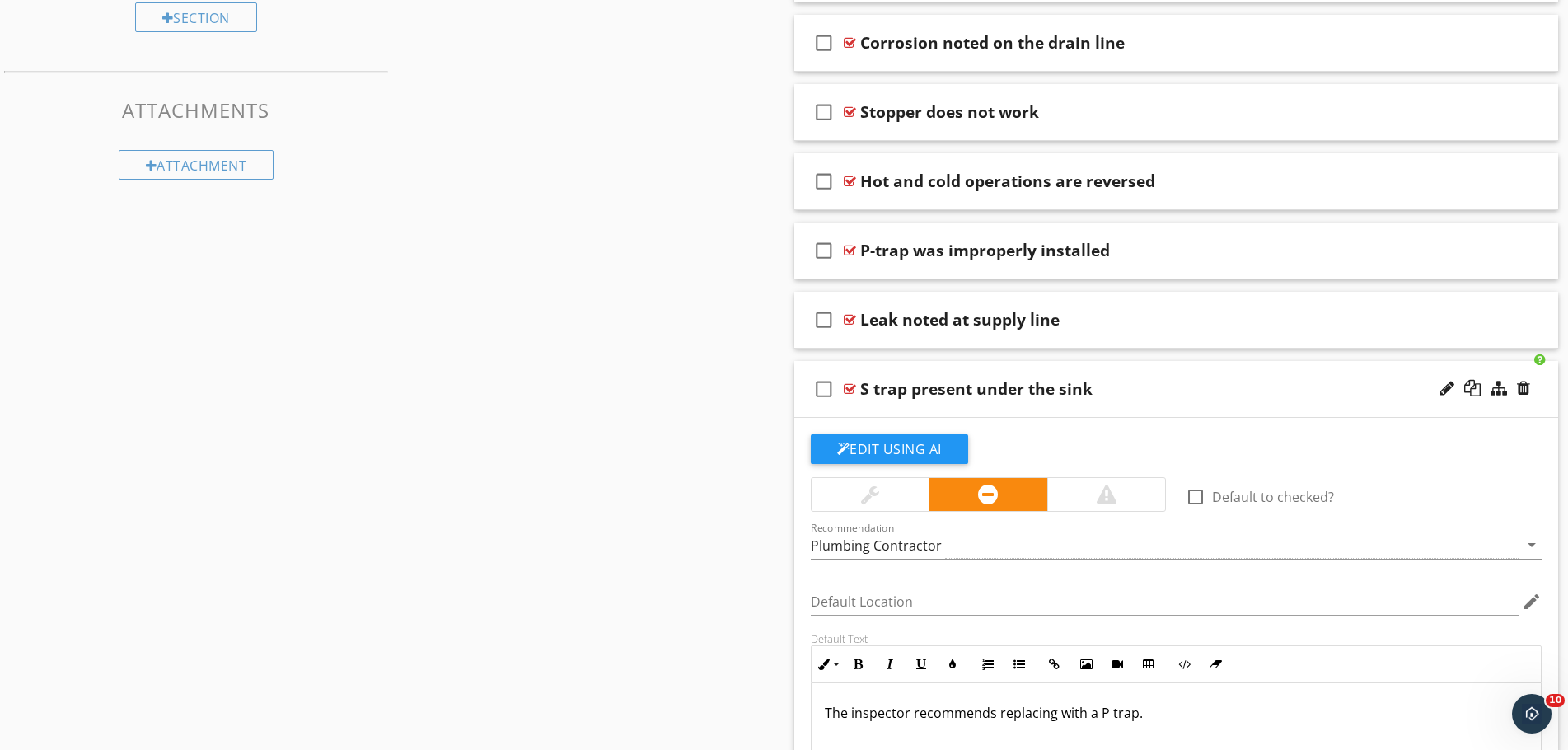
click at [1120, 386] on div "S trap present under the sink" at bounding box center [1134, 388] width 549 height 20
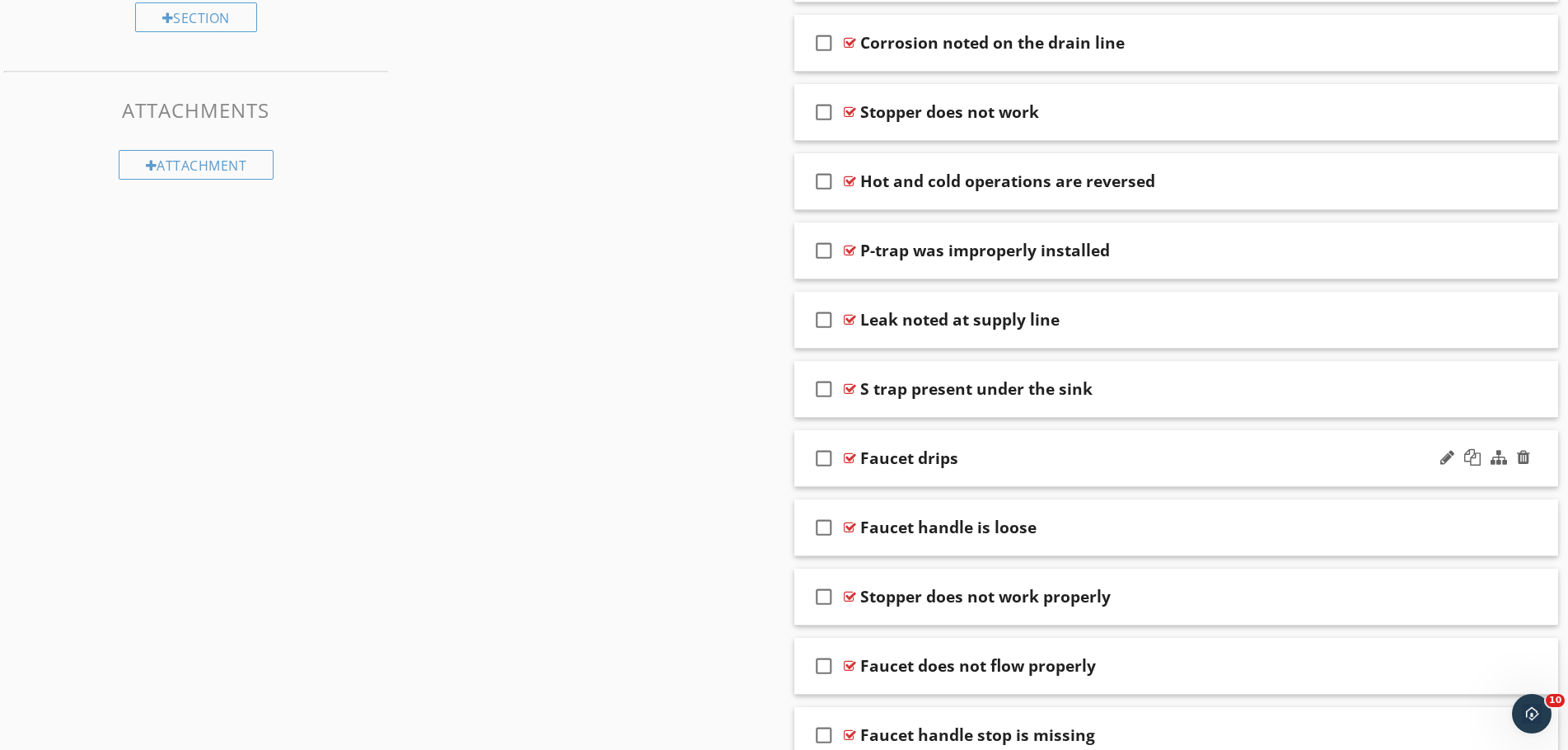
click at [1109, 462] on div "Faucet drips" at bounding box center [1134, 457] width 549 height 20
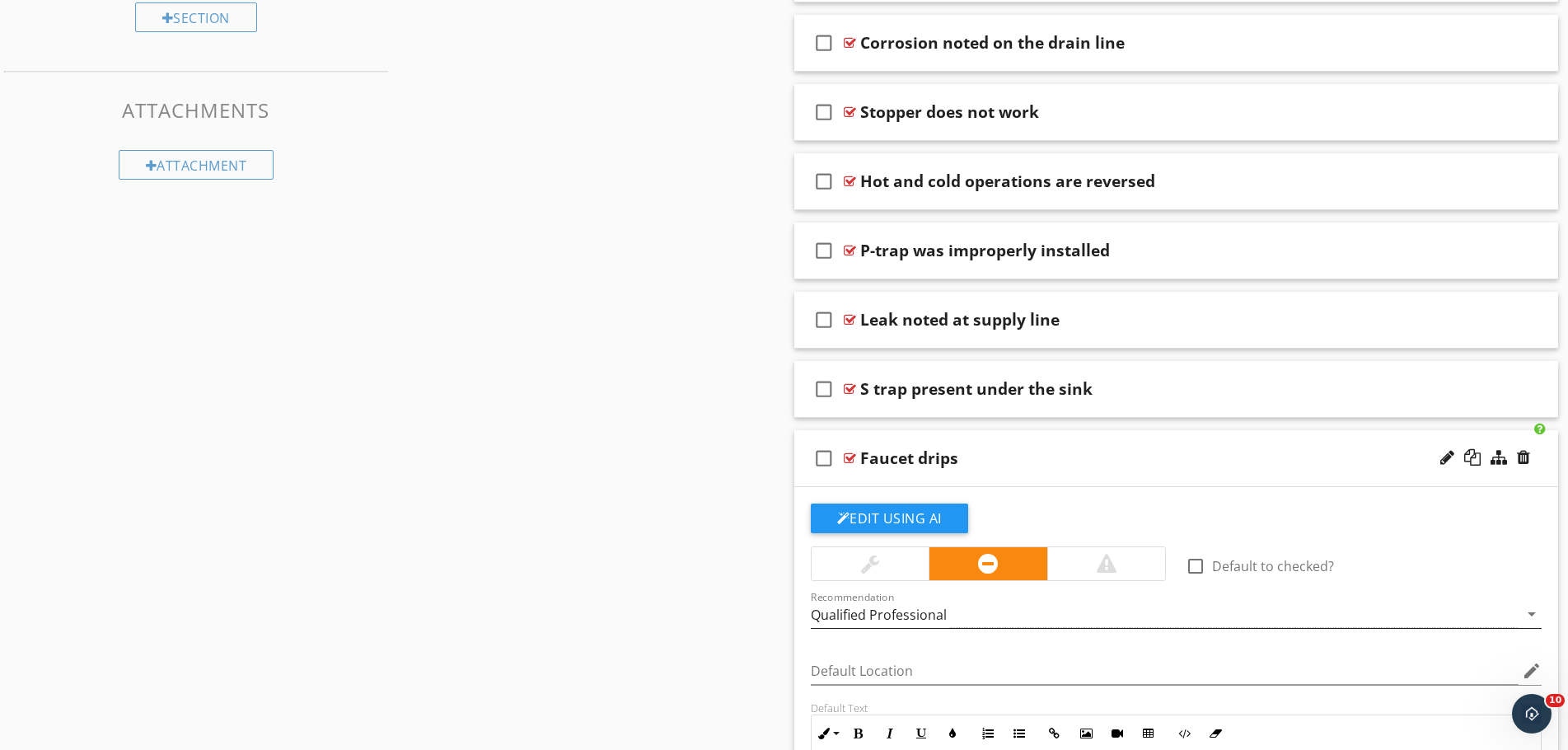
click at [979, 615] on div "Qualified Professional" at bounding box center [1165, 614] width 709 height 27
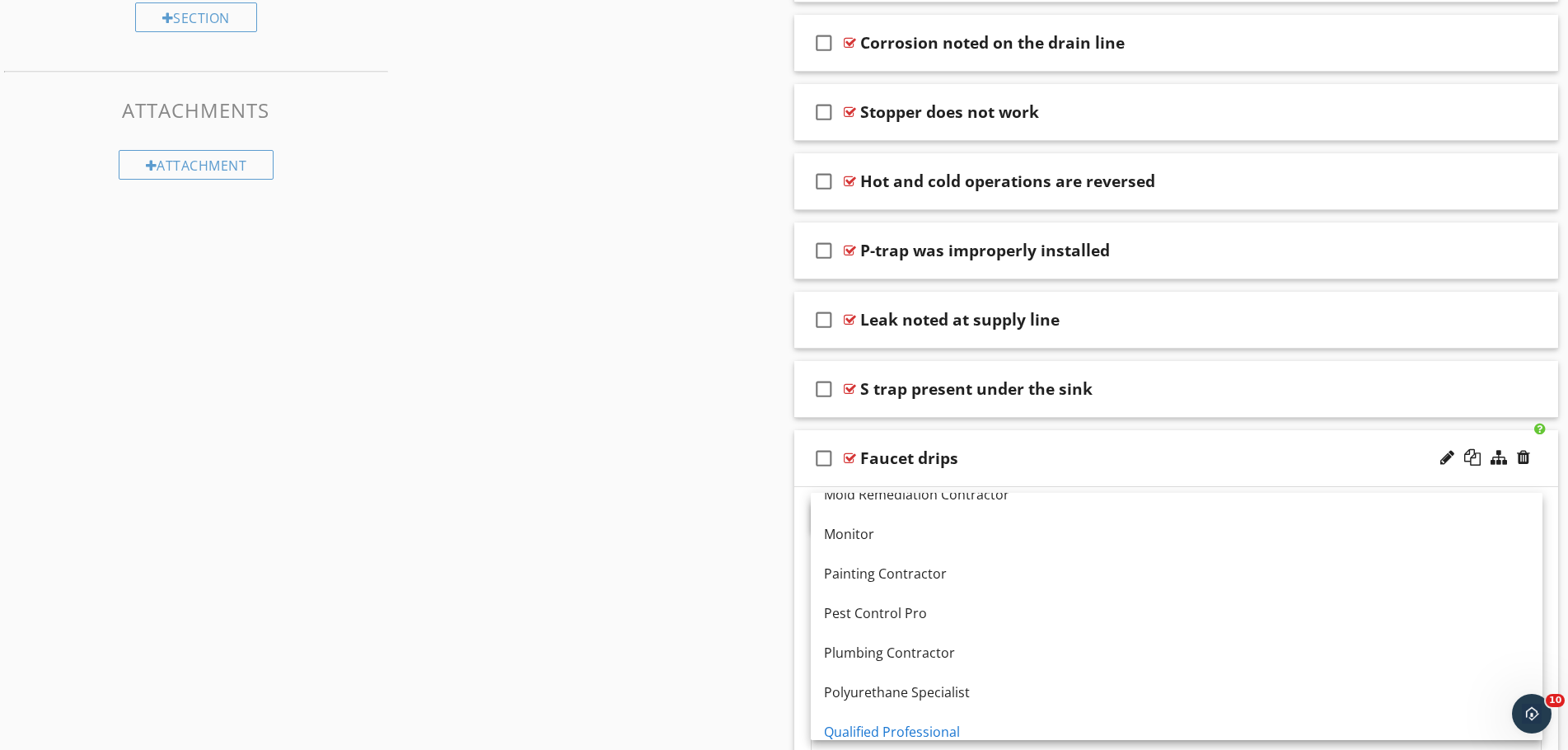
scroll to position [1286, 0]
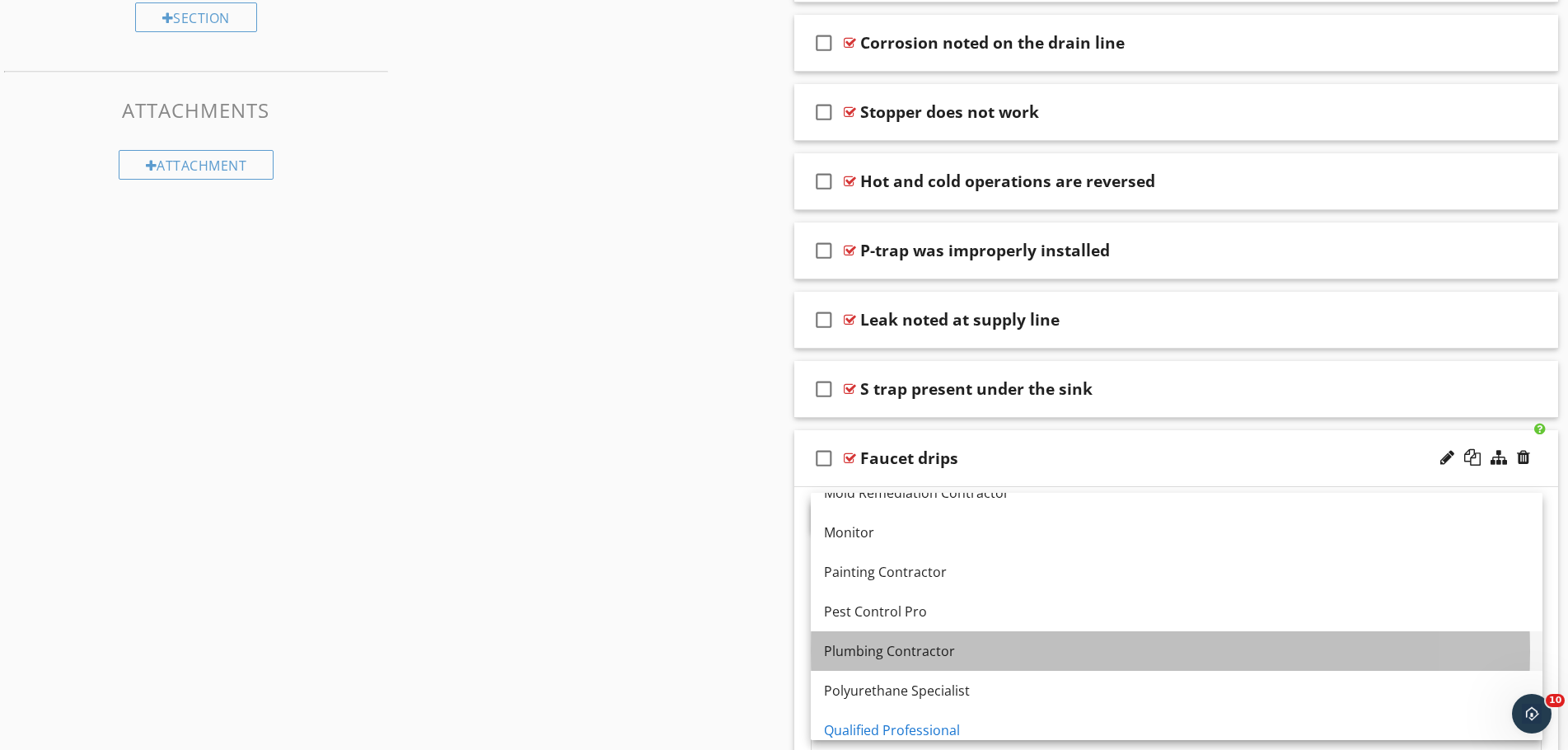
click at [978, 646] on div "Plumbing Contractor" at bounding box center [1176, 651] width 706 height 20
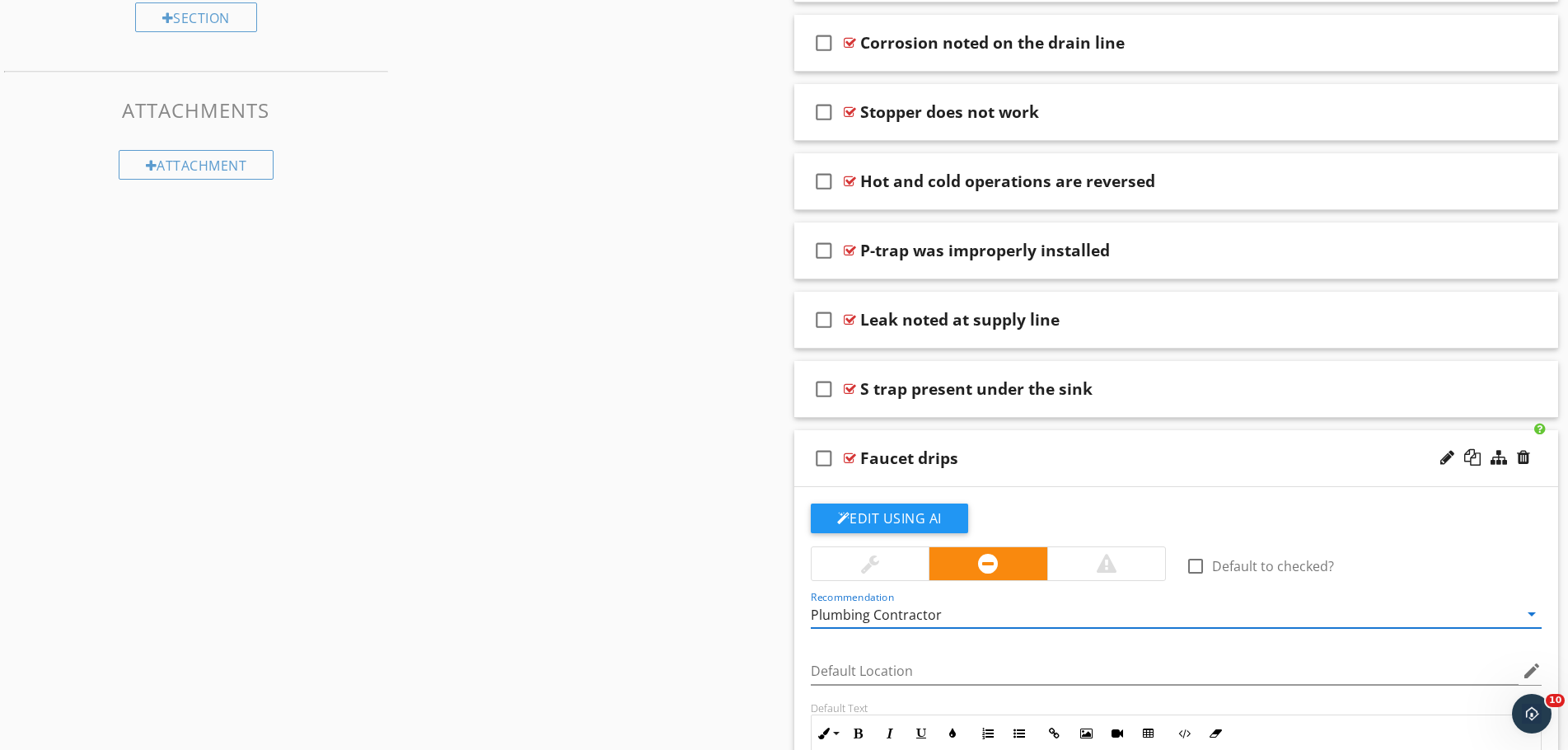
click at [1084, 459] on div "Faucet drips" at bounding box center [1134, 457] width 549 height 20
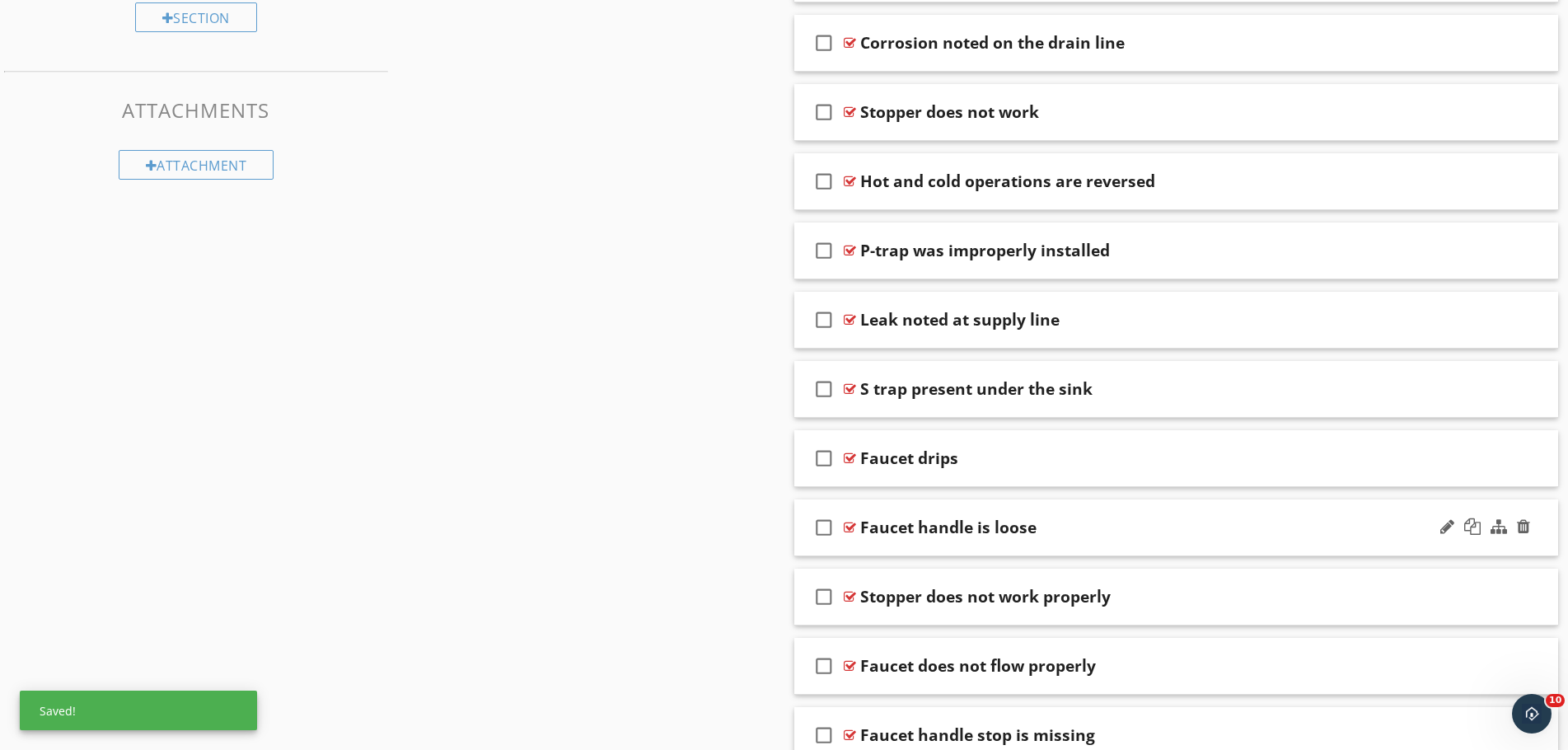
click at [1077, 528] on div "Faucet handle is loose" at bounding box center [1134, 527] width 549 height 20
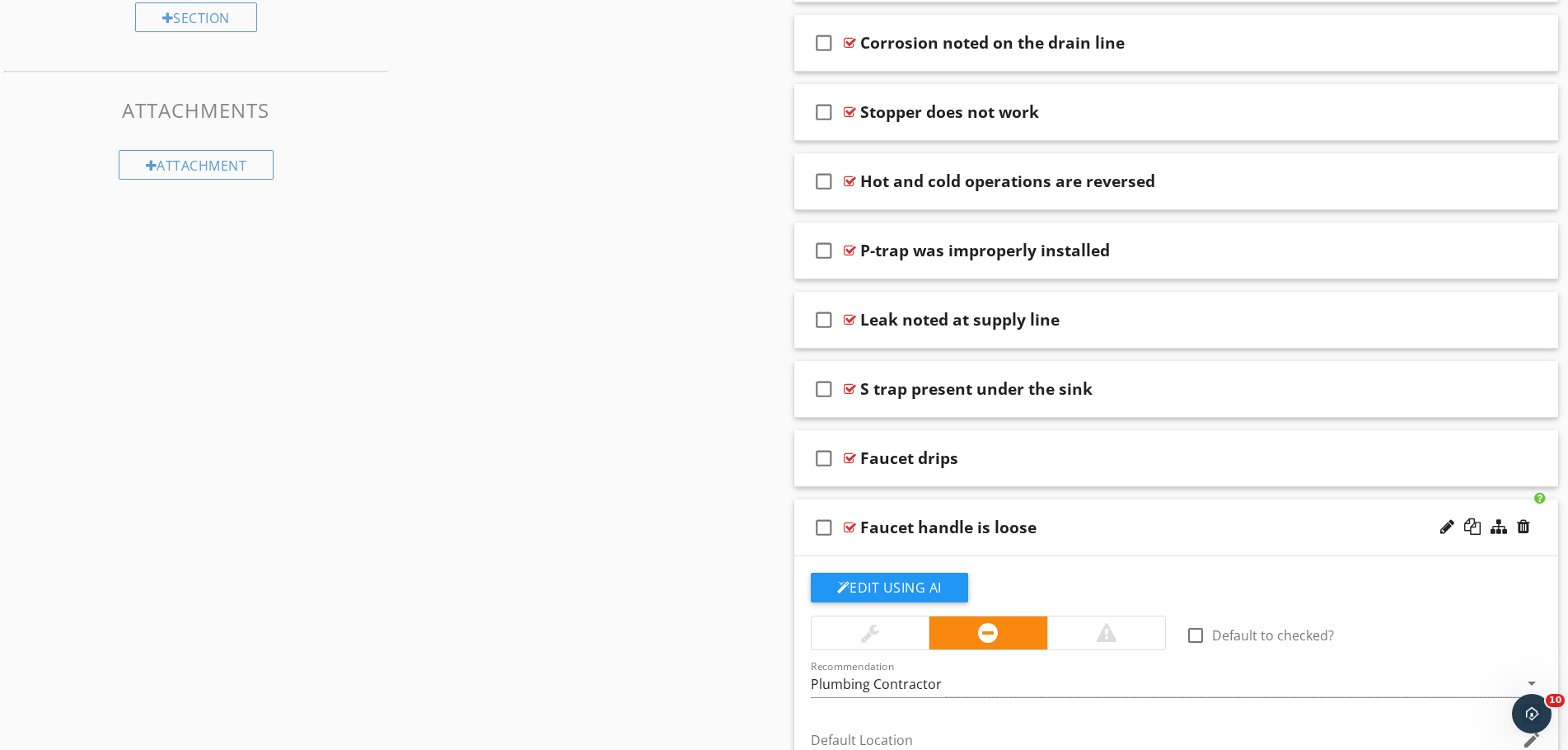
click at [1077, 528] on div "Faucet handle is loose" at bounding box center [1134, 527] width 549 height 20
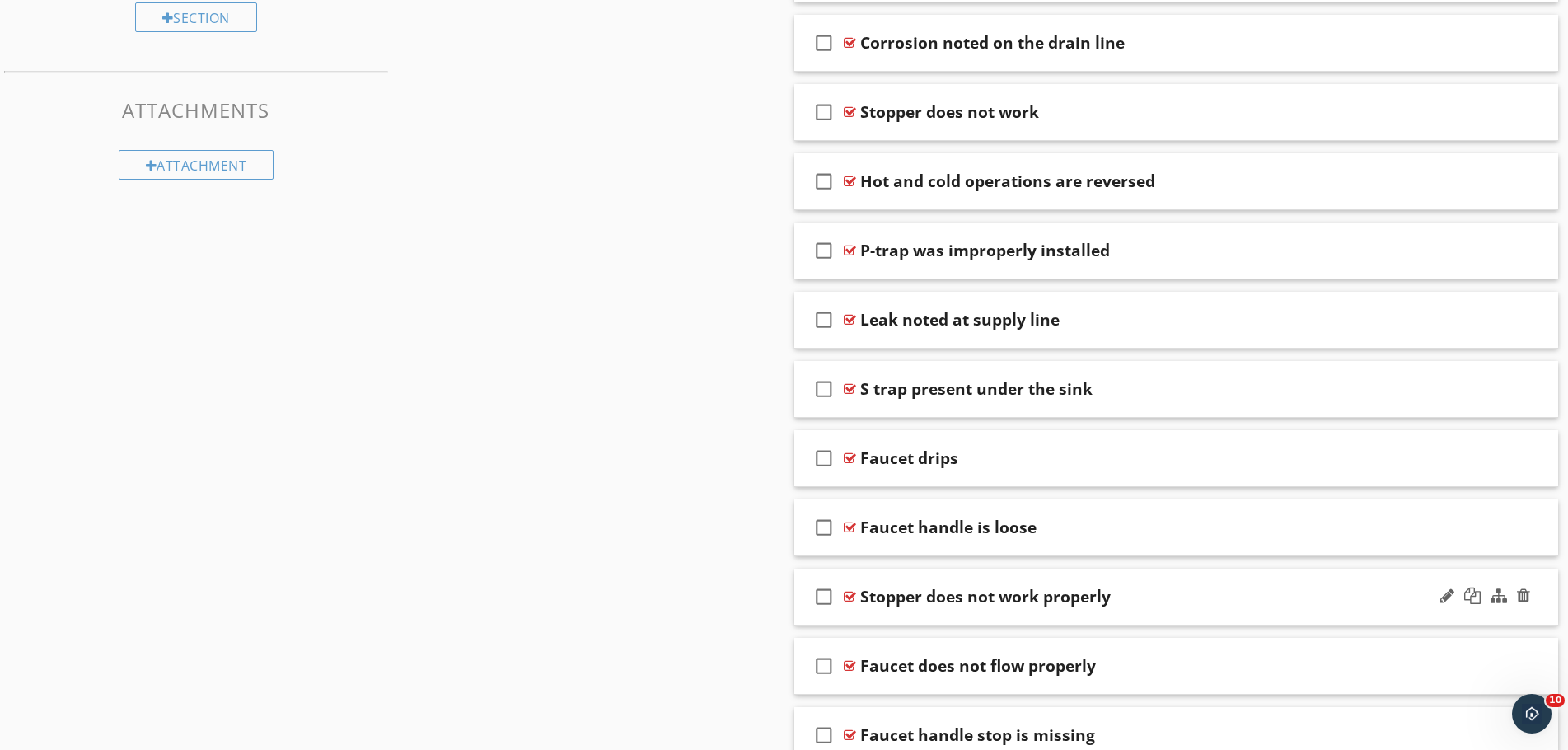
click at [1184, 597] on div "Stopper does not work properly" at bounding box center [1134, 596] width 549 height 20
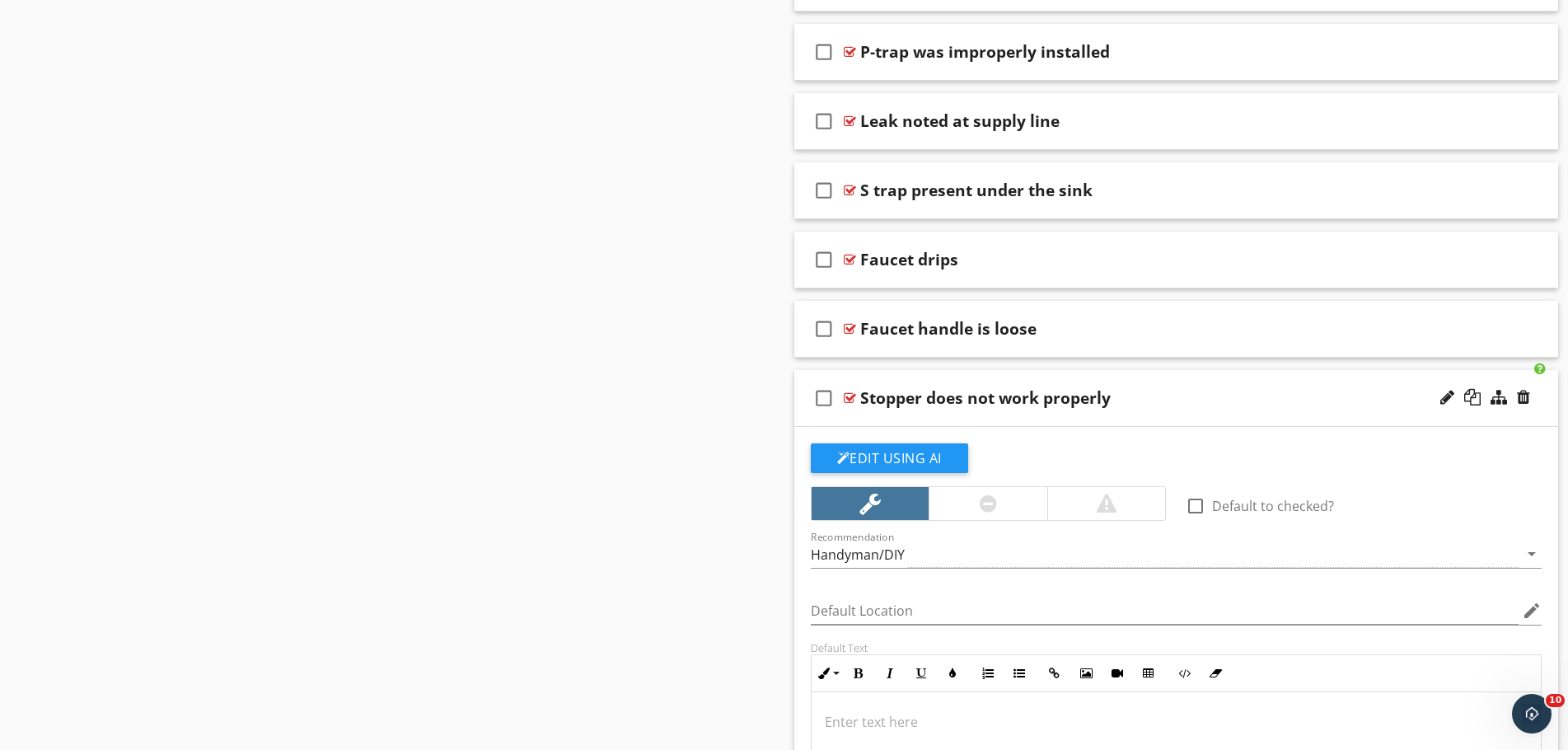
scroll to position [1566, 0]
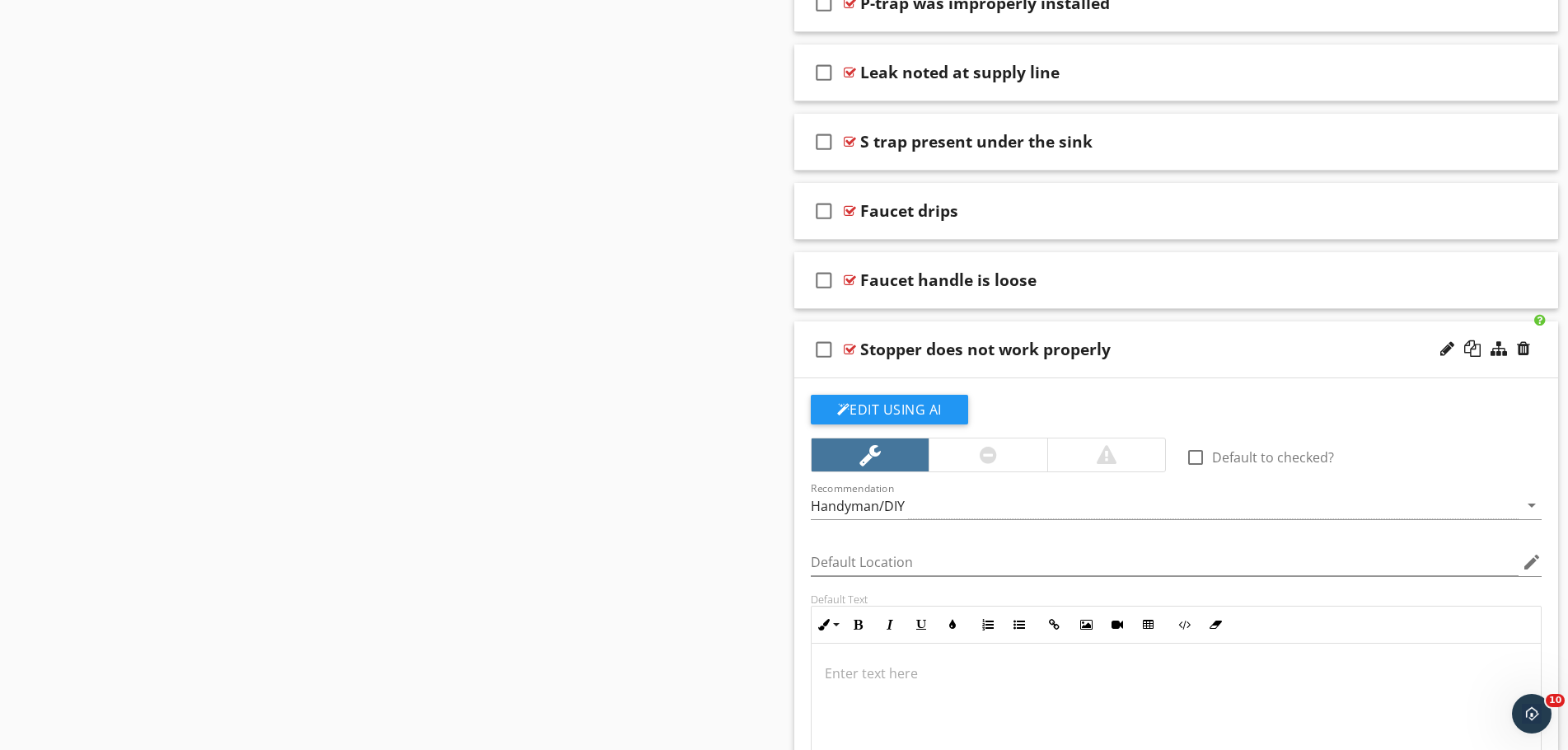
click at [979, 455] on div at bounding box center [988, 455] width 119 height 33
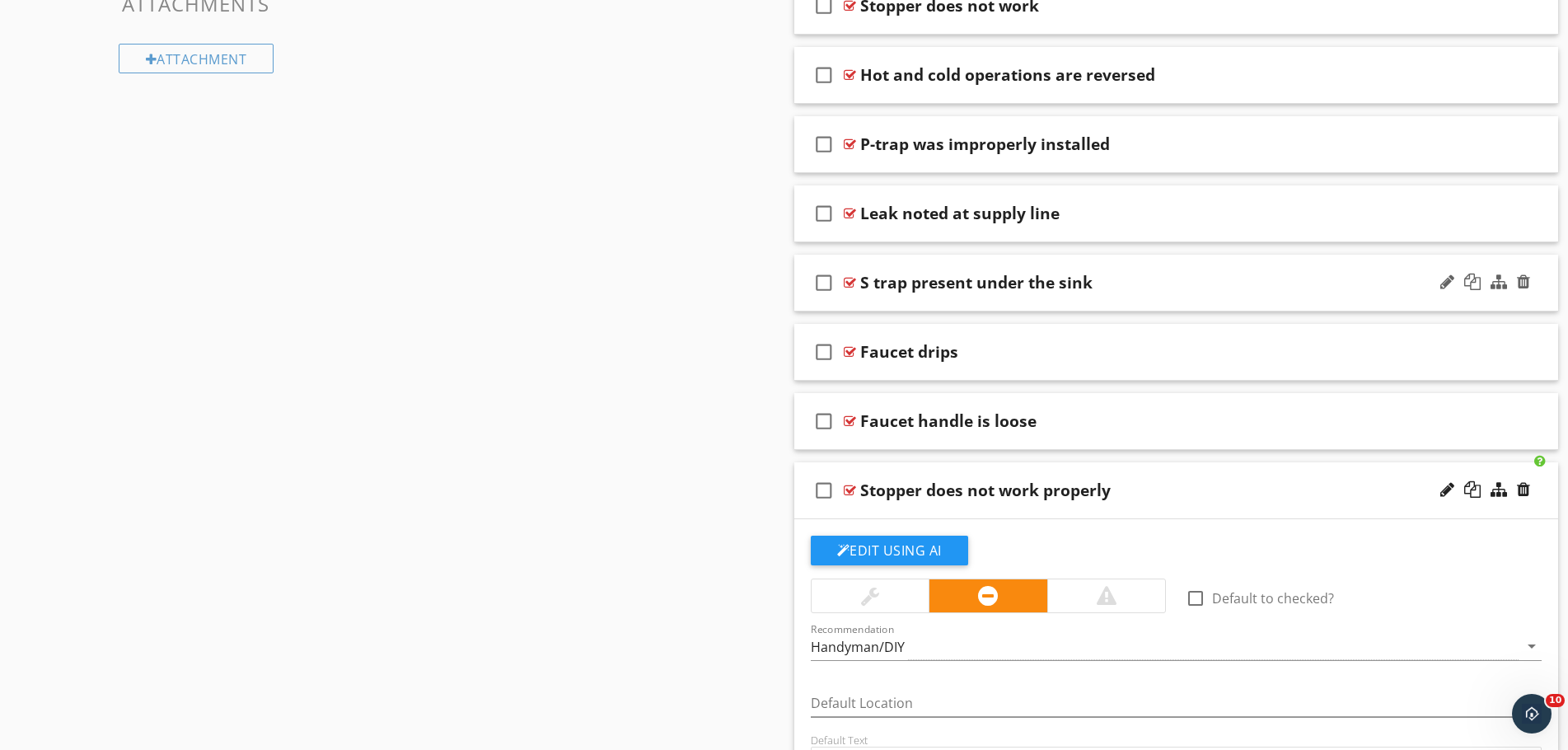
scroll to position [1484, 0]
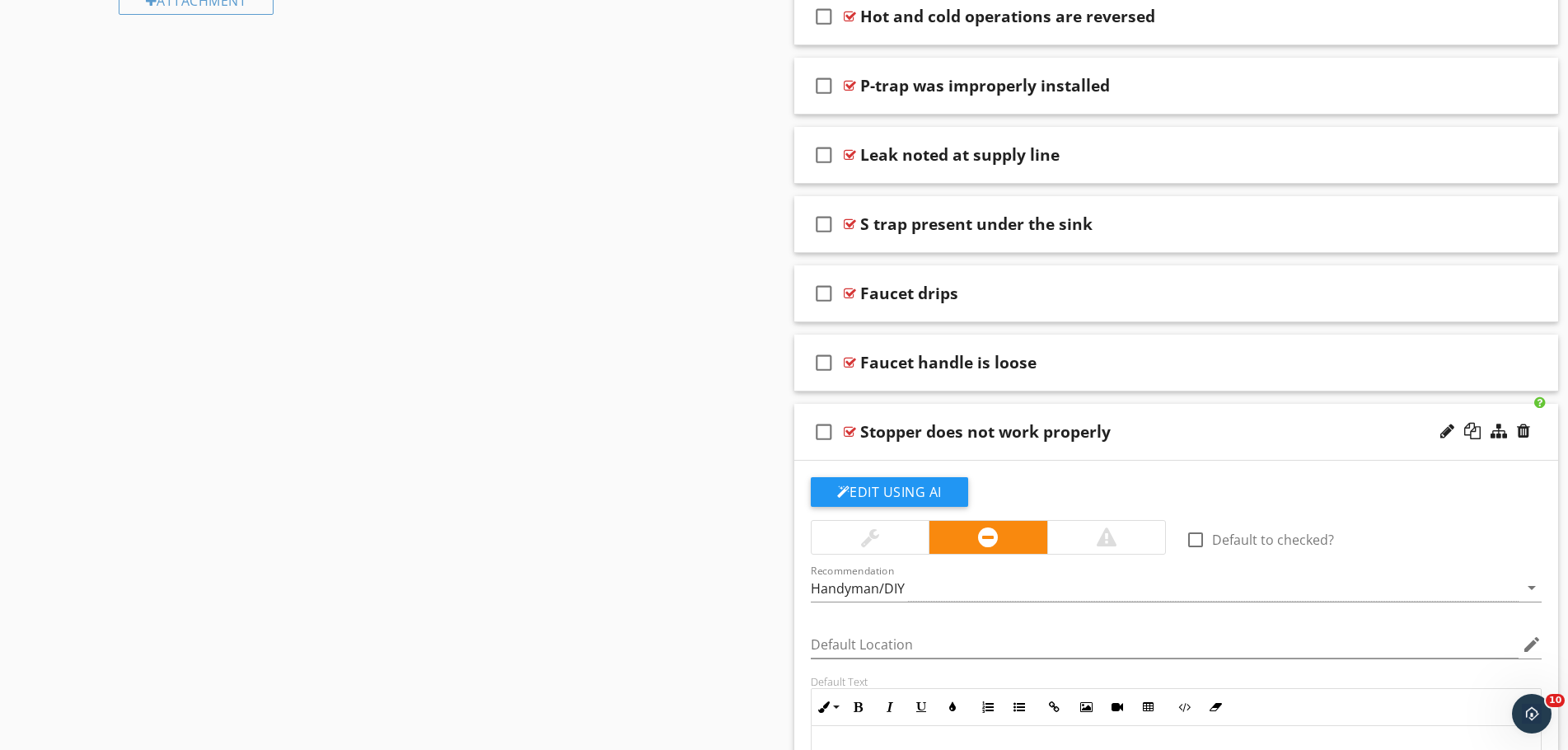
click at [998, 573] on div "Recommendation Handyman/DIY arrow_drop_down" at bounding box center [1177, 591] width 732 height 54
click at [1005, 590] on div "Handyman/DIY" at bounding box center [1165, 588] width 709 height 27
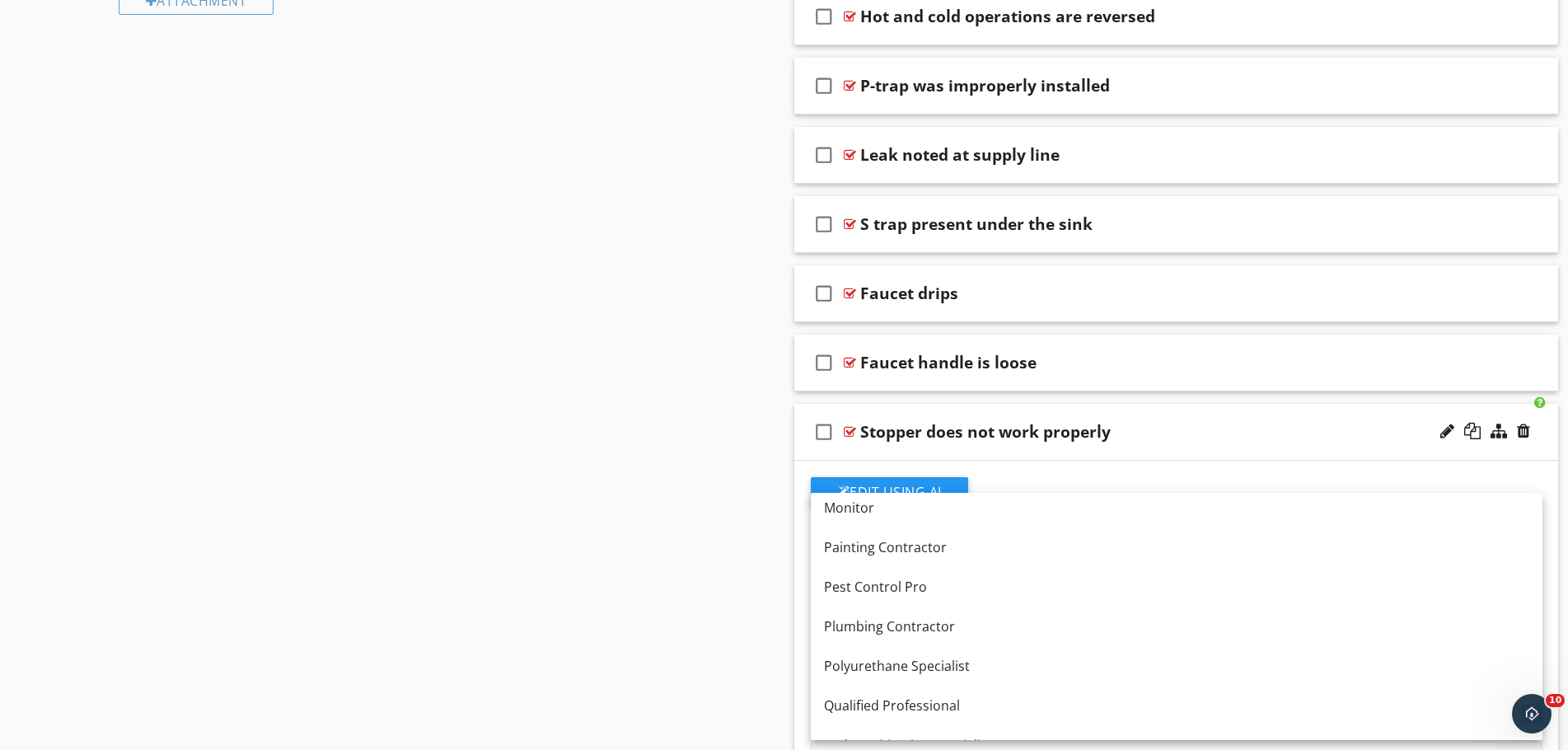
scroll to position [1335, 0]
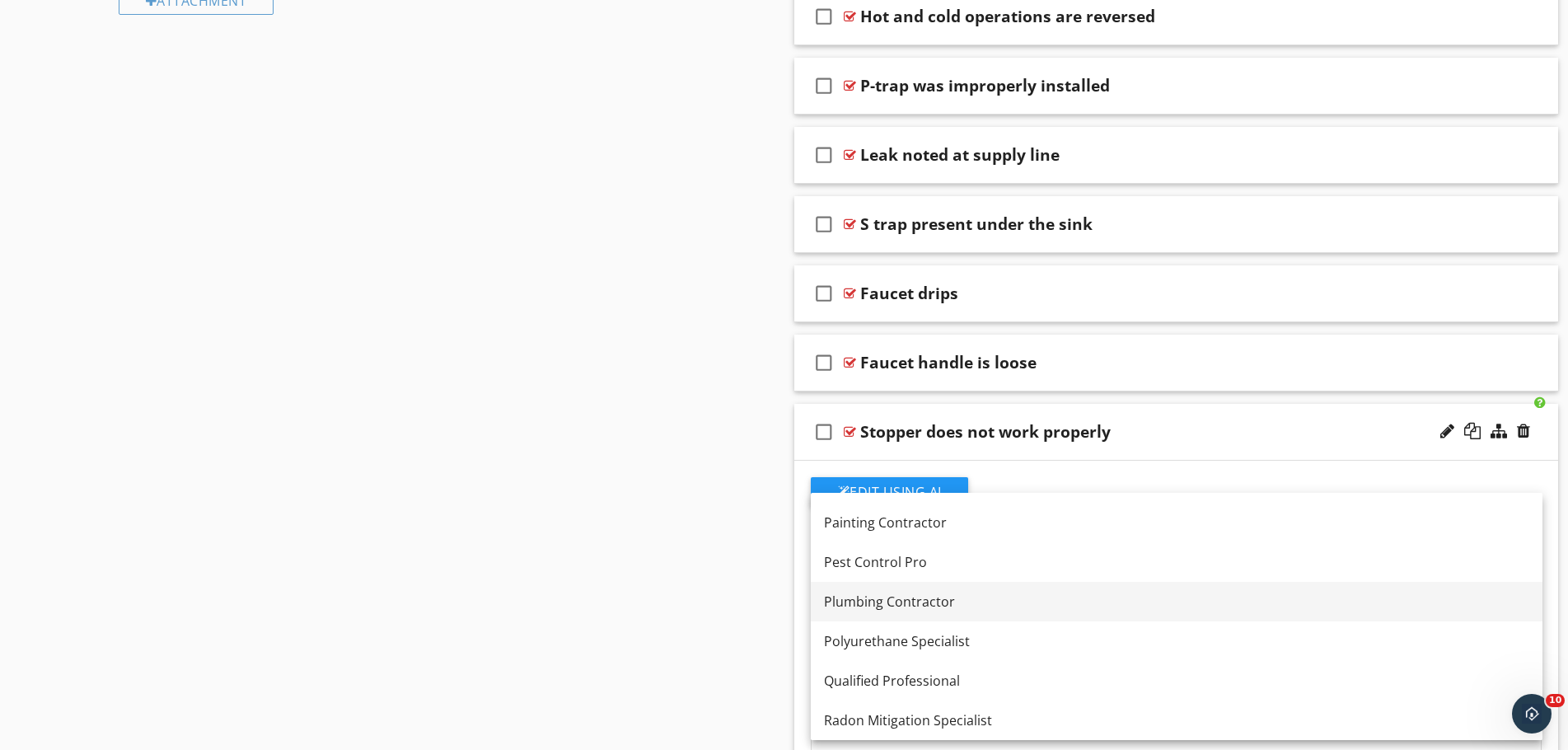
click at [1026, 607] on div "Plumbing Contractor" at bounding box center [1176, 602] width 706 height 20
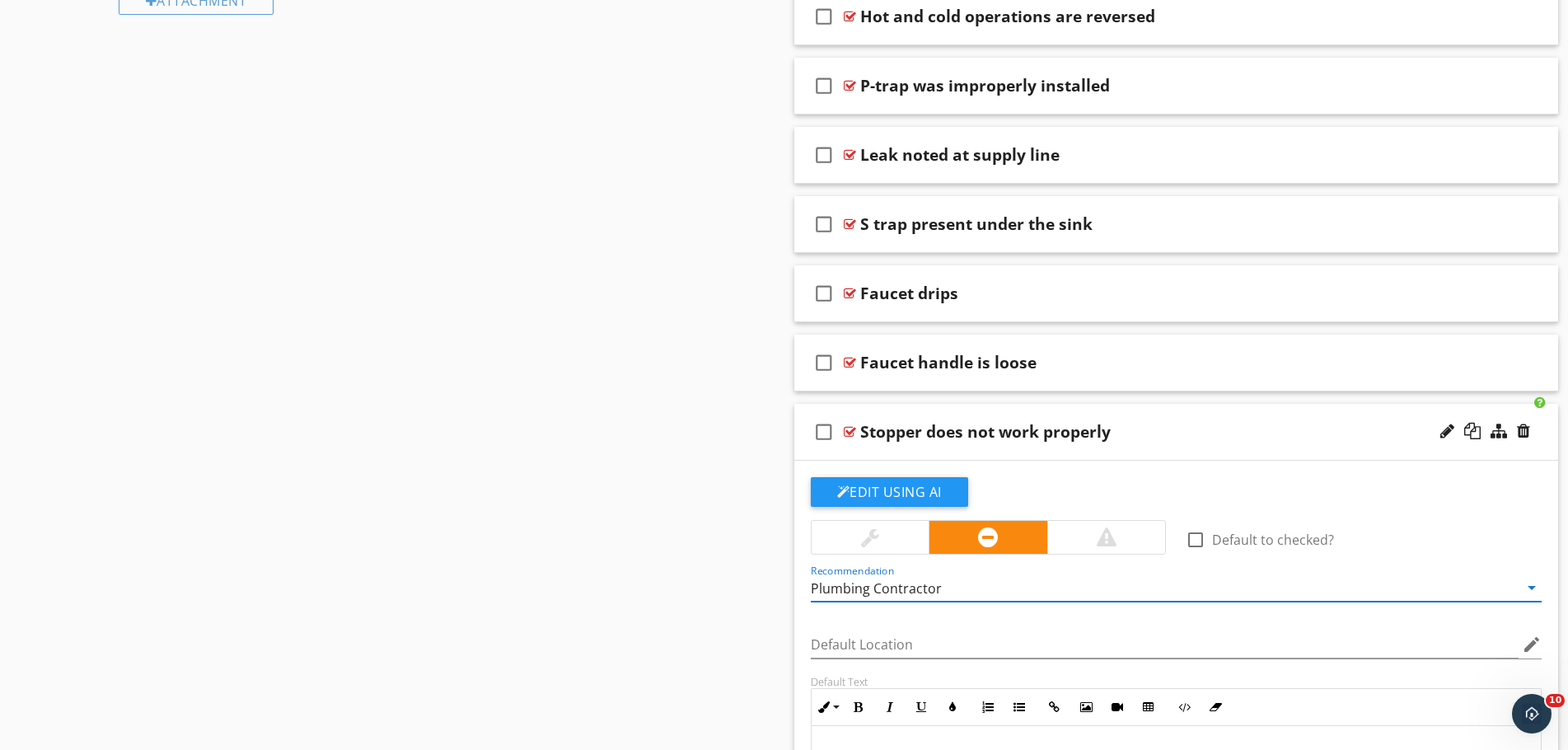
click at [1175, 439] on div "Stopper does not work properly" at bounding box center [1134, 432] width 549 height 20
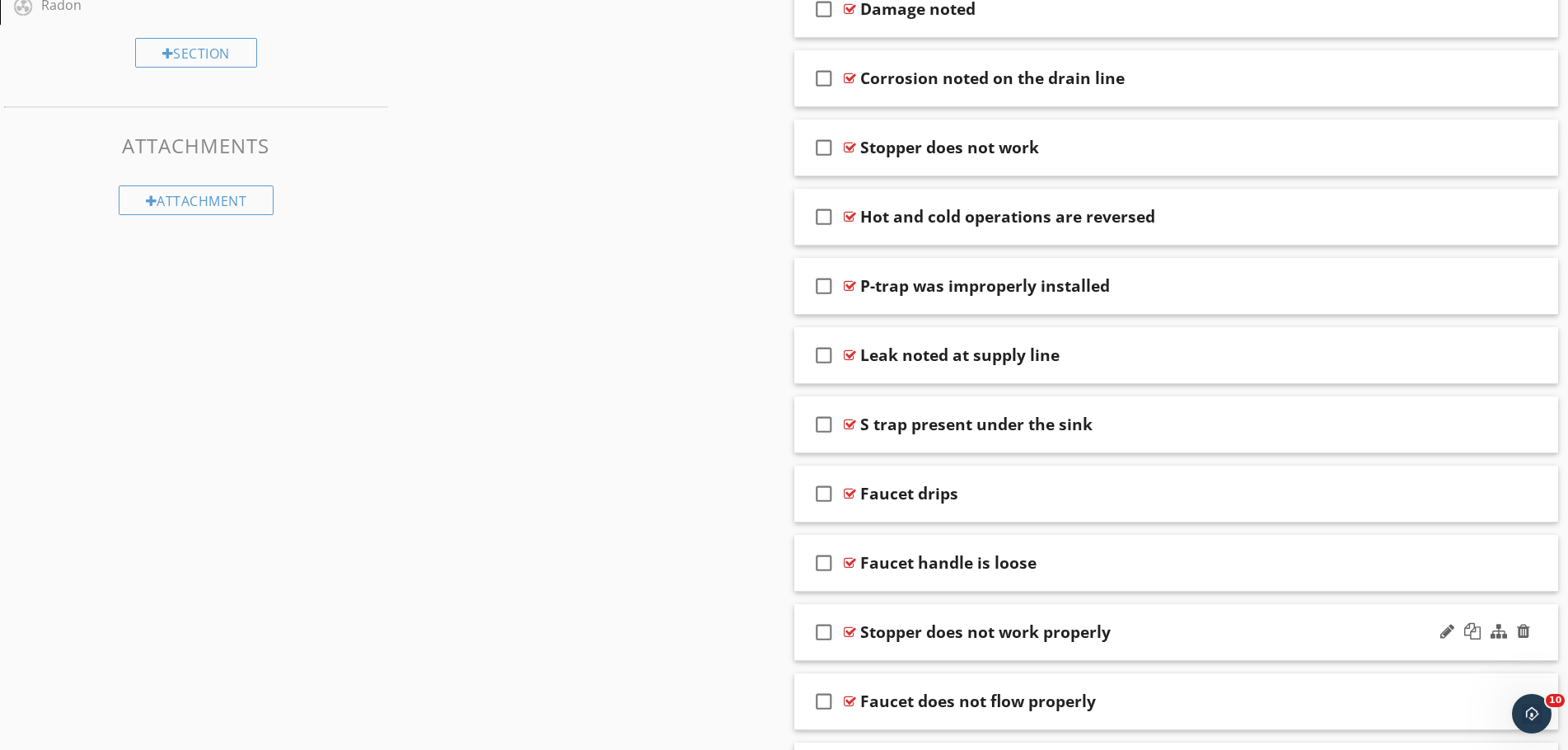
scroll to position [1236, 0]
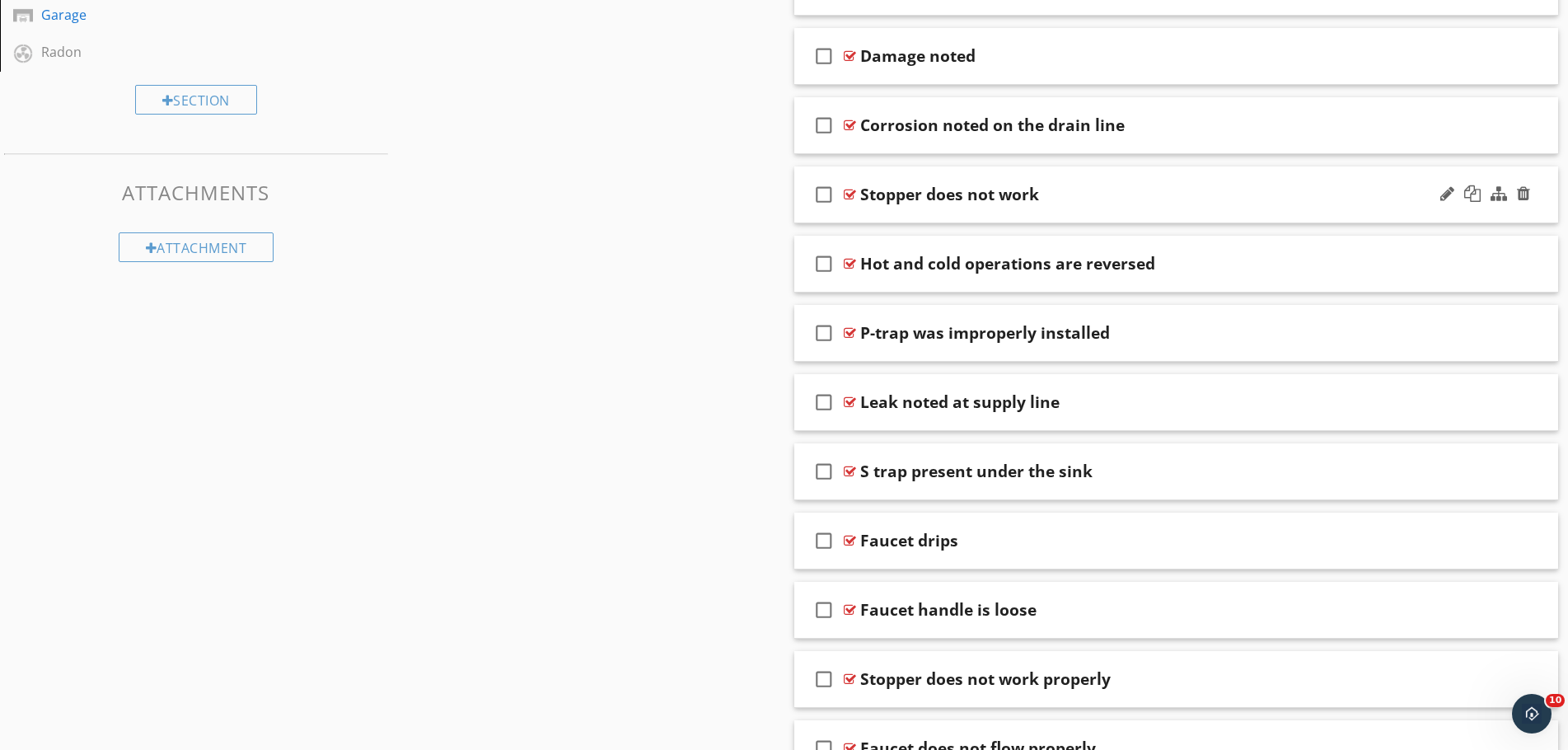
click at [1098, 202] on div "Stopper does not work" at bounding box center [1134, 194] width 549 height 20
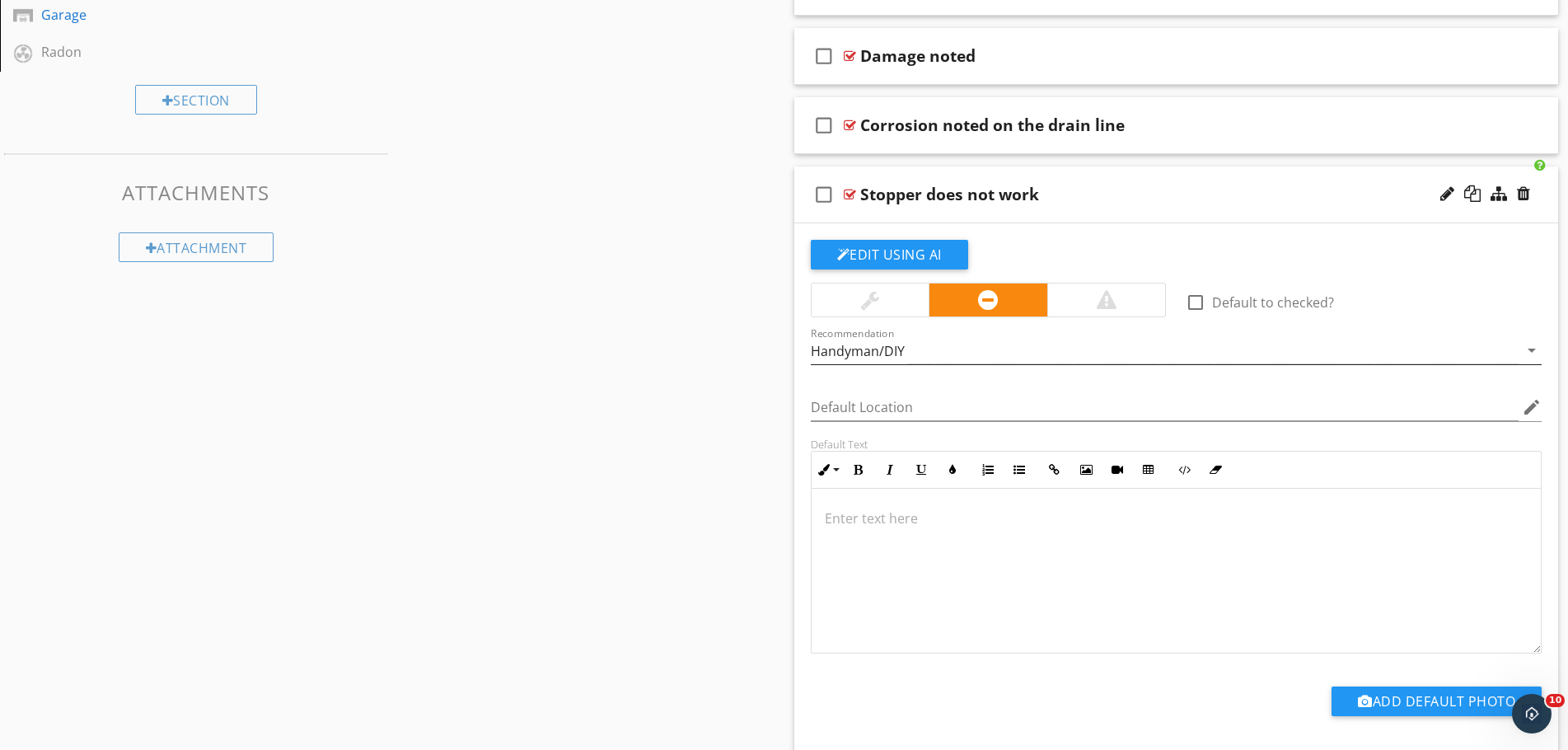
click at [1043, 349] on div "Handyman/DIY" at bounding box center [1165, 351] width 709 height 27
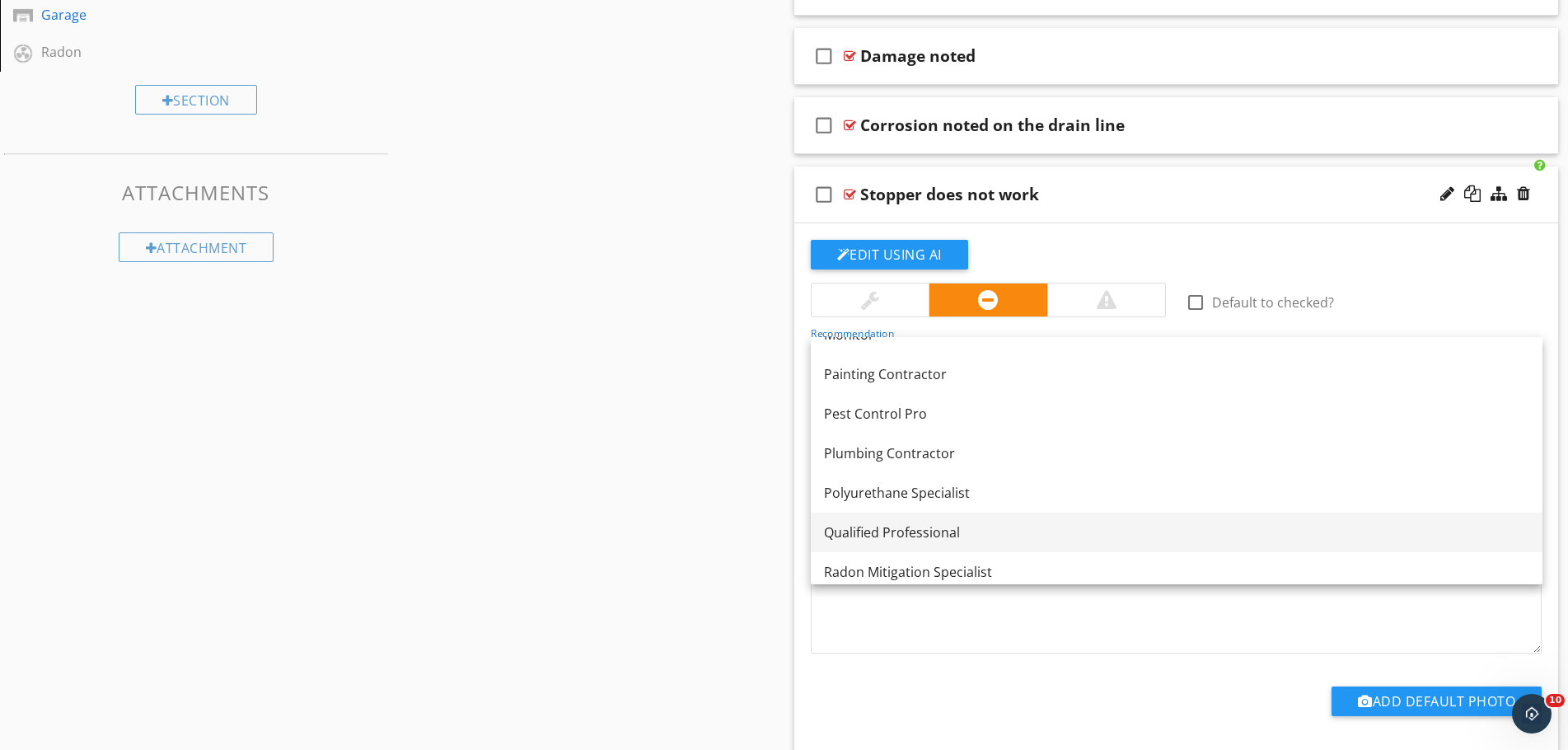
scroll to position [1368, 0]
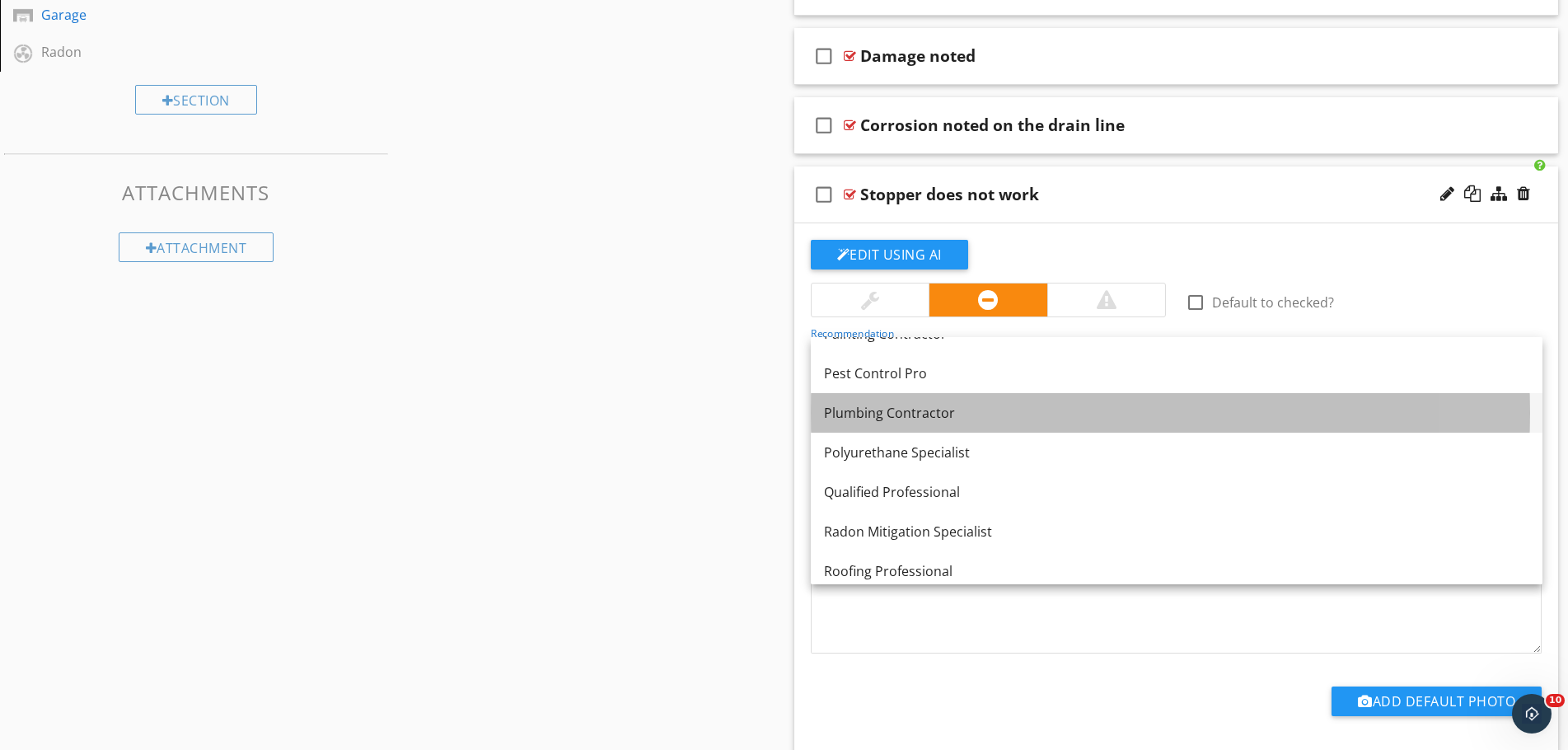
click at [1011, 411] on div "Plumbing Contractor" at bounding box center [1176, 412] width 706 height 20
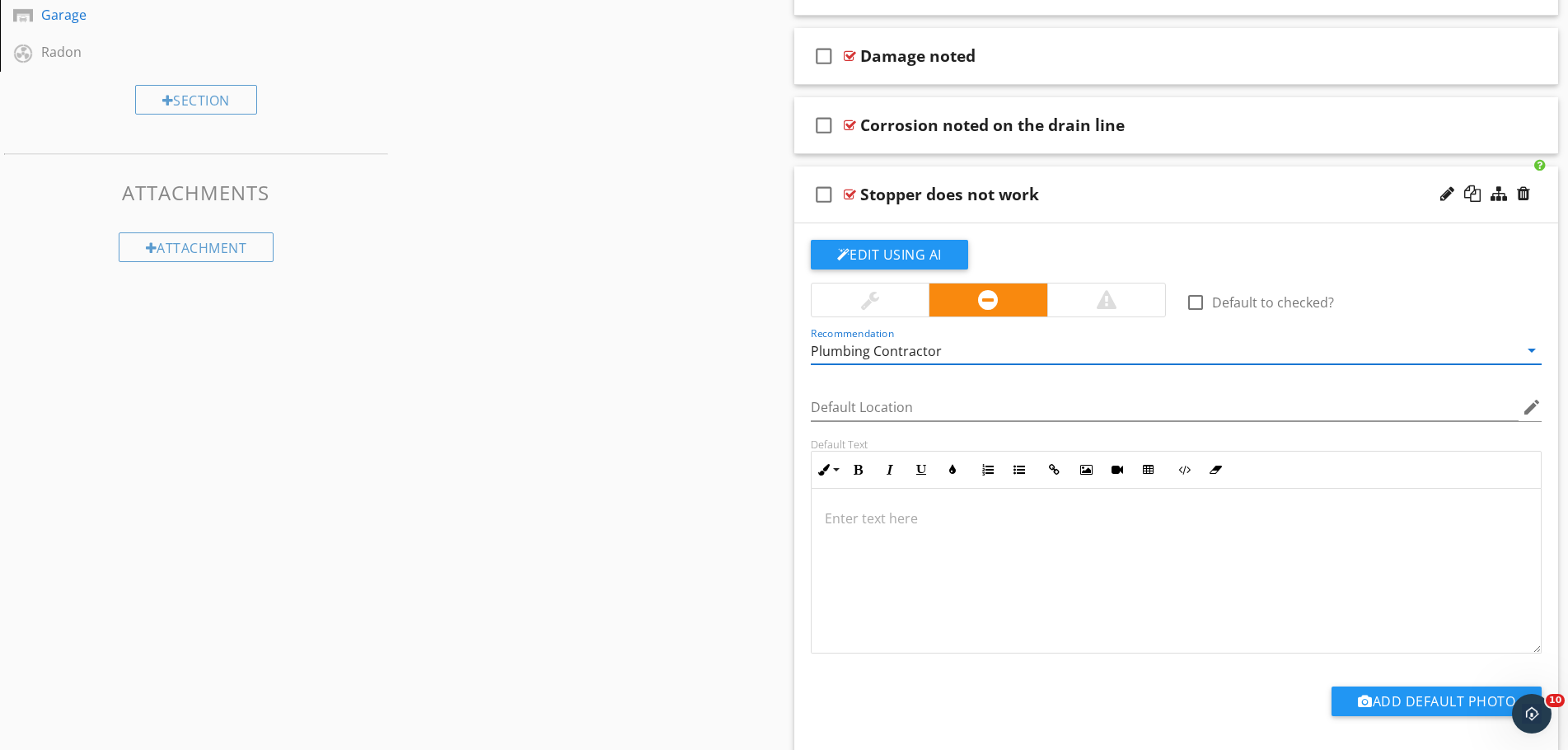
click at [1089, 184] on div "Stopper does not work" at bounding box center [1134, 194] width 549 height 20
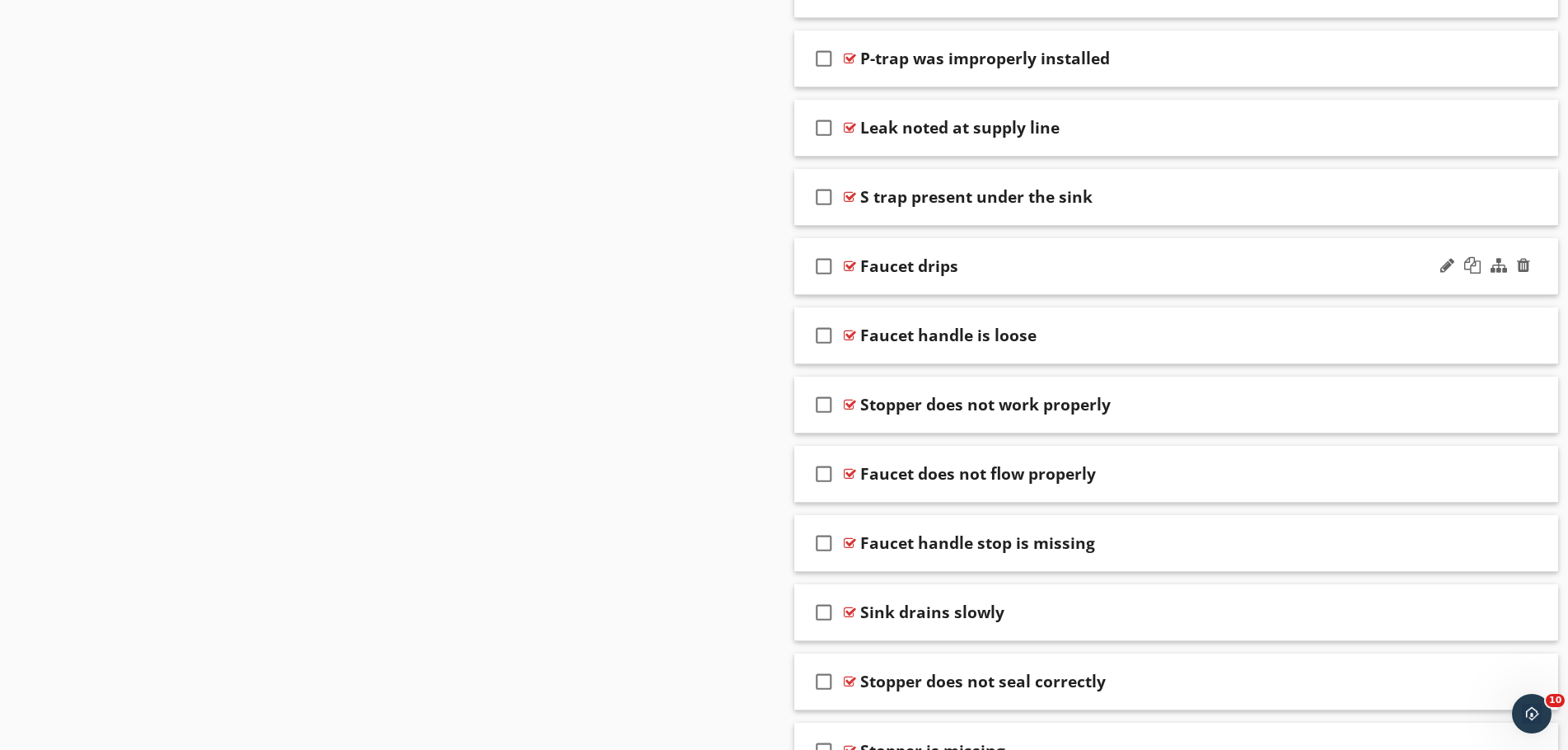
scroll to position [1648, 0]
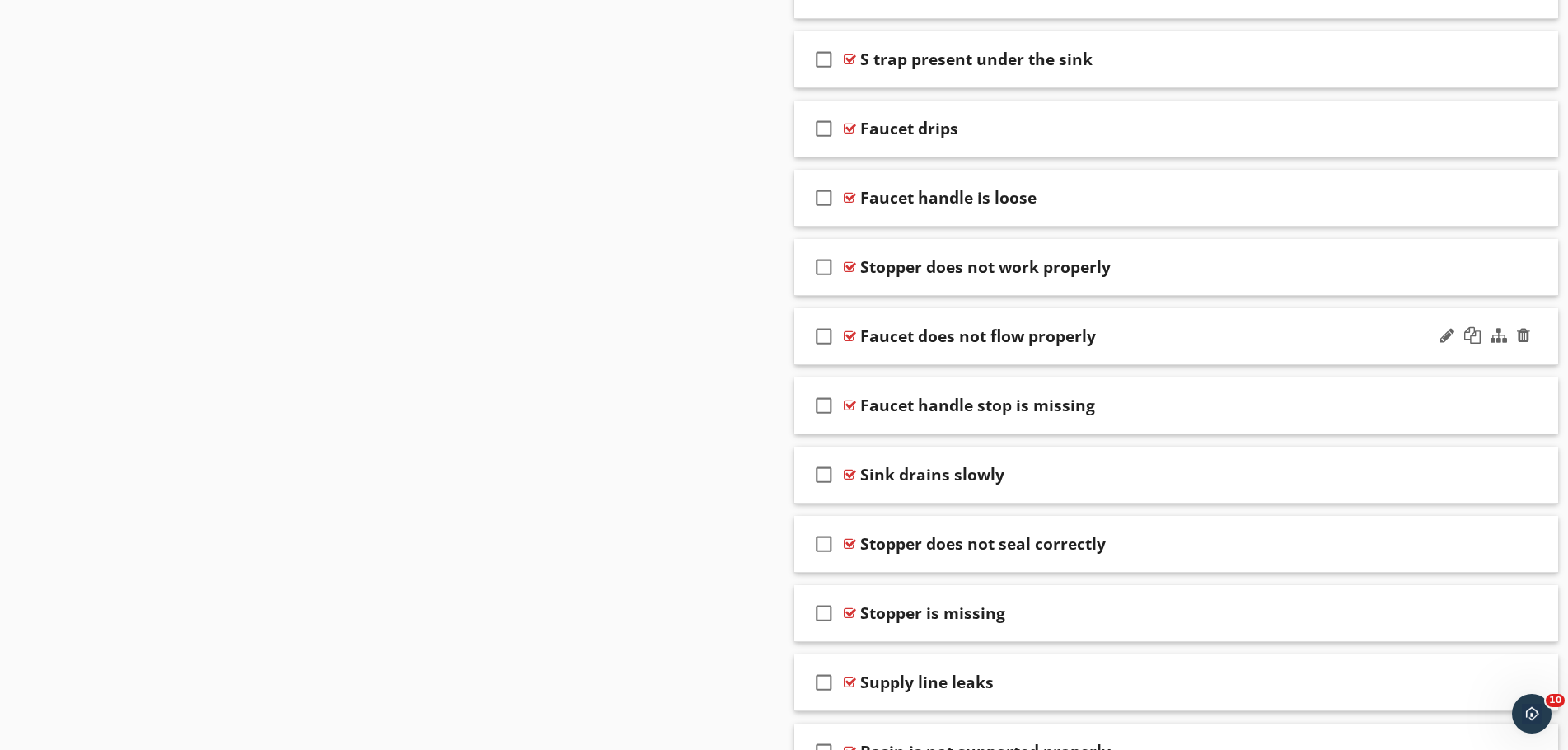
click at [1138, 328] on div "Faucet does not flow properly" at bounding box center [1134, 336] width 549 height 20
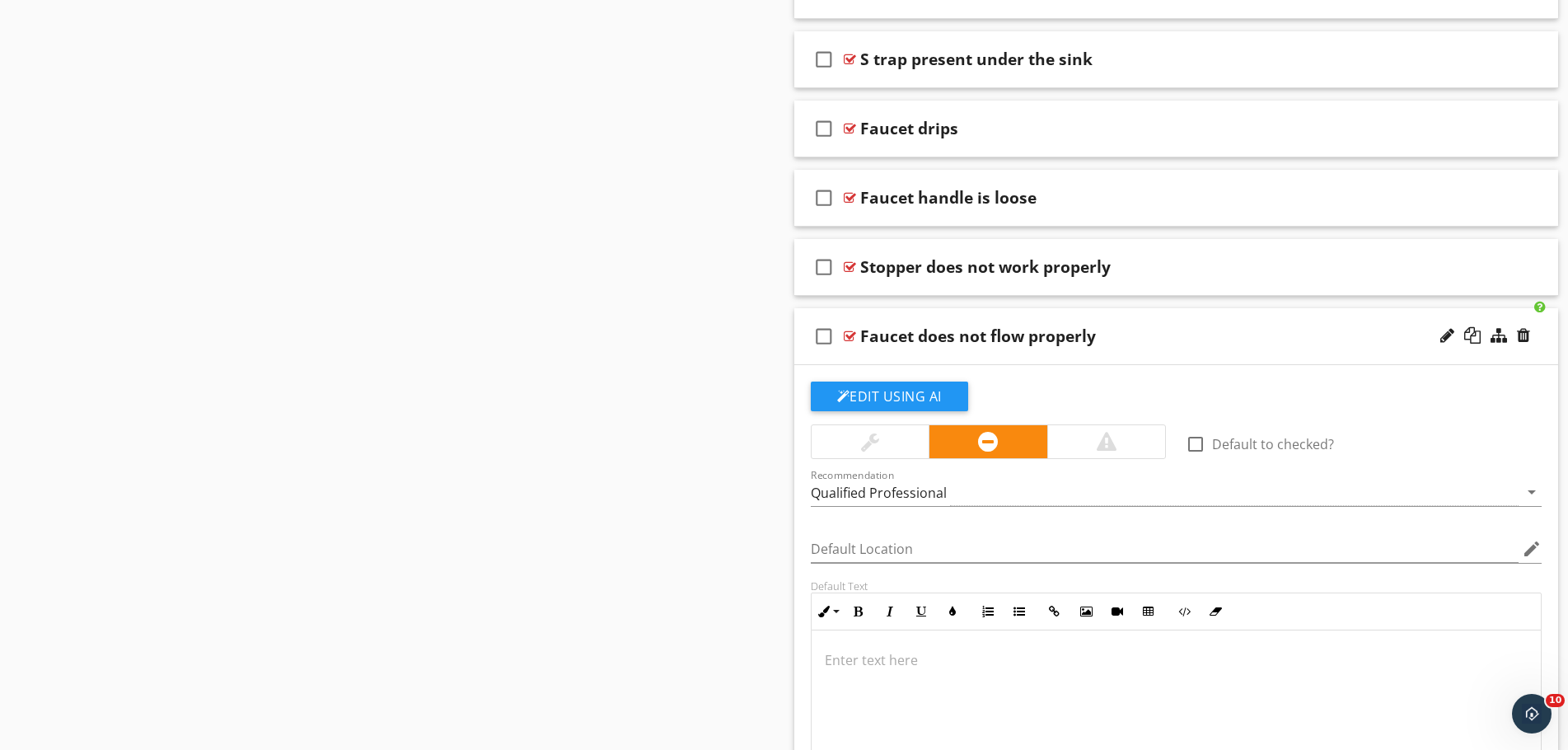
click at [1029, 511] on div "Recommendation Qualified Professional arrow_drop_down" at bounding box center [1177, 500] width 732 height 44
click at [1029, 505] on div "Qualified Professional" at bounding box center [1165, 492] width 709 height 27
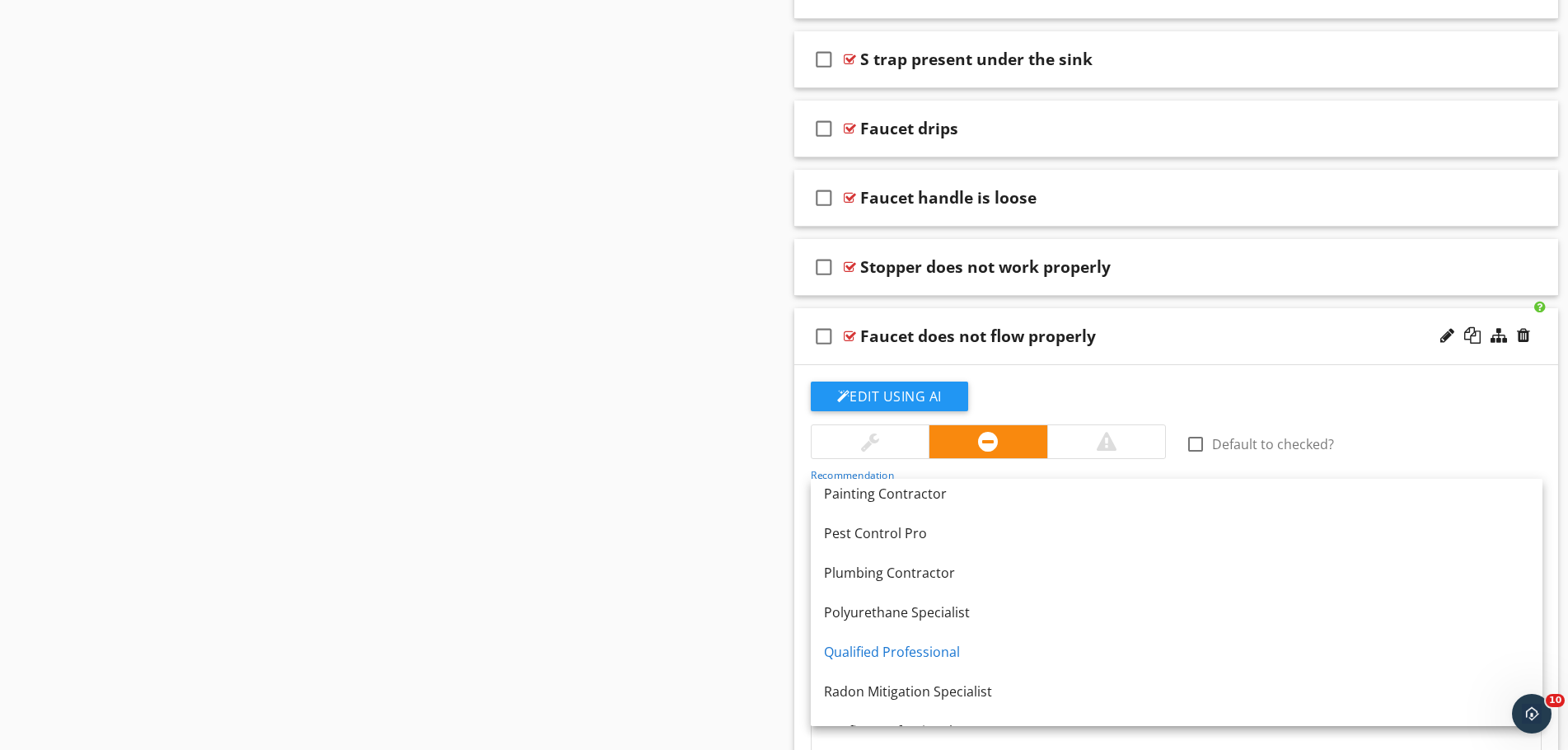
scroll to position [1368, 0]
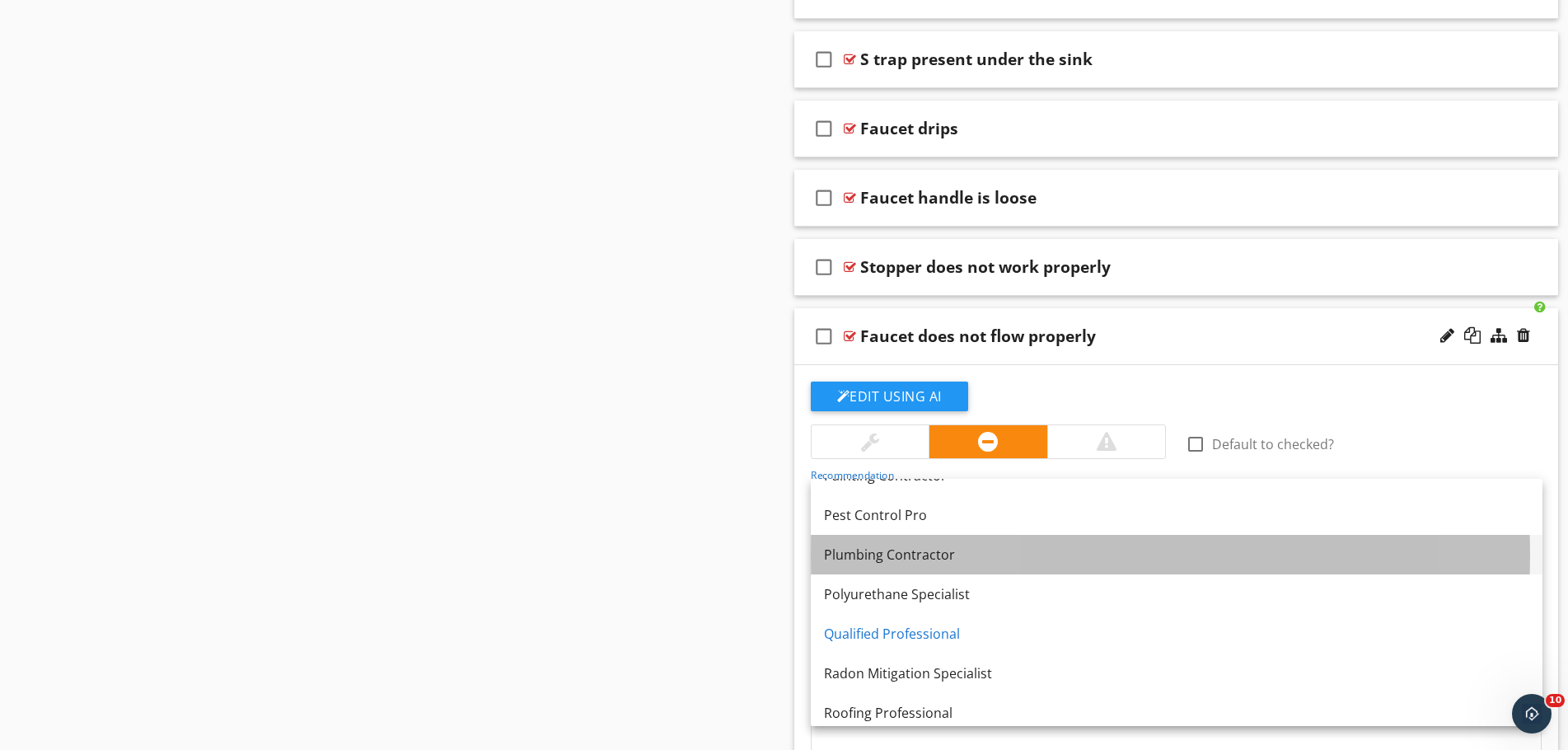
click at [1029, 547] on div "Plumbing Contractor" at bounding box center [1176, 555] width 706 height 20
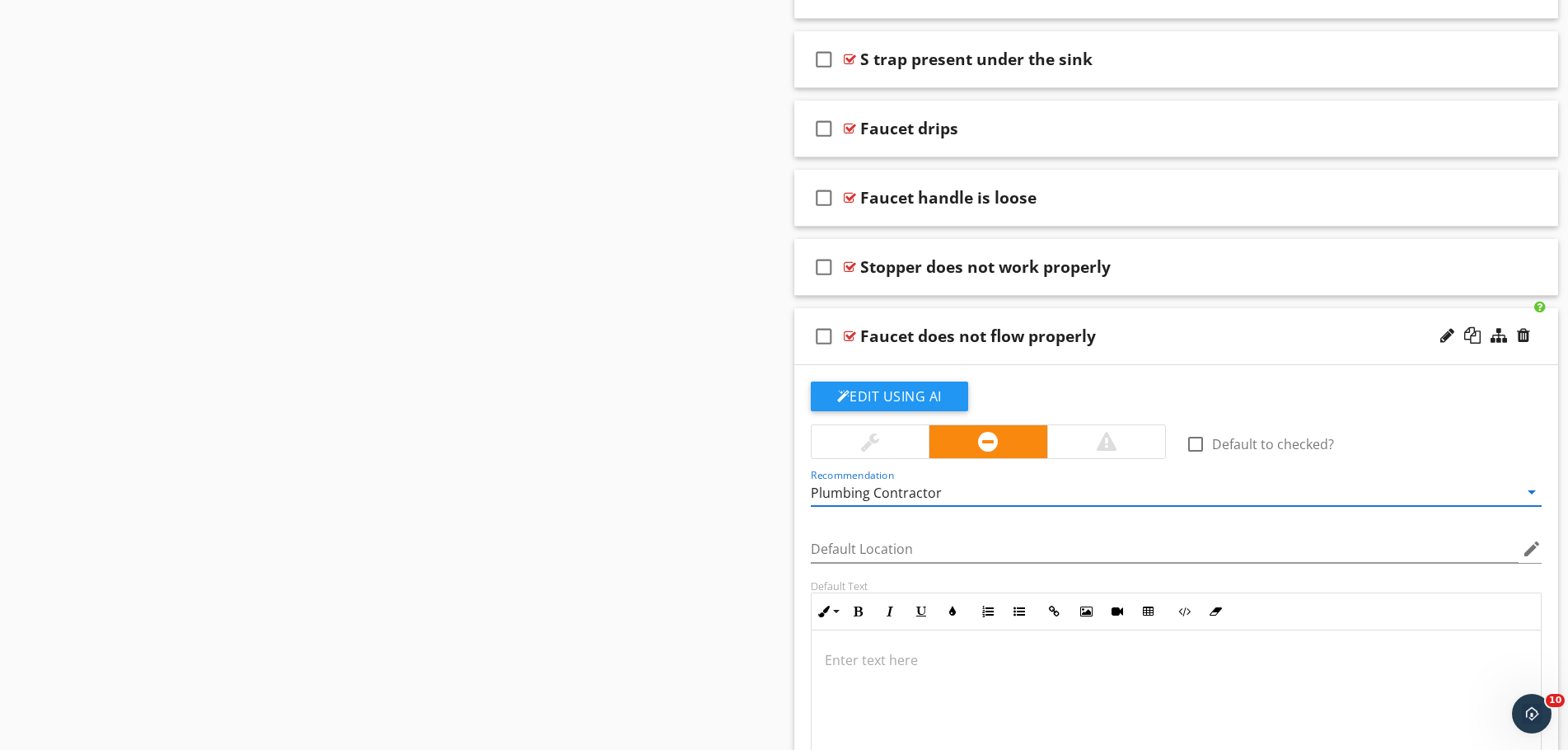
click at [1139, 331] on div "Faucet does not flow properly" at bounding box center [1134, 336] width 549 height 20
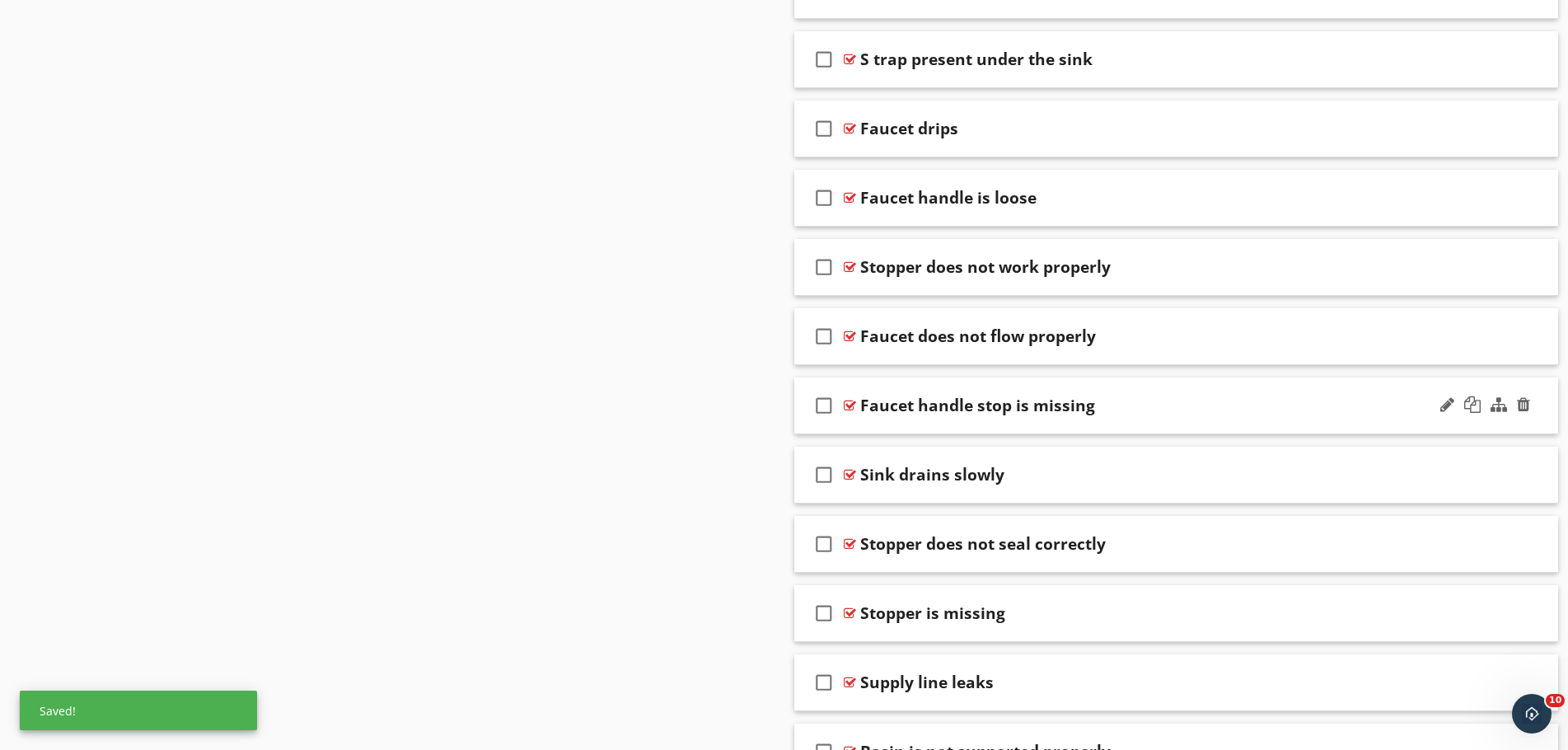
click at [1131, 404] on div "Faucet handle stop is missing" at bounding box center [1134, 405] width 549 height 20
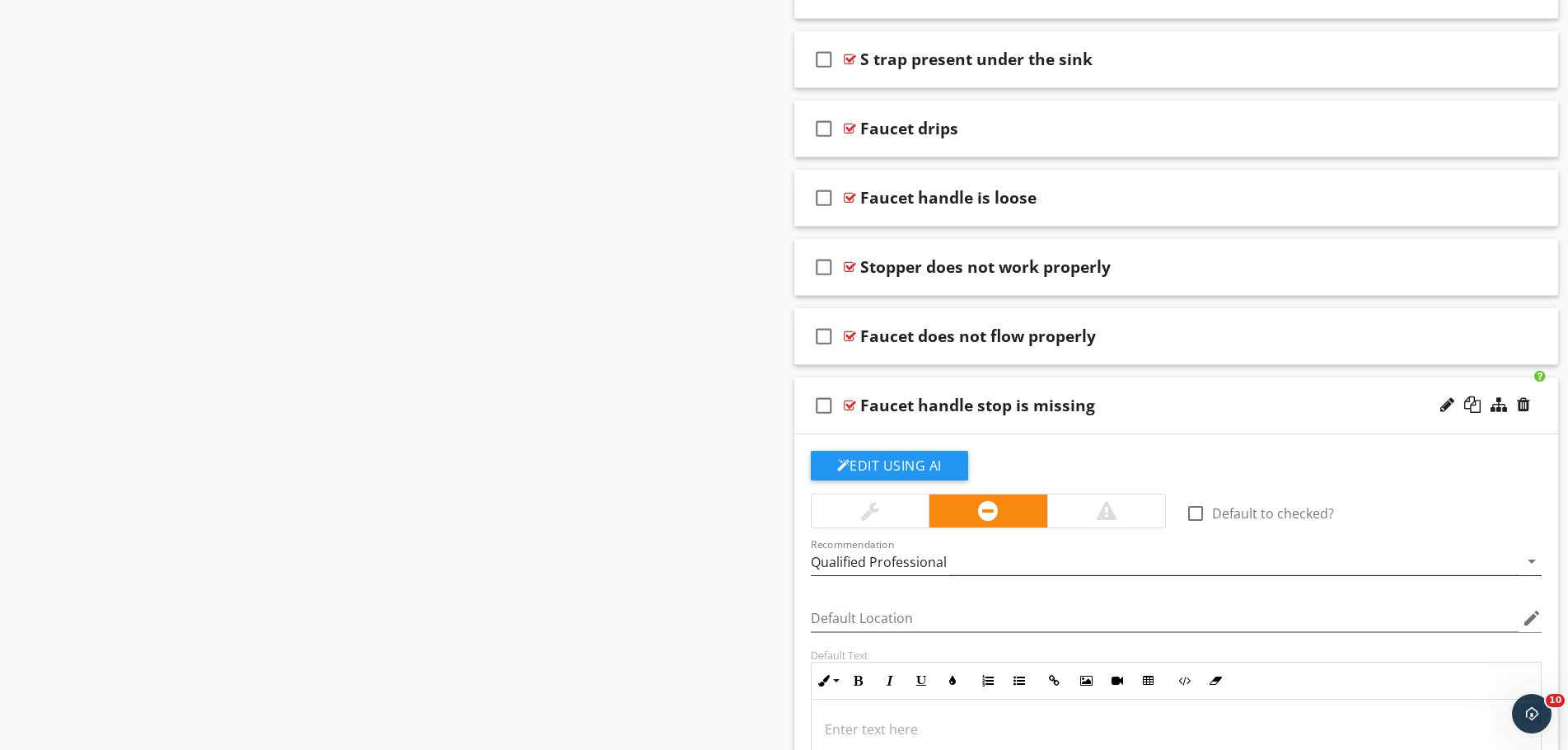
click at [991, 560] on div "Qualified Professional" at bounding box center [1165, 561] width 709 height 27
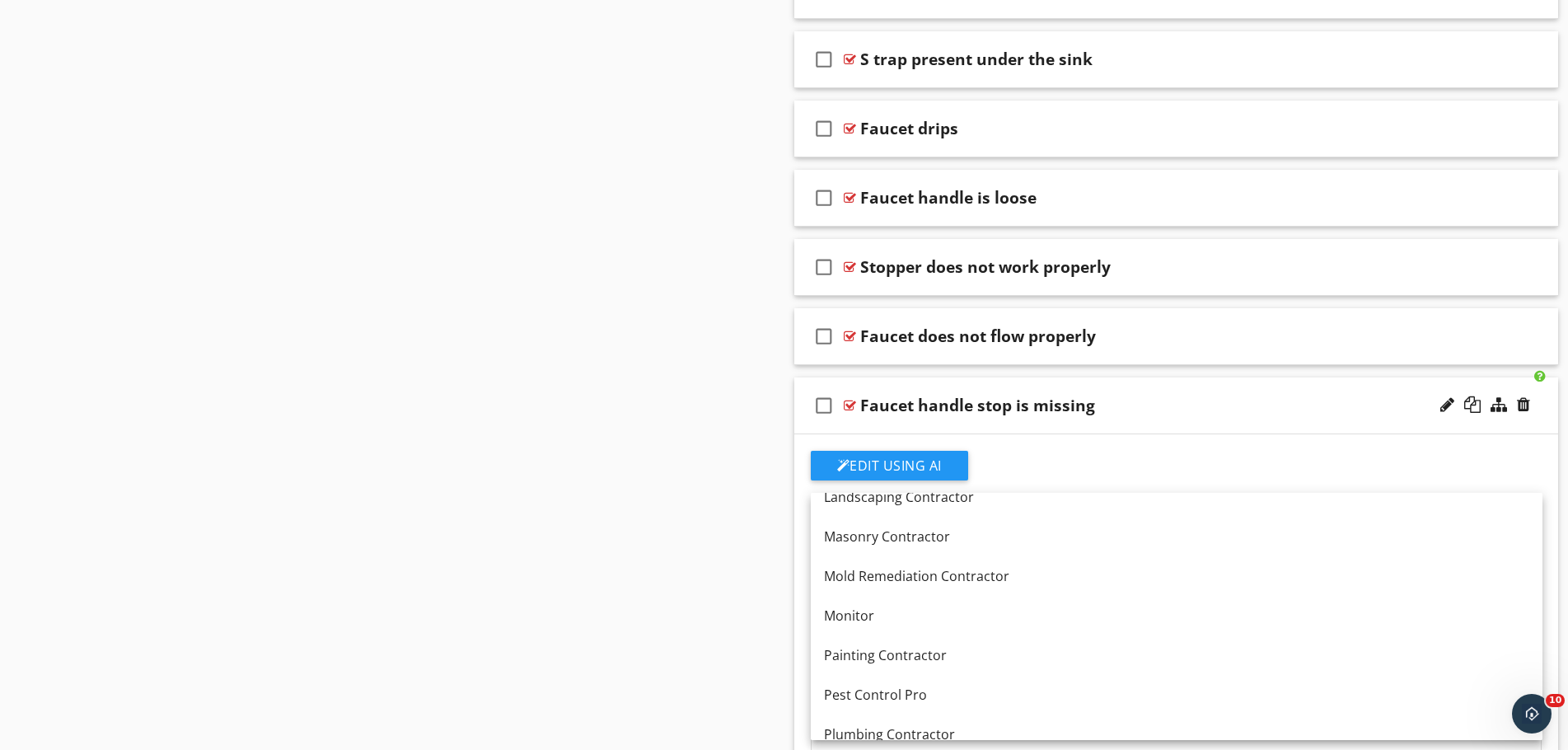
scroll to position [1286, 0]
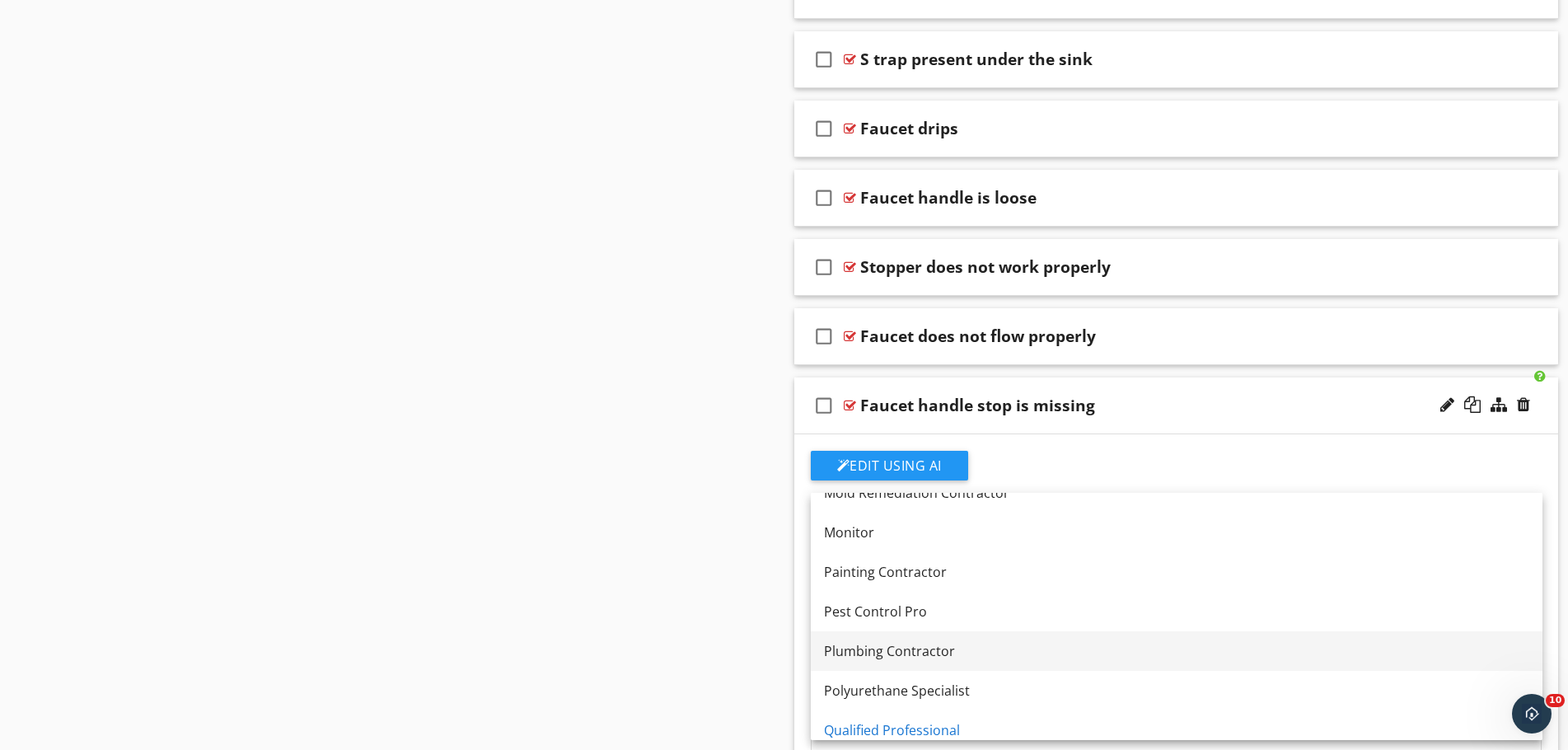
click at [983, 637] on link "Plumbing Contractor" at bounding box center [1177, 651] width 732 height 39
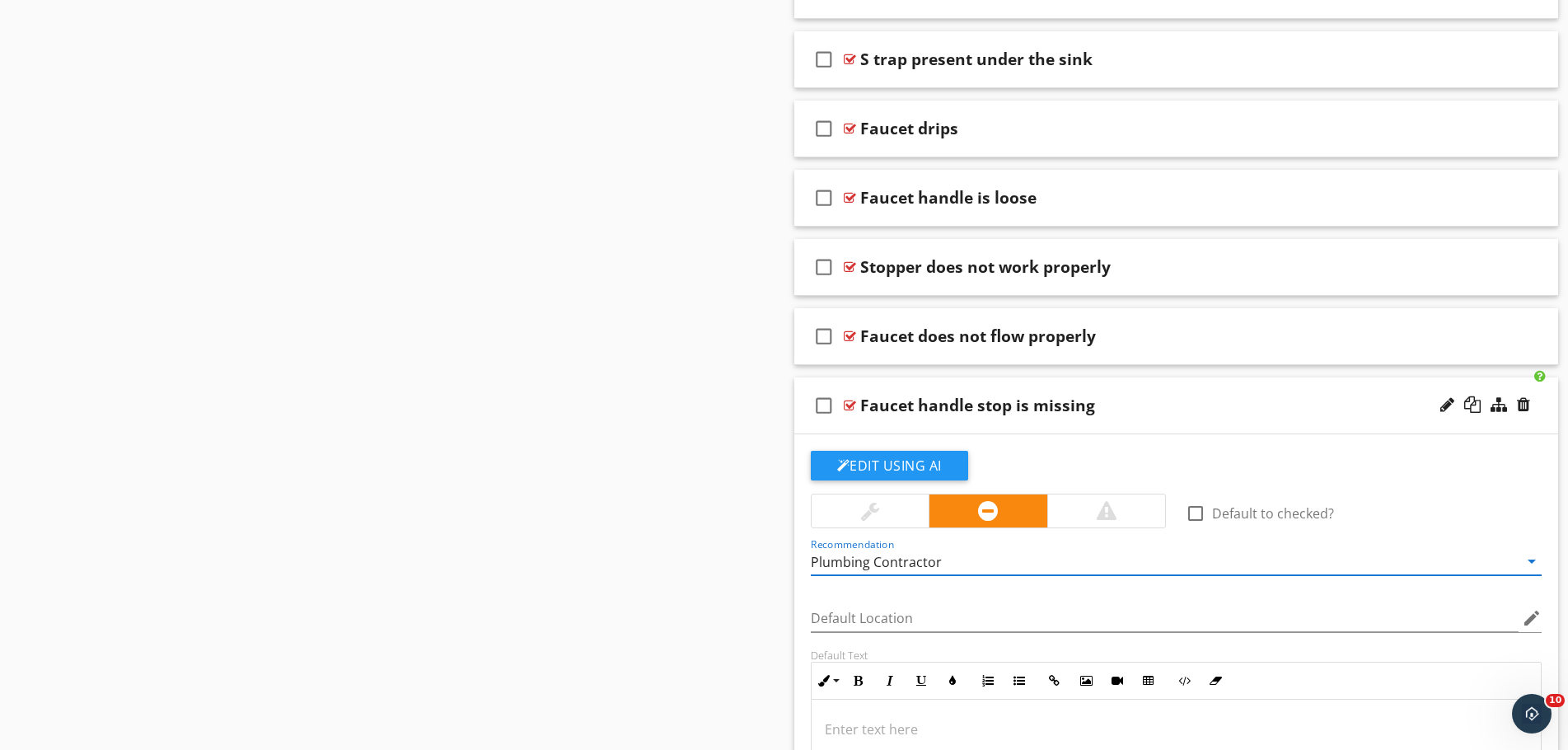
click at [1007, 408] on div "Faucet handle stop is missing" at bounding box center [977, 405] width 235 height 20
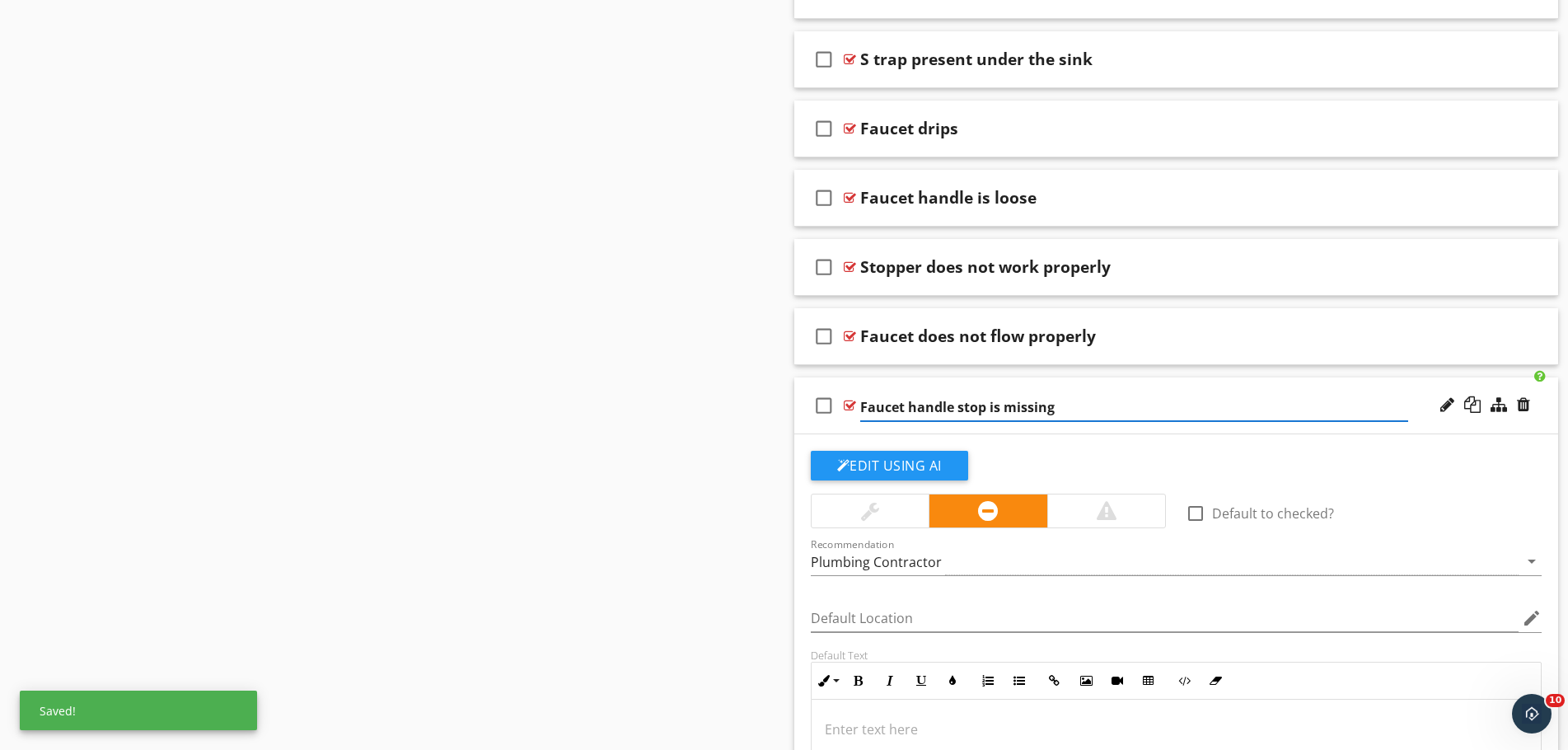
click at [987, 405] on input "Faucet handle stop is missing" at bounding box center [1134, 408] width 549 height 27
type input "Faucet handle stop(s) missing"
click at [706, 475] on div "Sections Inspection Details Roof Grounds Outer Walls/Exterior Coverings Plumbin…" at bounding box center [784, 644] width 1568 height 4256
click at [1200, 417] on div "check_box_outline_blank Faucet handle stop(s) missing" at bounding box center [1176, 405] width 764 height 57
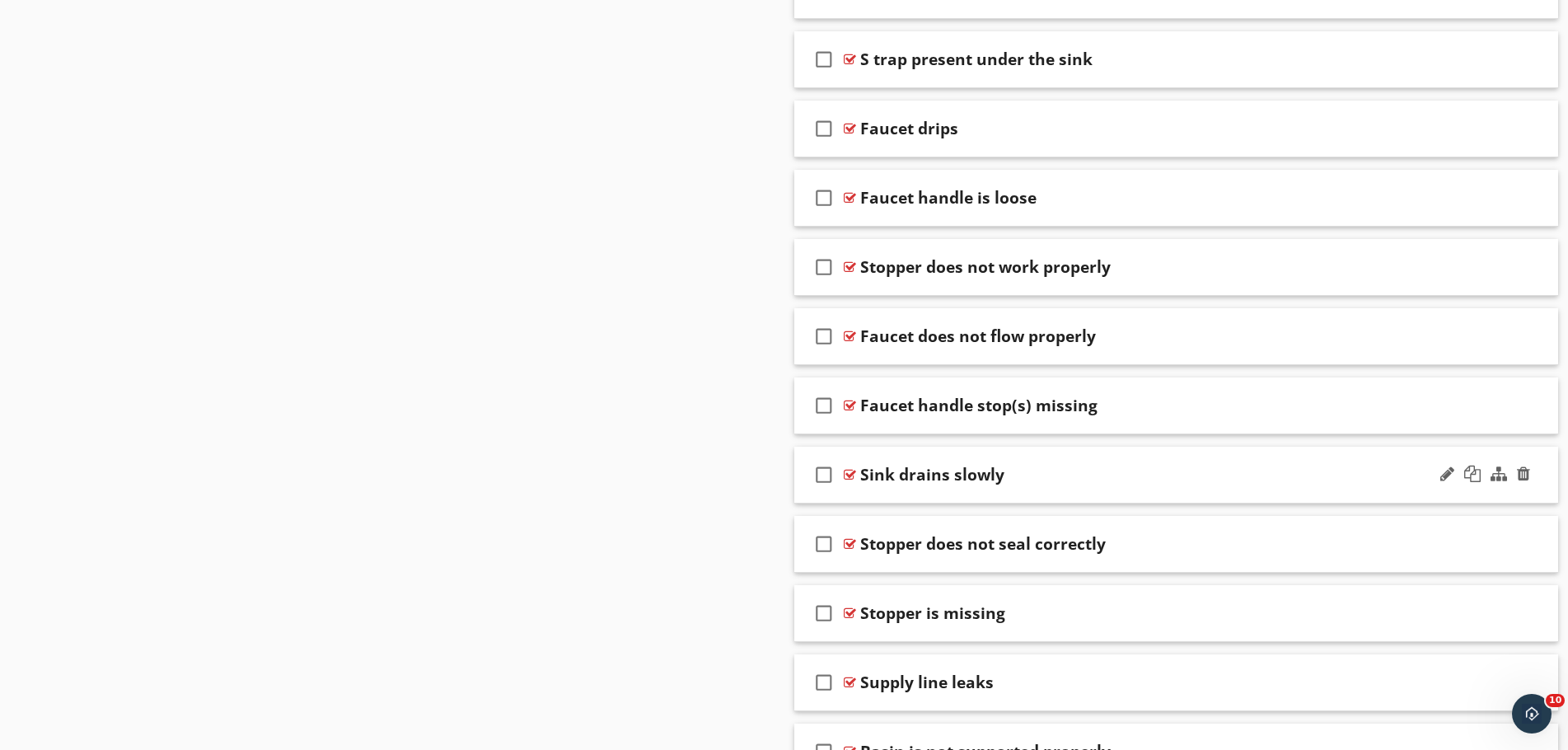
click at [1174, 470] on div "Sink drains slowly" at bounding box center [1134, 474] width 549 height 20
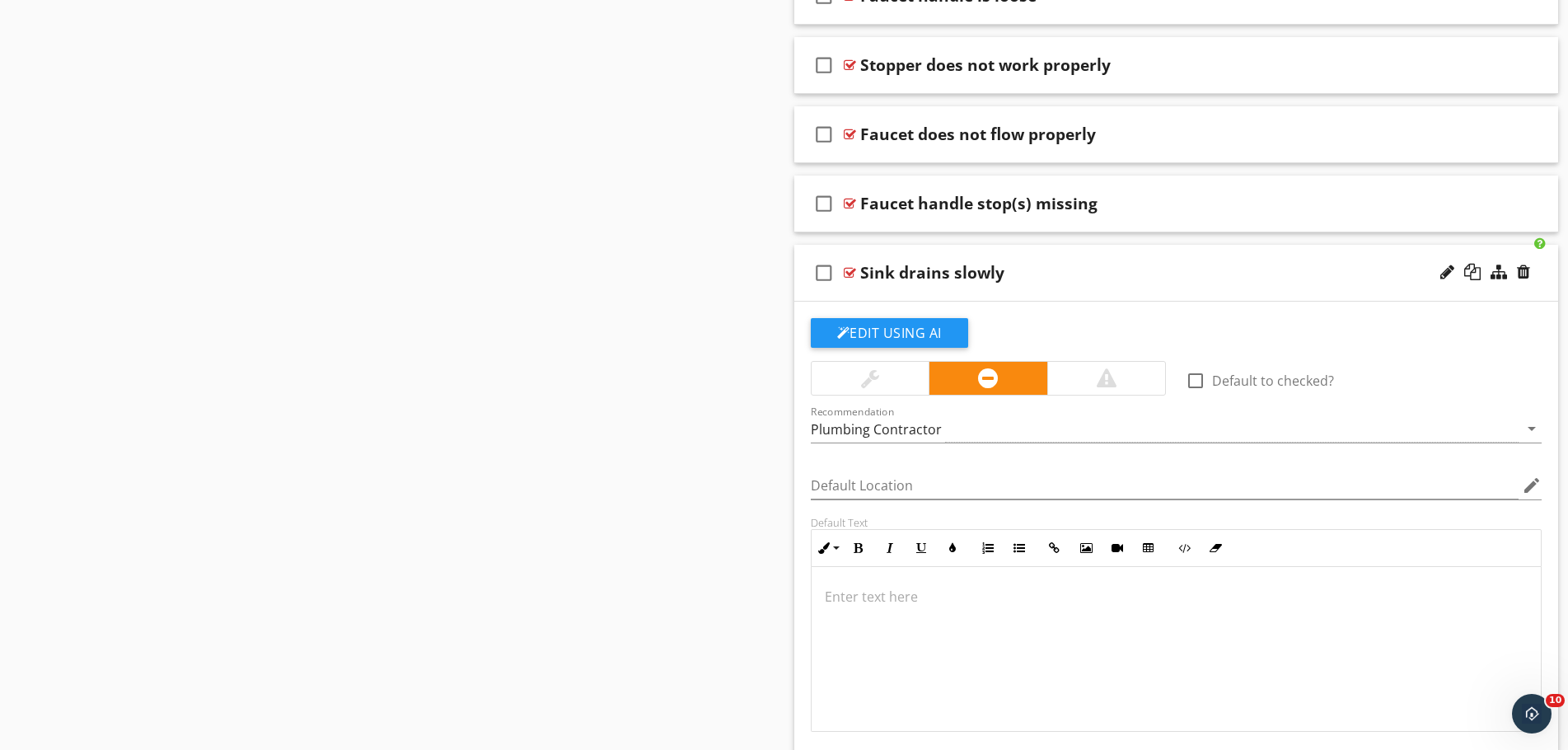
scroll to position [1813, 0]
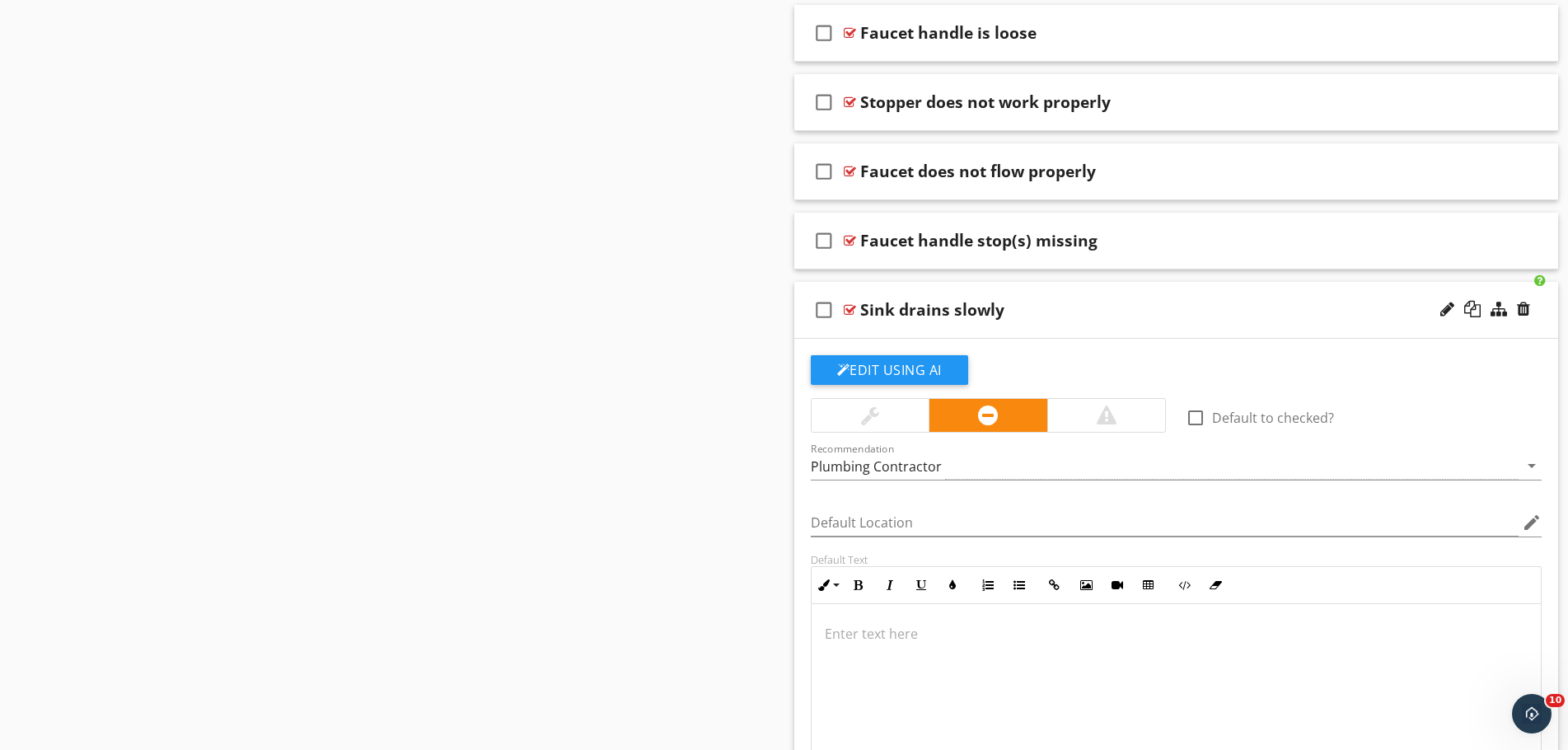
click at [1113, 303] on div "Sink drains slowly" at bounding box center [1134, 310] width 549 height 20
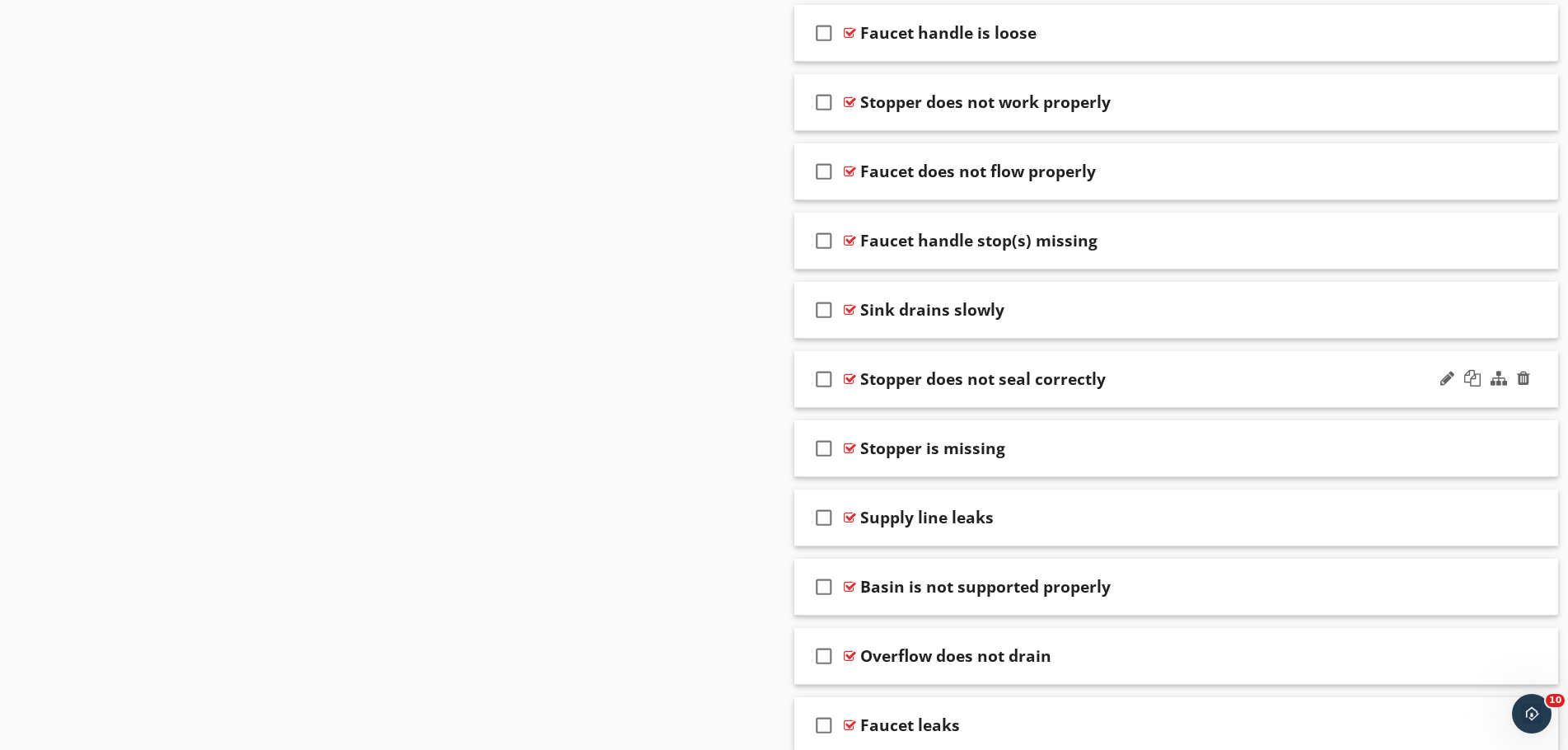
click at [1185, 375] on div "Stopper does not seal correctly" at bounding box center [1134, 379] width 549 height 20
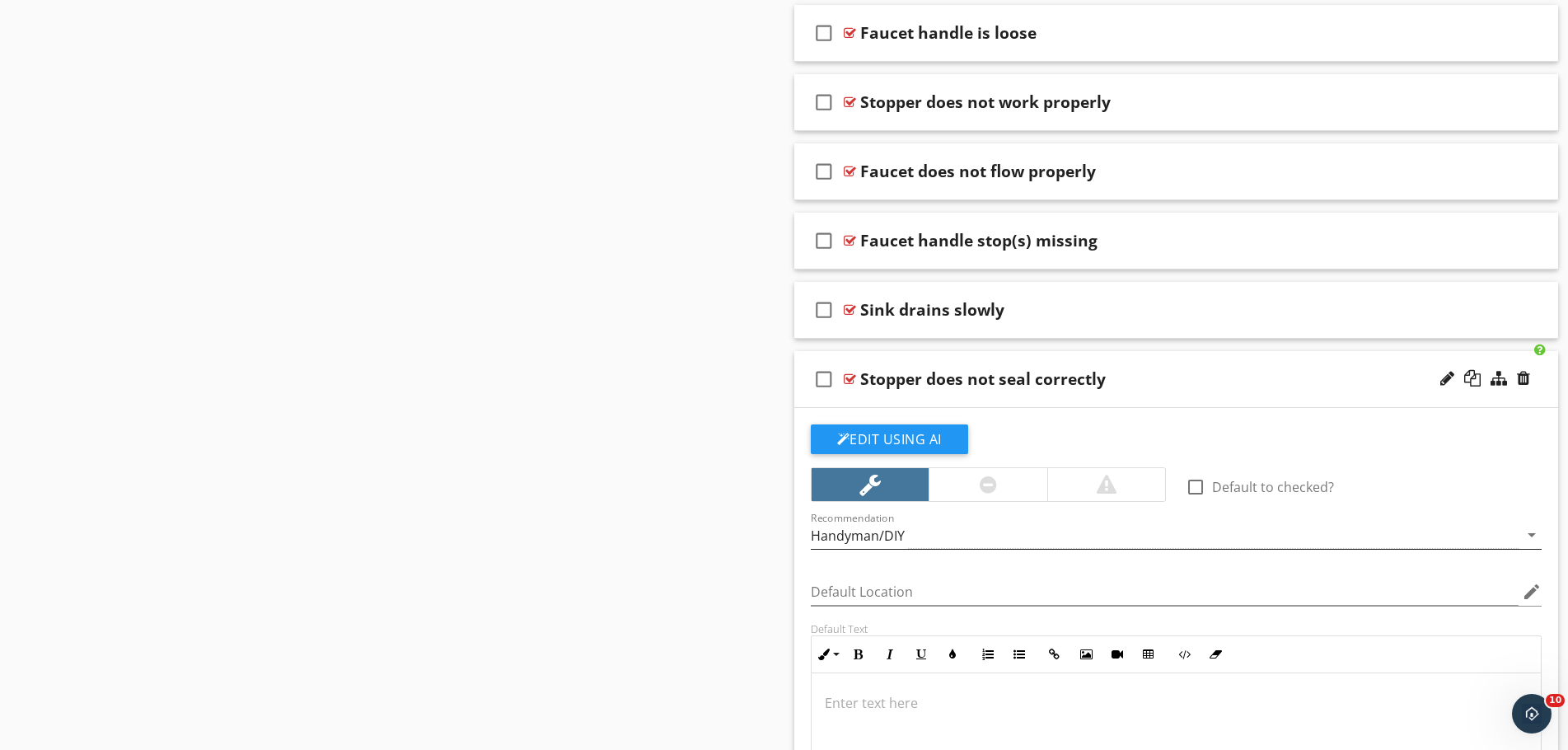
click at [1006, 544] on div "Handyman/DIY" at bounding box center [1165, 535] width 709 height 27
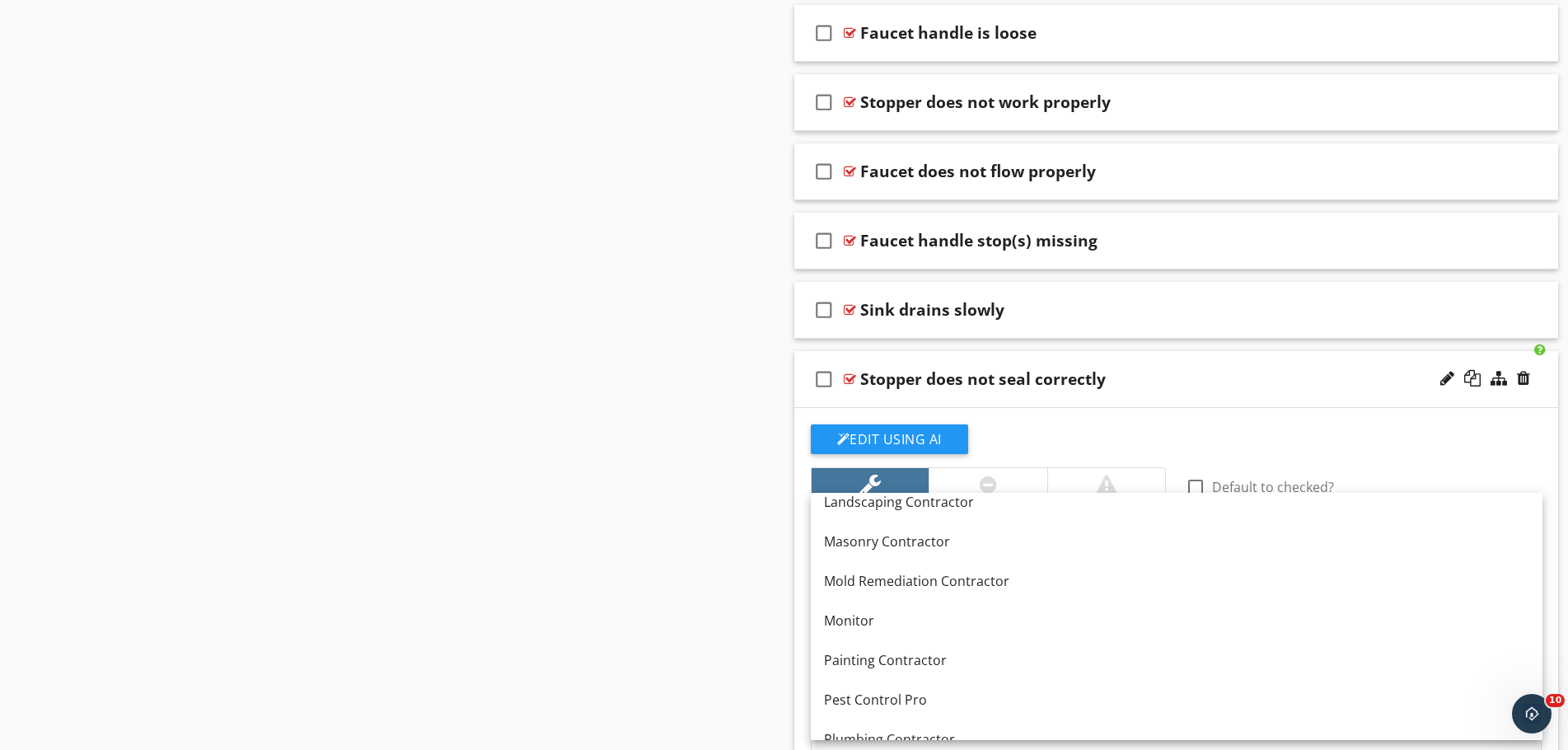
scroll to position [1286, 0]
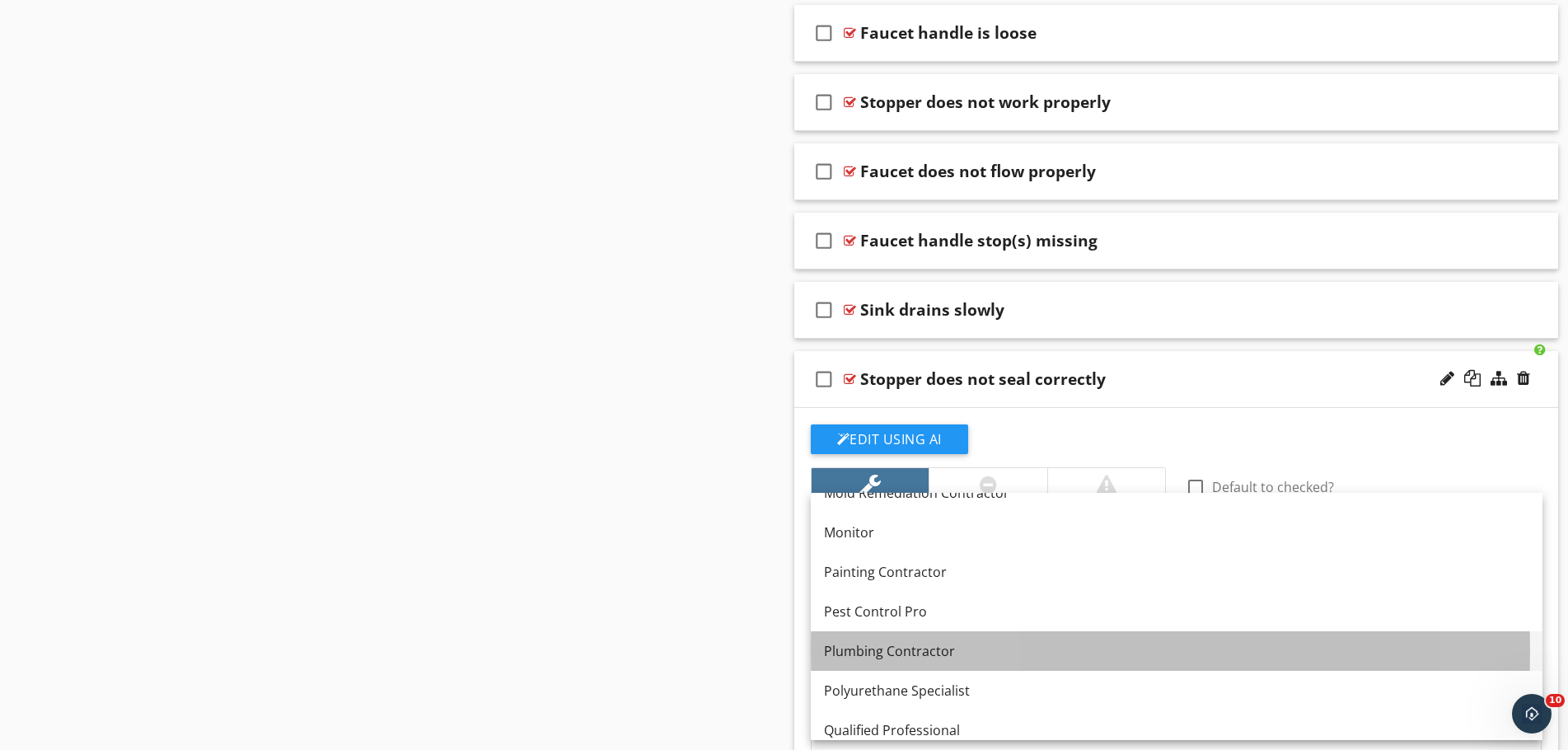
click at [1006, 653] on div "Plumbing Contractor" at bounding box center [1176, 651] width 706 height 20
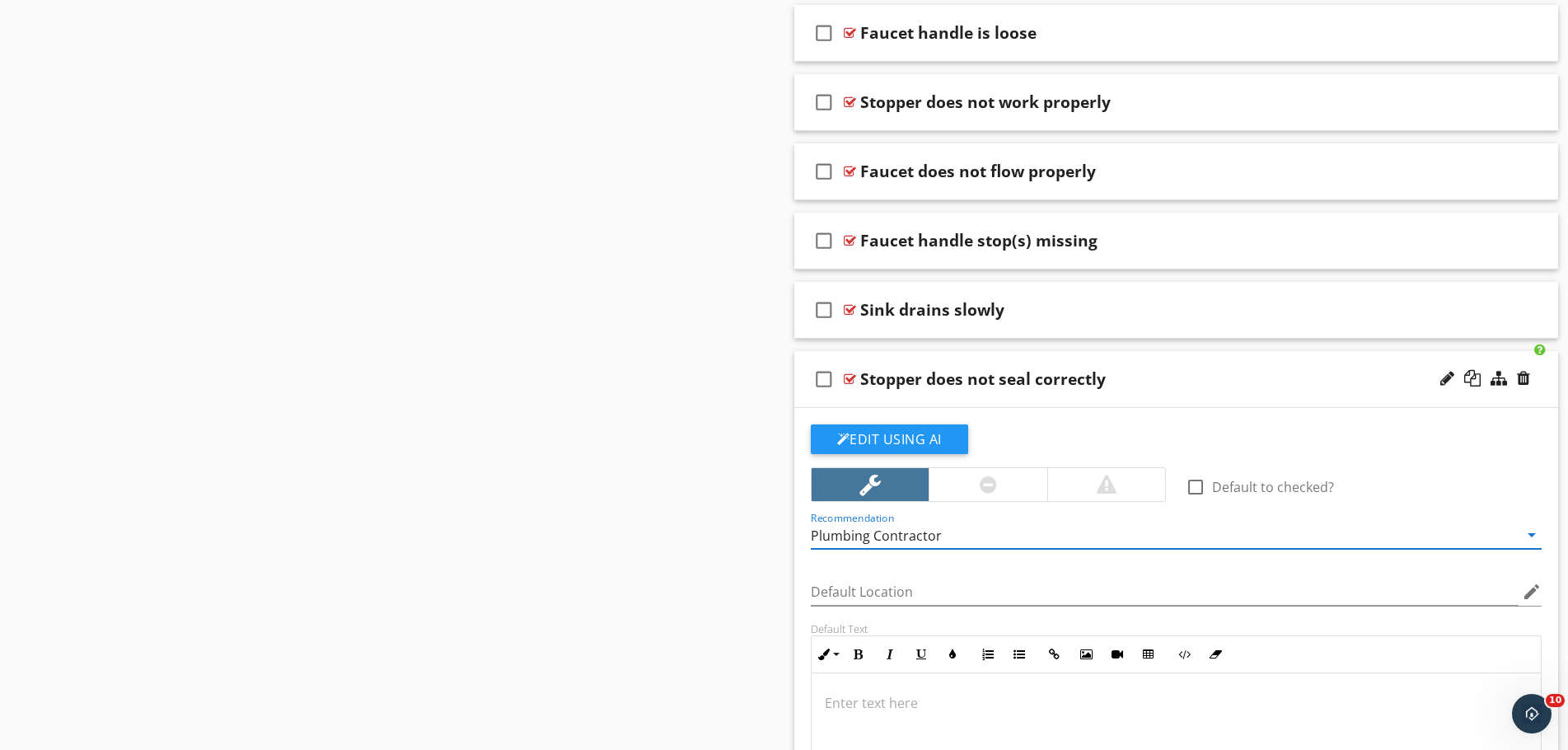
click at [1159, 377] on div "Stopper does not seal correctly" at bounding box center [1134, 379] width 549 height 20
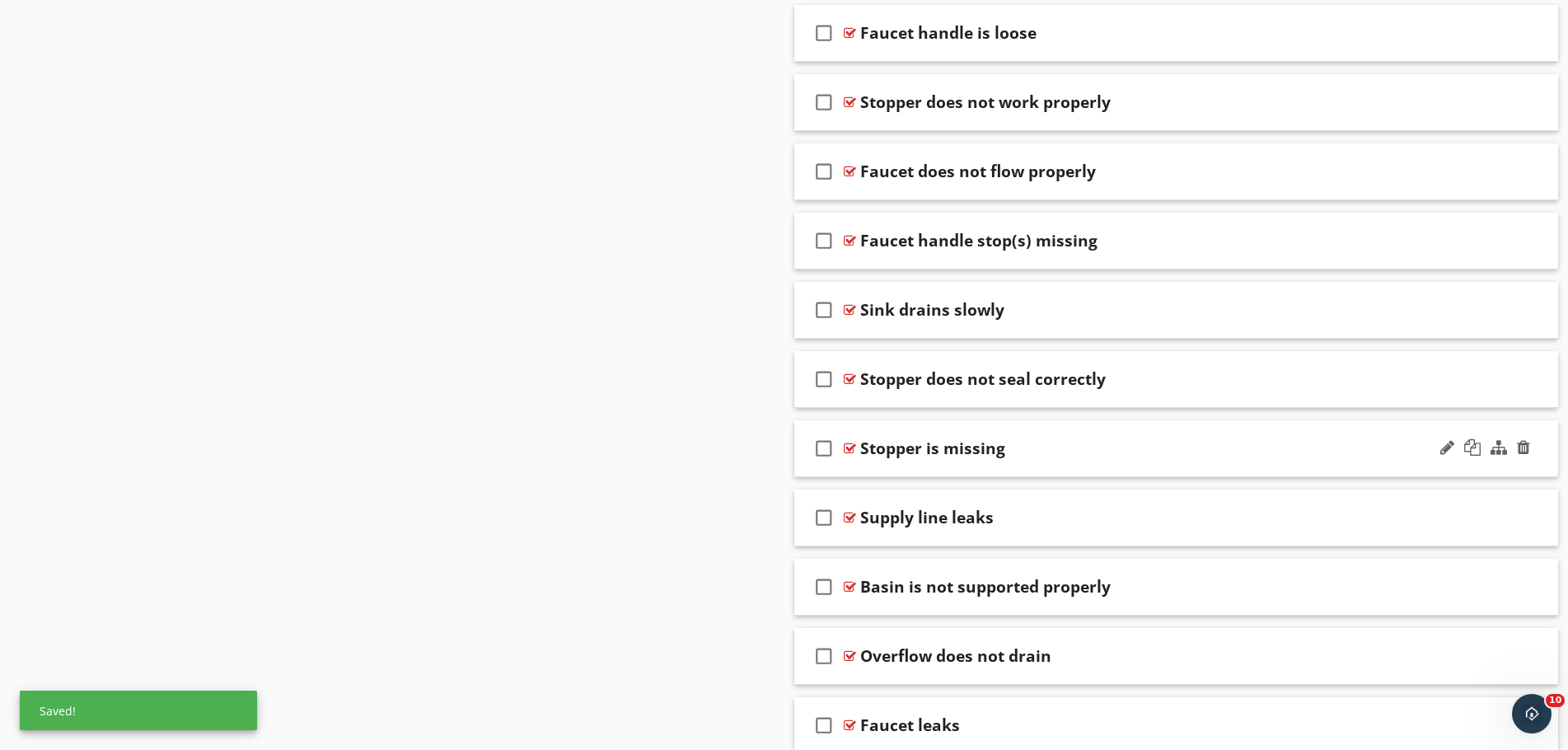
click at [1139, 454] on div "Stopper is missing" at bounding box center [1134, 448] width 549 height 20
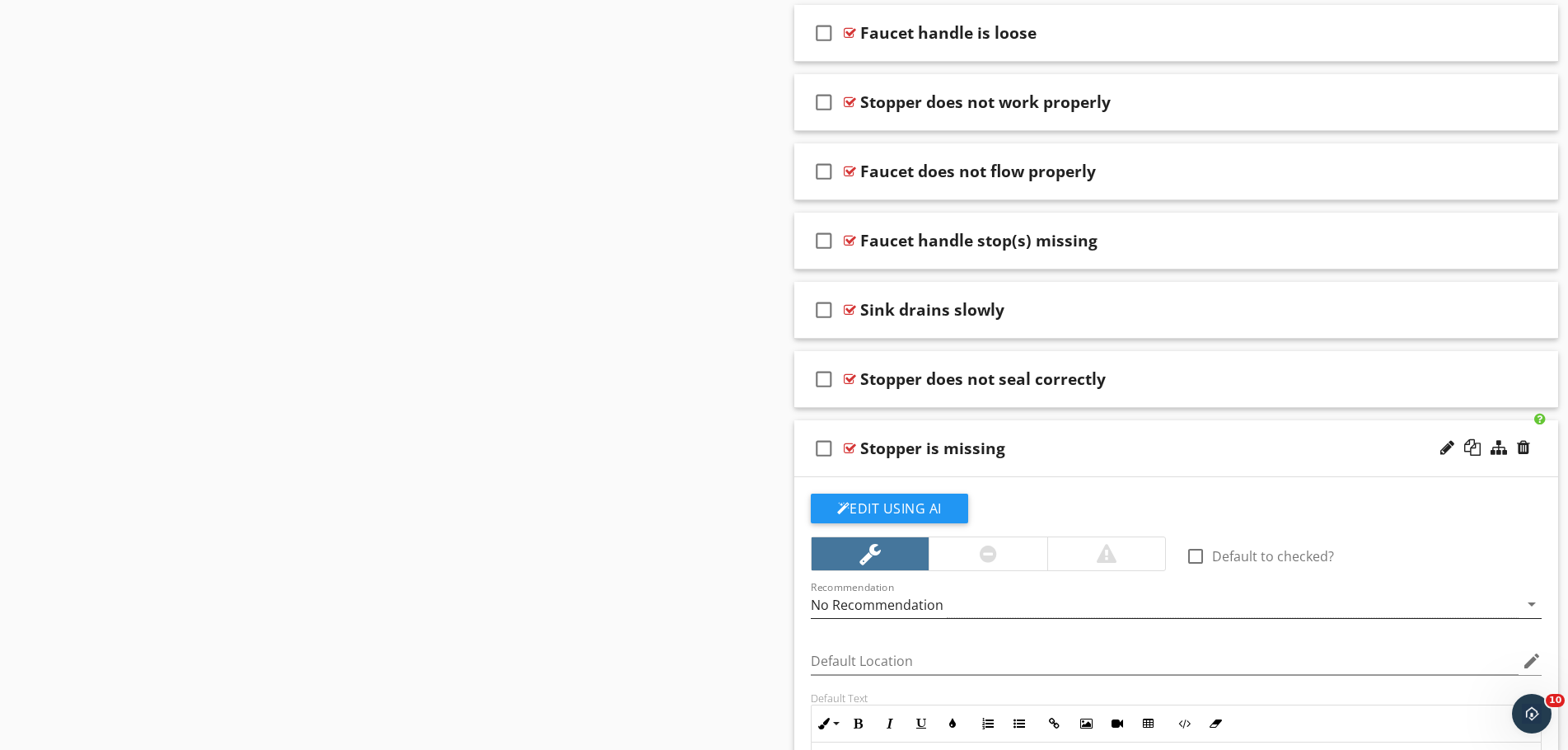
click at [1044, 614] on div "No Recommendation" at bounding box center [1165, 605] width 709 height 27
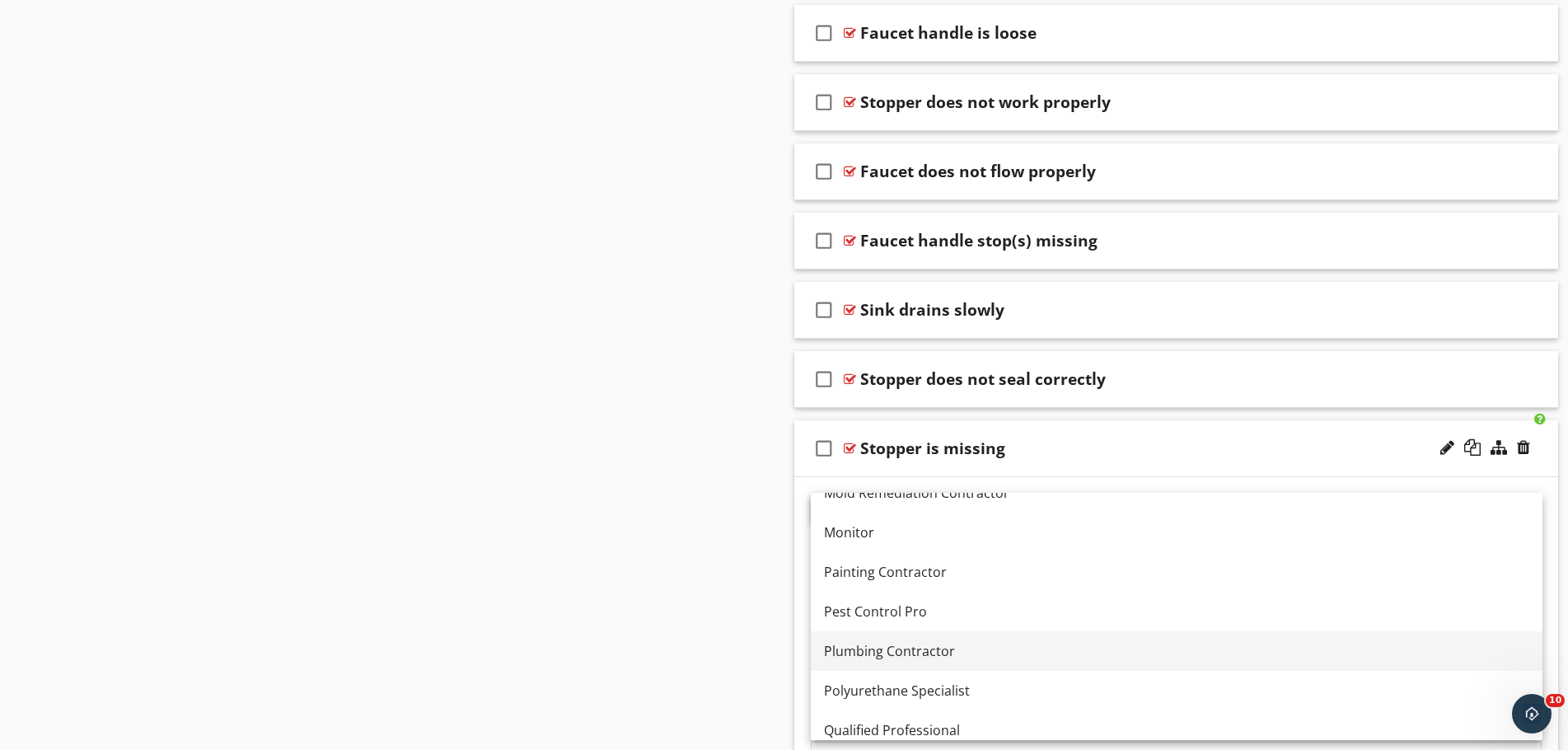
click at [1028, 647] on div "Plumbing Contractor" at bounding box center [1176, 651] width 706 height 20
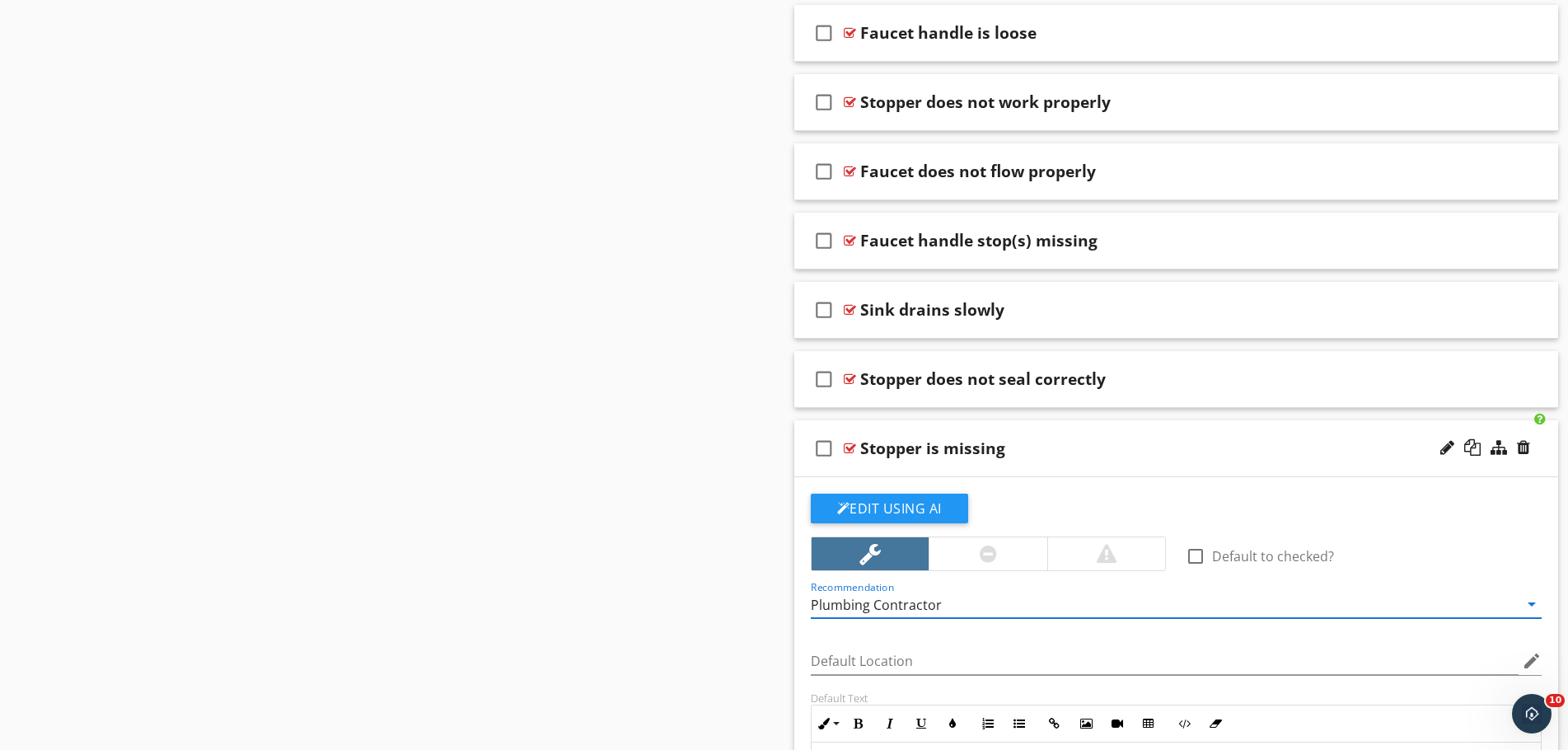
click at [1119, 448] on div "Stopper is missing" at bounding box center [1134, 448] width 549 height 20
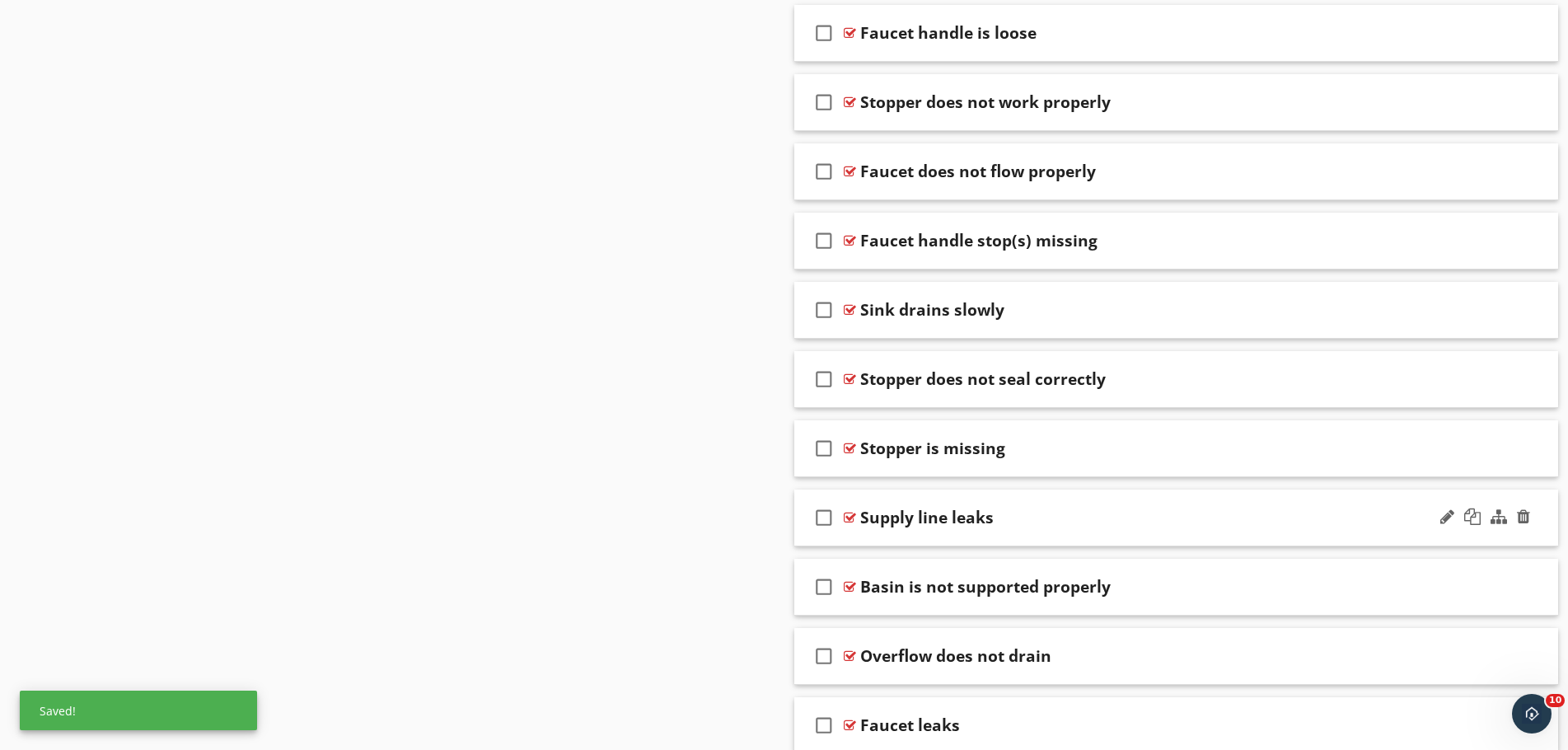
click at [1109, 512] on div "Supply line leaks" at bounding box center [1134, 517] width 549 height 20
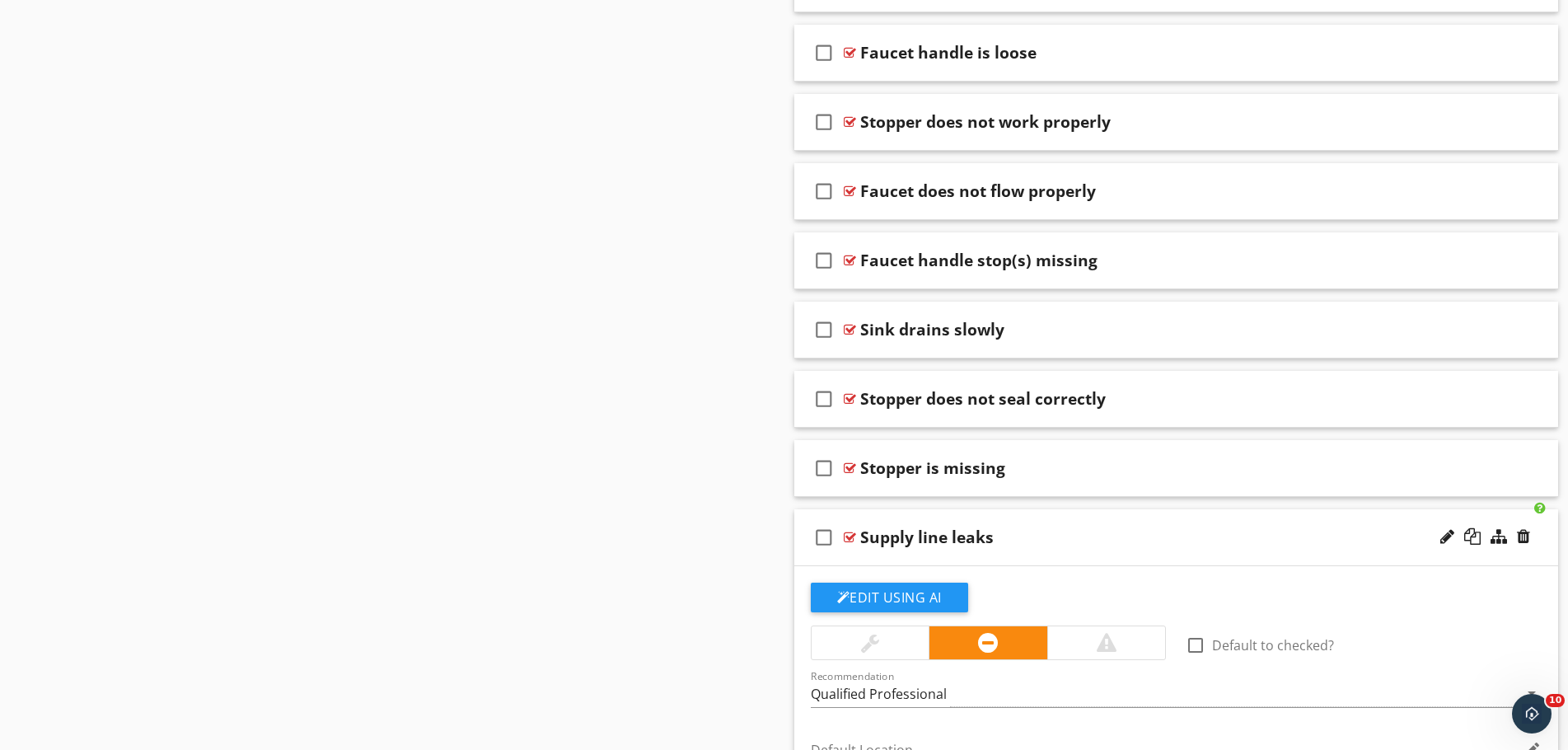
scroll to position [1813, 0]
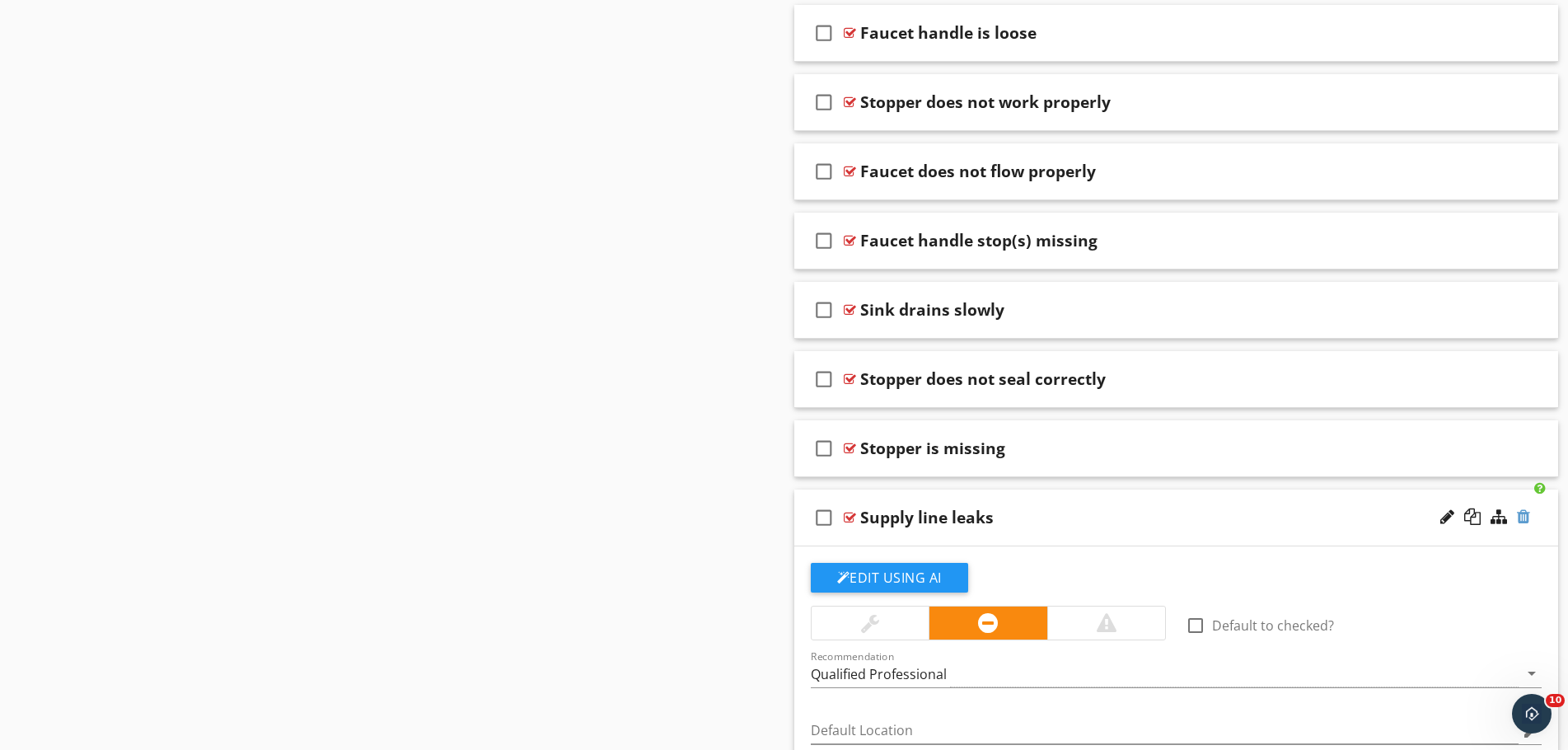
click at [1524, 523] on div at bounding box center [1523, 516] width 13 height 16
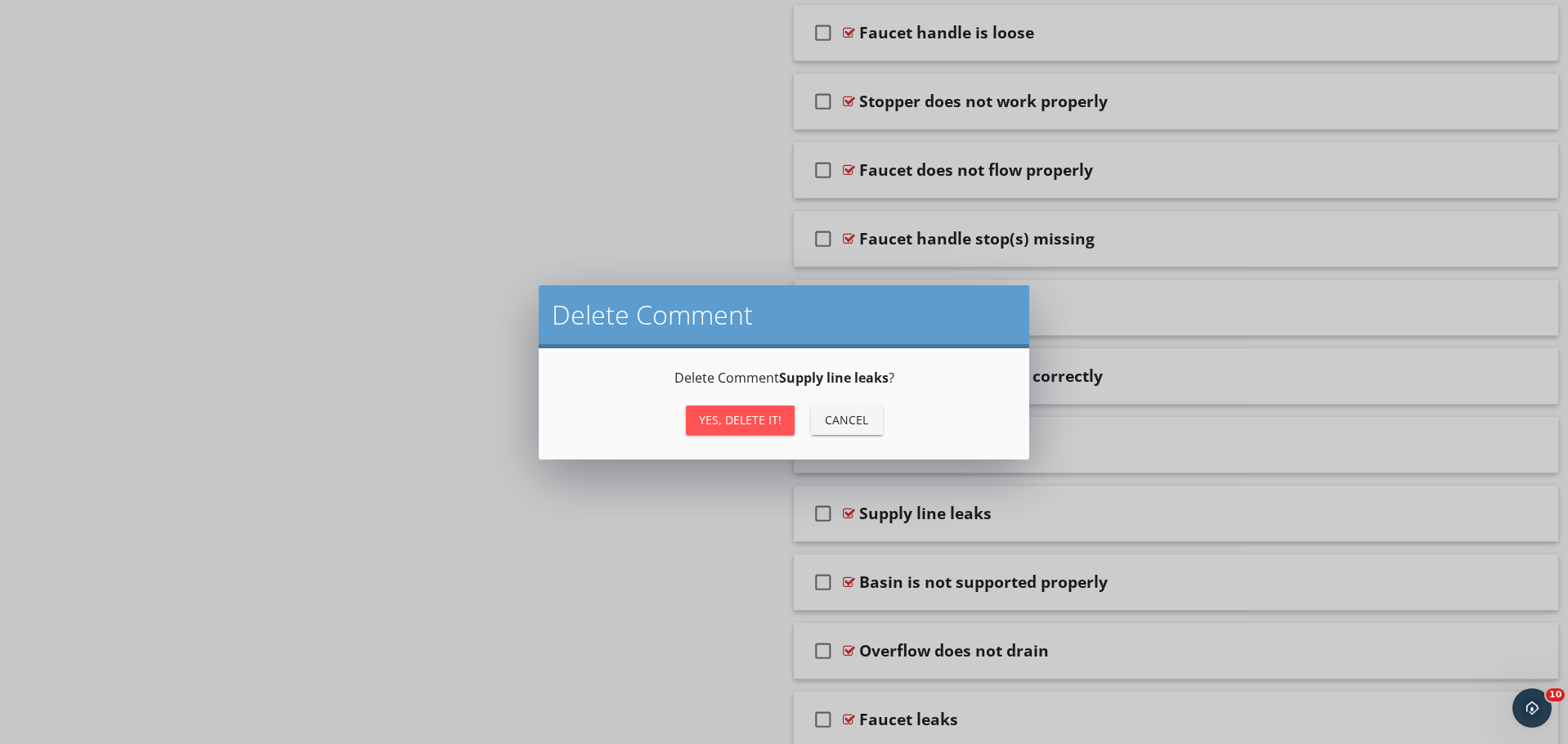
click at [752, 412] on div "Yes, Delete it!" at bounding box center [740, 420] width 83 height 17
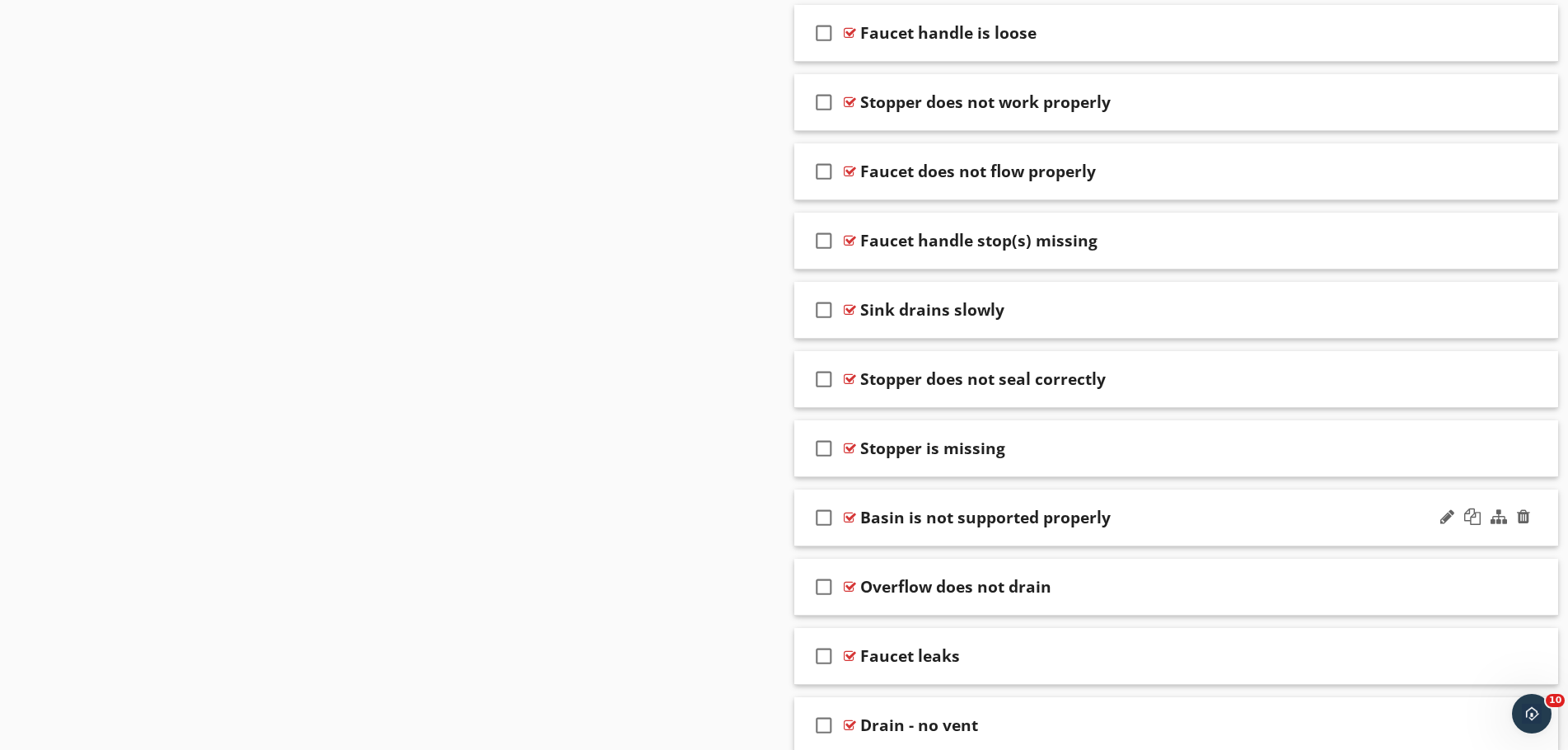
click at [1185, 512] on div "Basin is not supported properly" at bounding box center [1134, 517] width 549 height 20
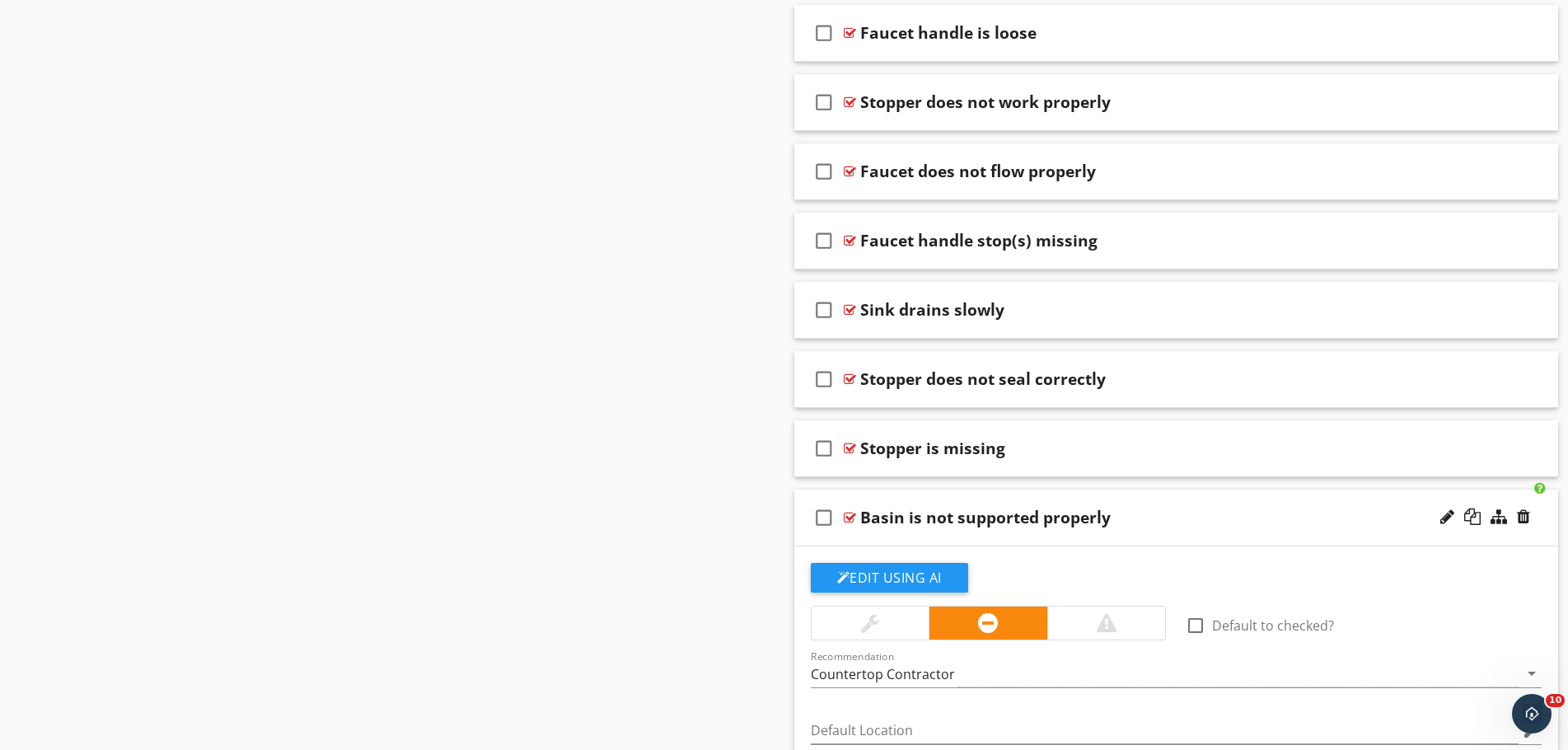
click at [1185, 508] on div "Basin is not supported properly" at bounding box center [1134, 517] width 549 height 20
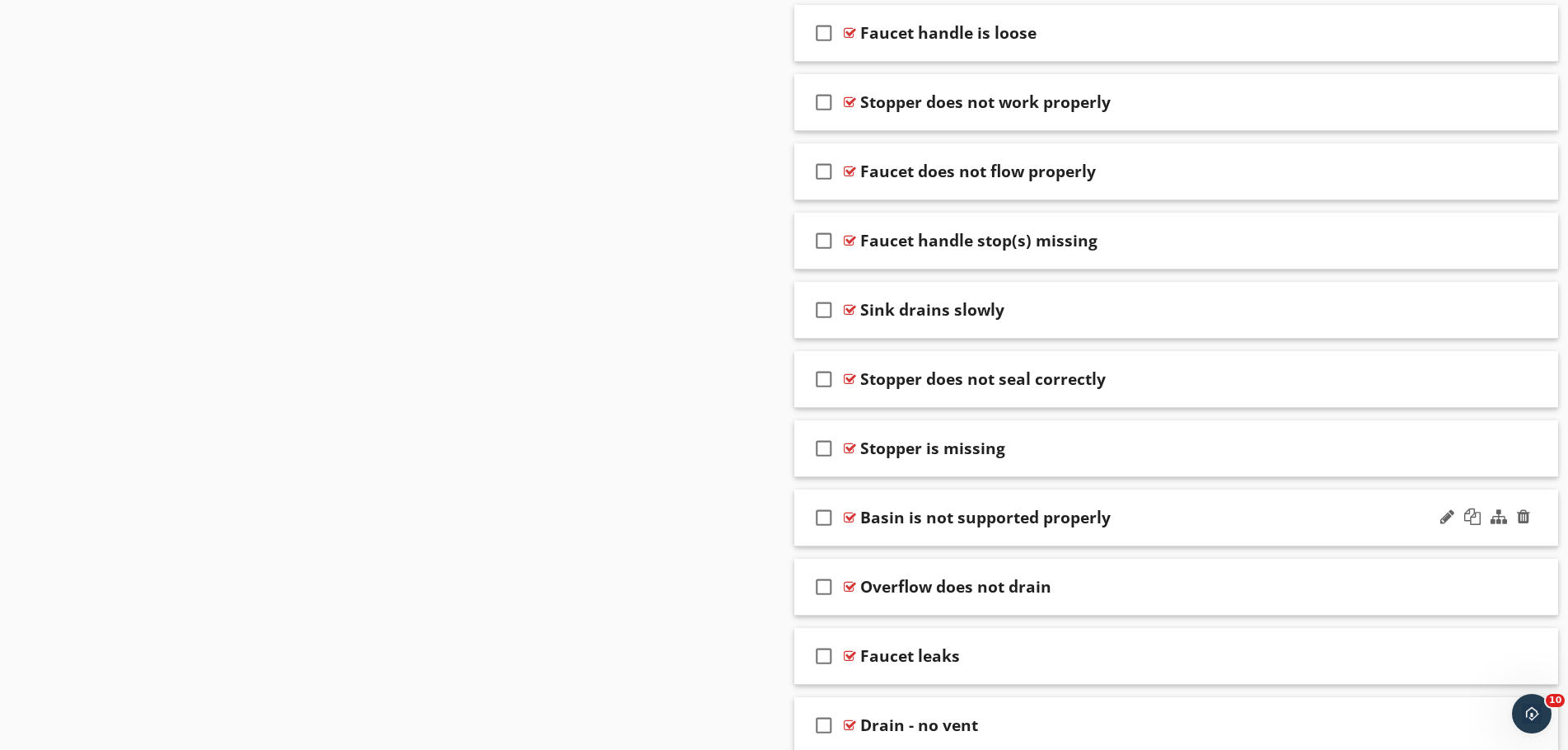
click at [1185, 508] on div "Basin is not supported properly" at bounding box center [1134, 517] width 549 height 20
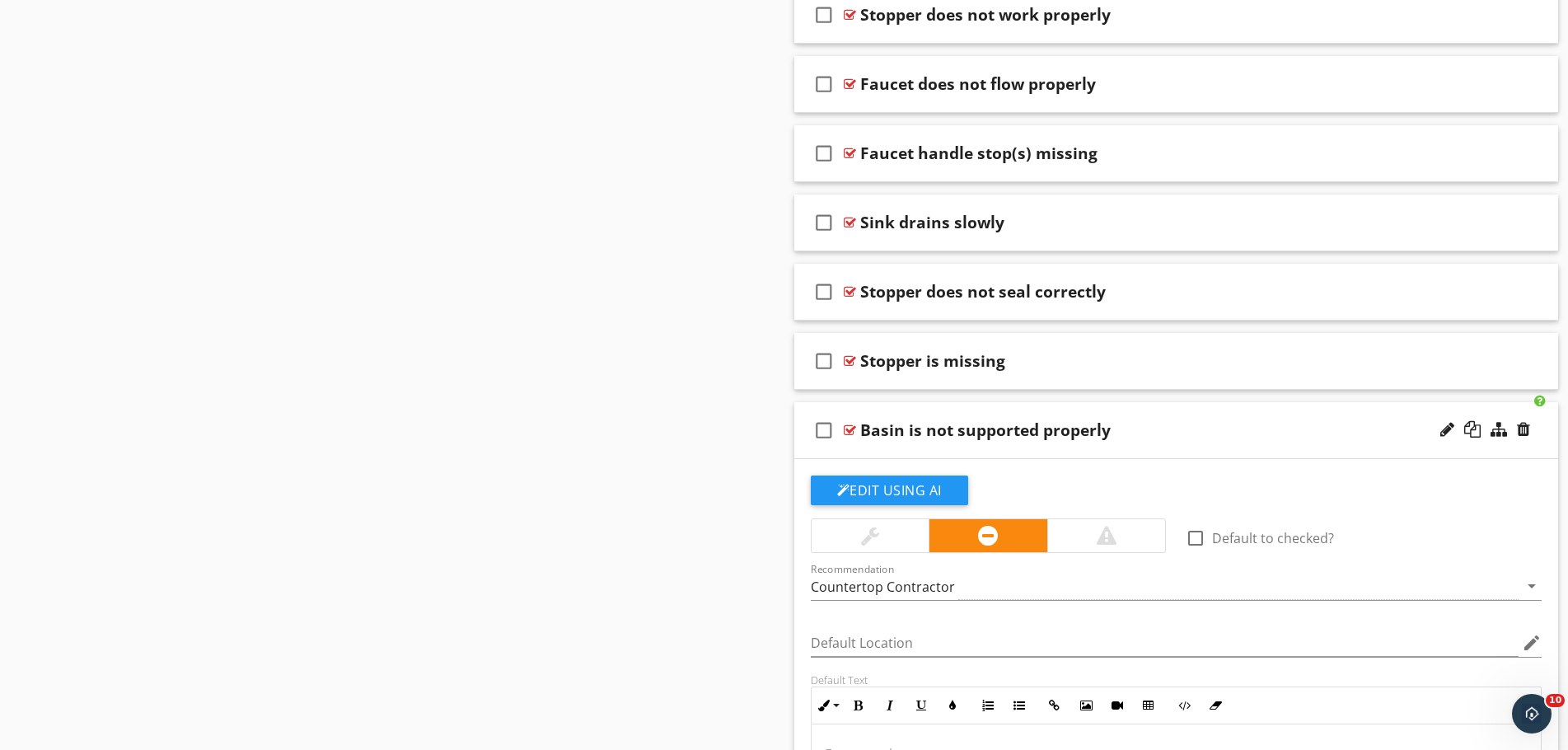
scroll to position [1896, 0]
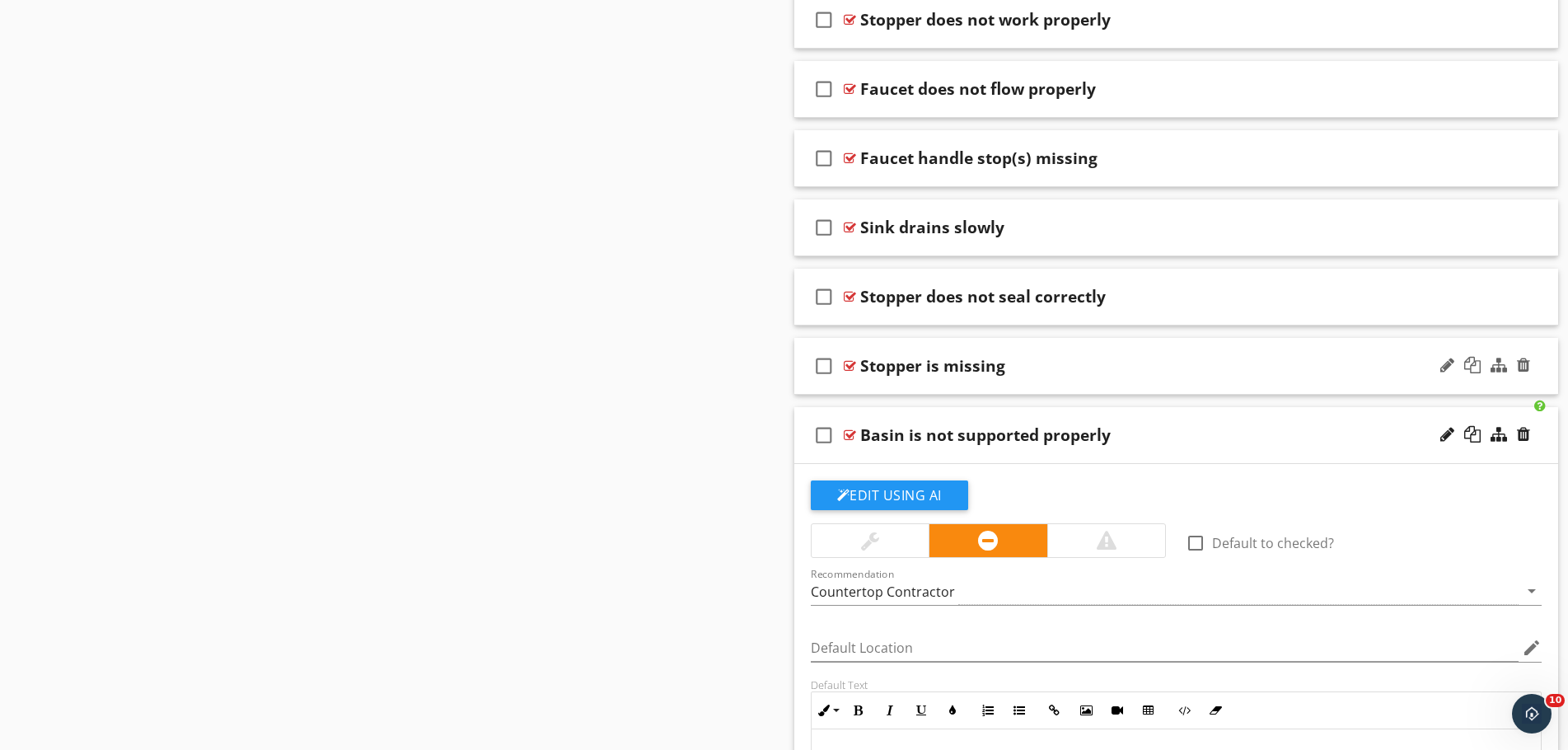
click at [1159, 379] on div "check_box_outline_blank Stopper is missing" at bounding box center [1176, 366] width 764 height 57
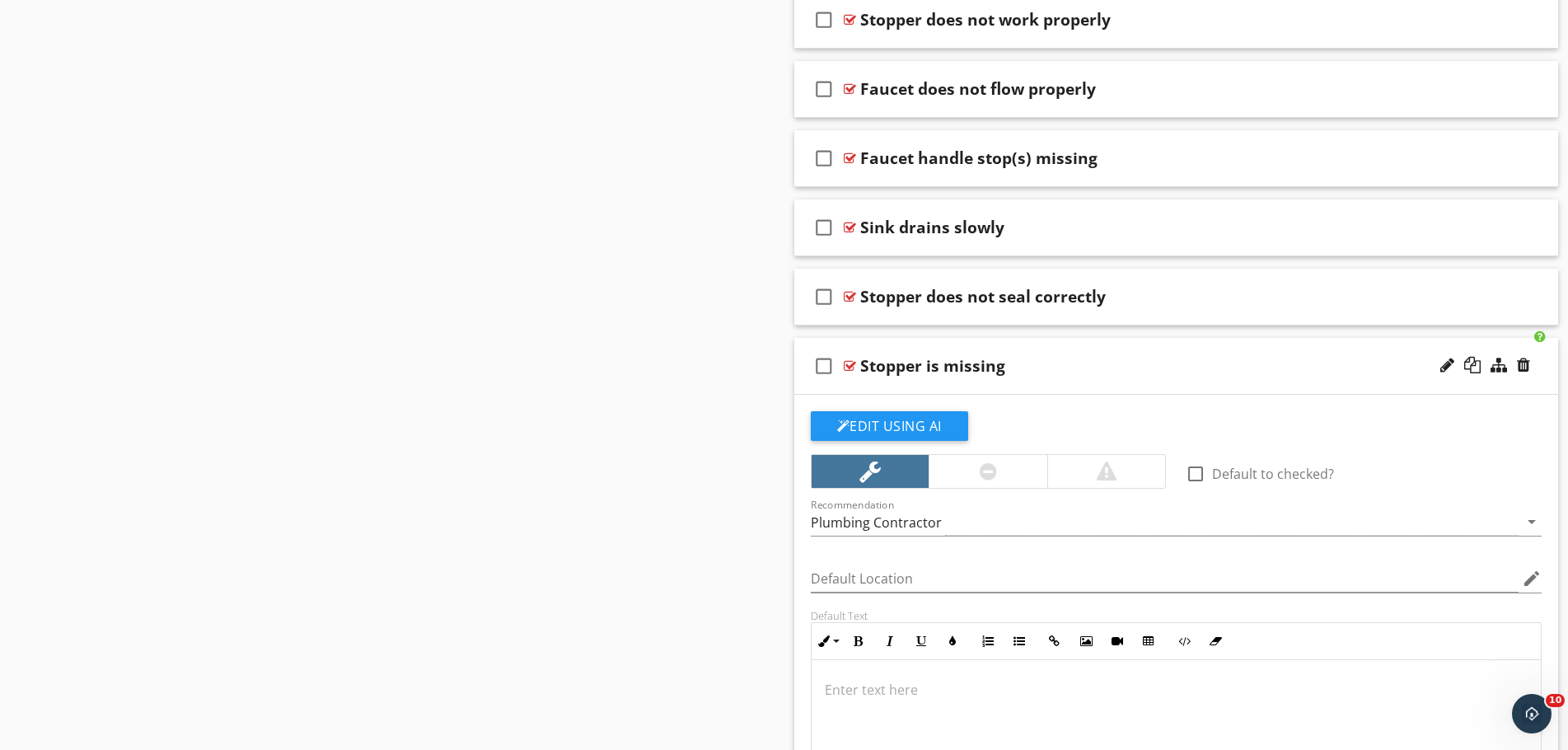
click at [1159, 379] on div "check_box_outline_blank Stopper is missing" at bounding box center [1176, 366] width 764 height 57
